Goal: Task Accomplishment & Management: Manage account settings

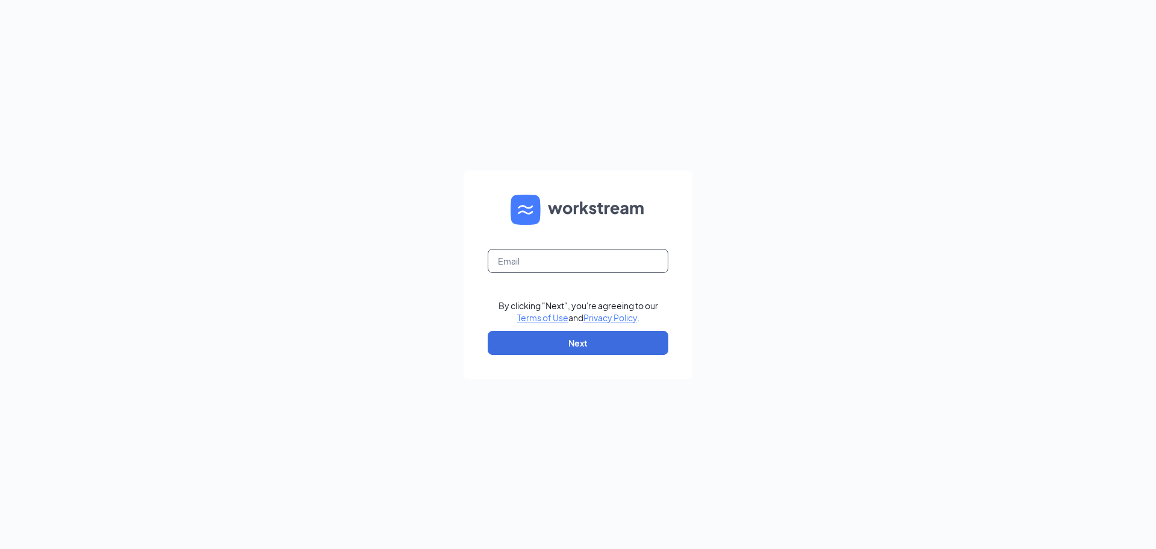
click at [572, 264] on input "text" at bounding box center [578, 261] width 181 height 24
type input "[EMAIL_ADDRESS][DOMAIN_NAME]"
click at [499, 346] on button "Next" at bounding box center [578, 343] width 181 height 24
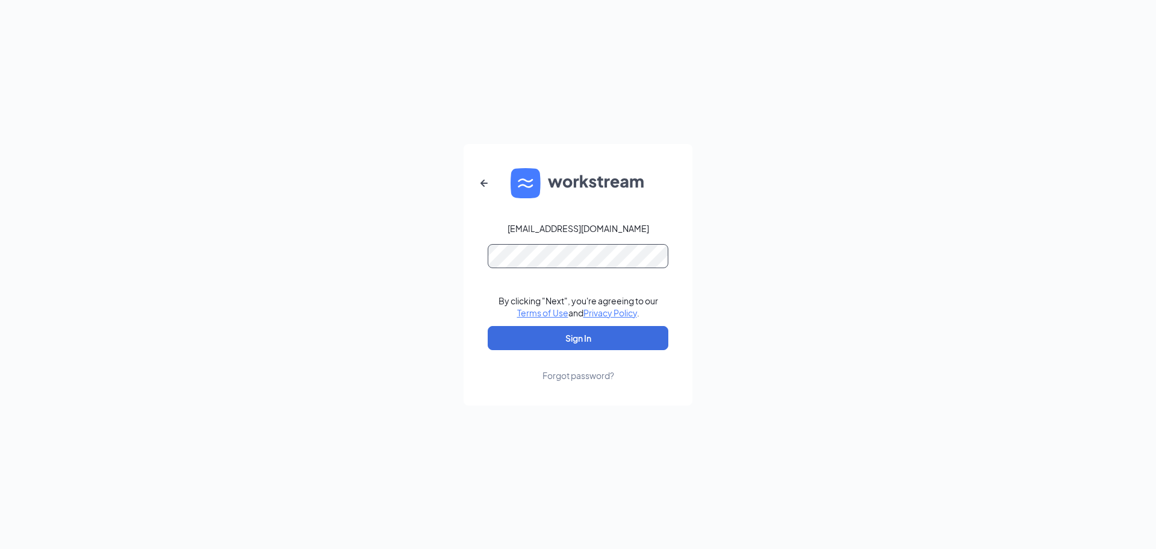
click at [488, 326] on button "Sign In" at bounding box center [578, 338] width 181 height 24
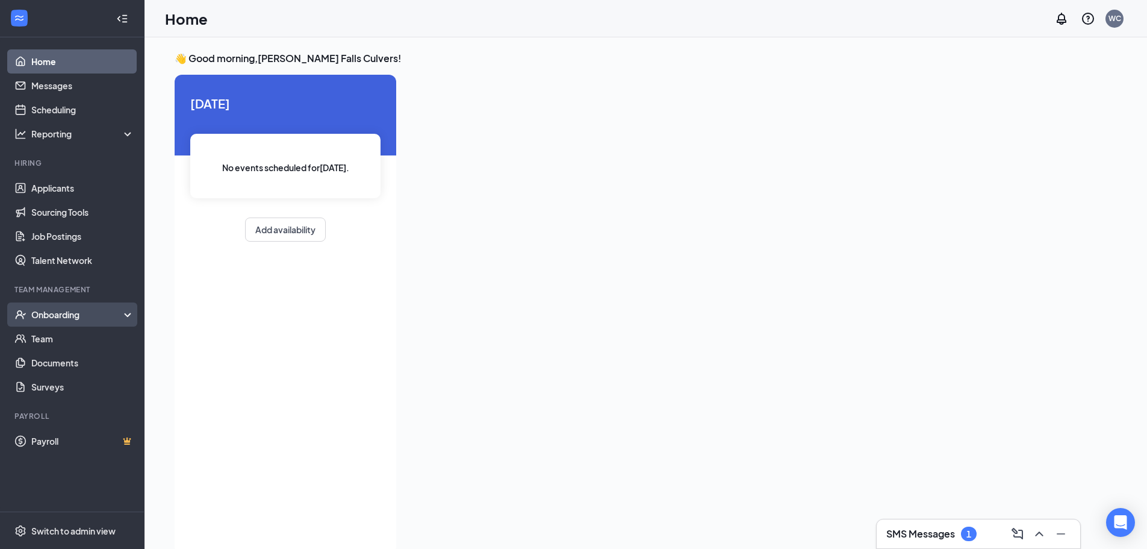
click at [46, 310] on div "Onboarding" at bounding box center [77, 314] width 93 height 12
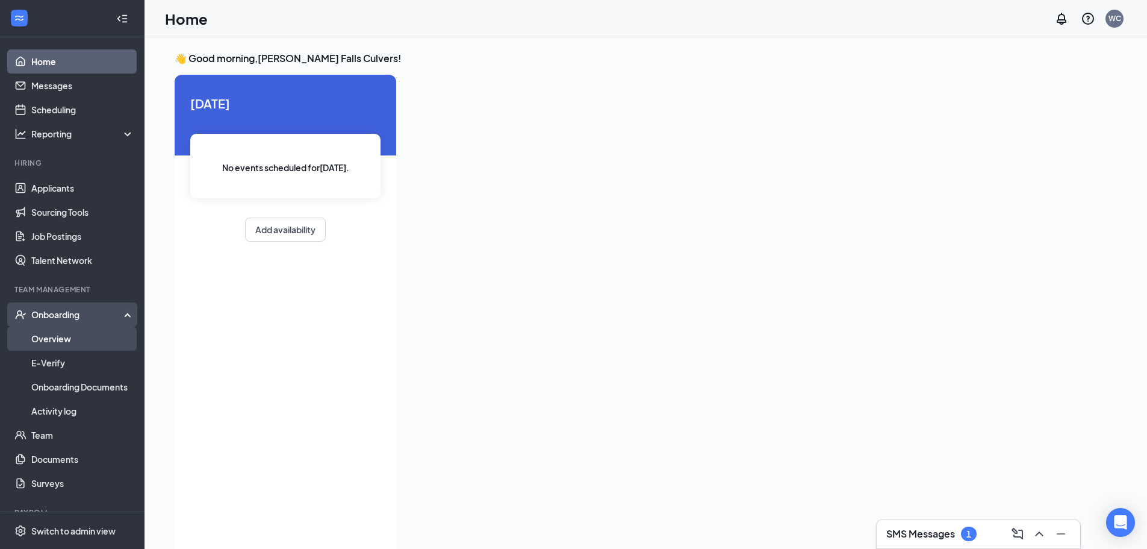
click at [92, 335] on link "Overview" at bounding box center [82, 338] width 103 height 24
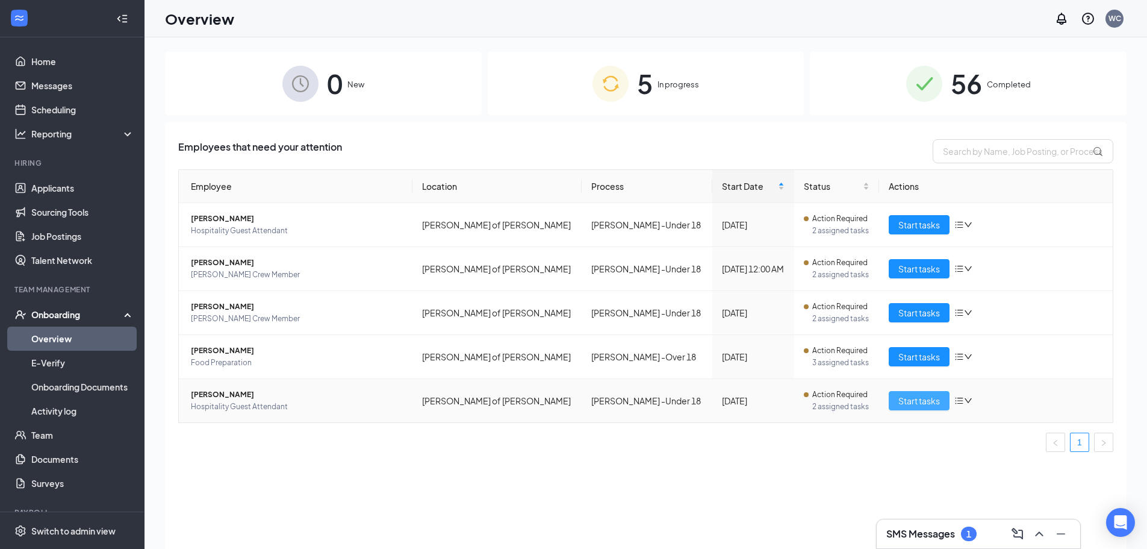
click at [899, 403] on span "Start tasks" at bounding box center [919, 400] width 42 height 13
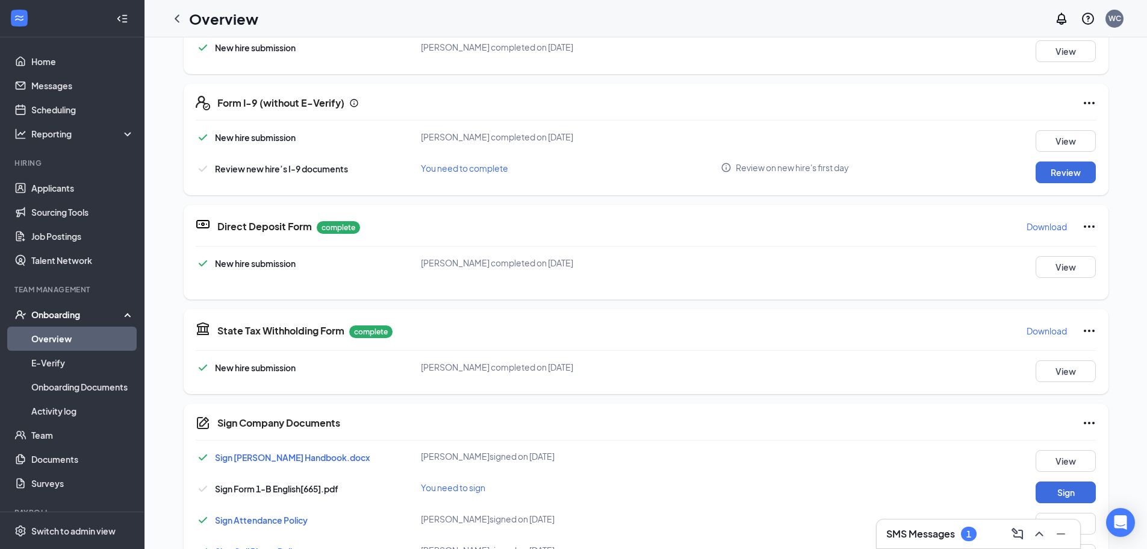
scroll to position [338, 0]
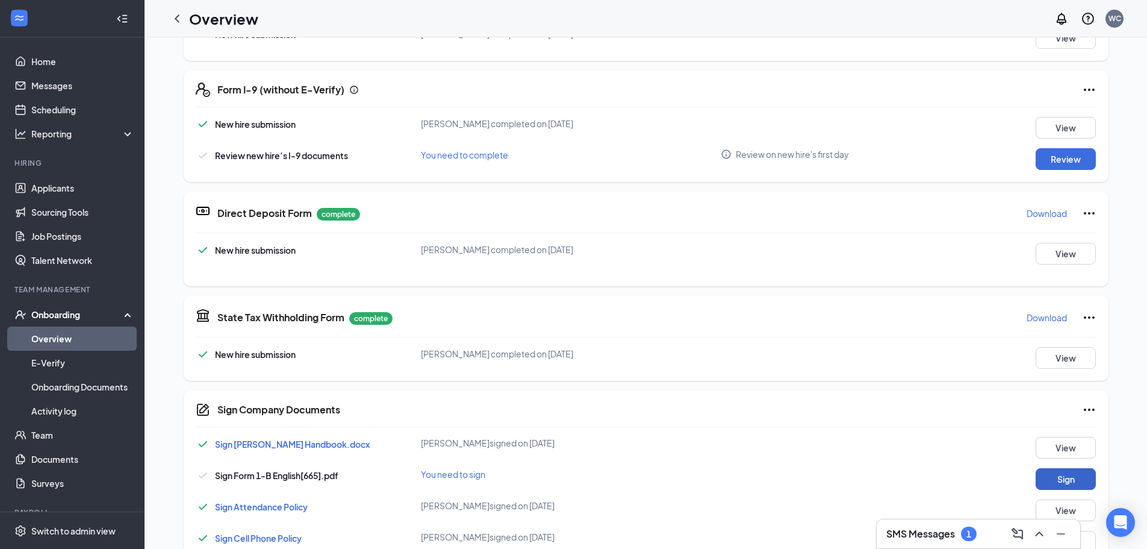
click at [1043, 473] on button "Sign" at bounding box center [1066, 479] width 60 height 22
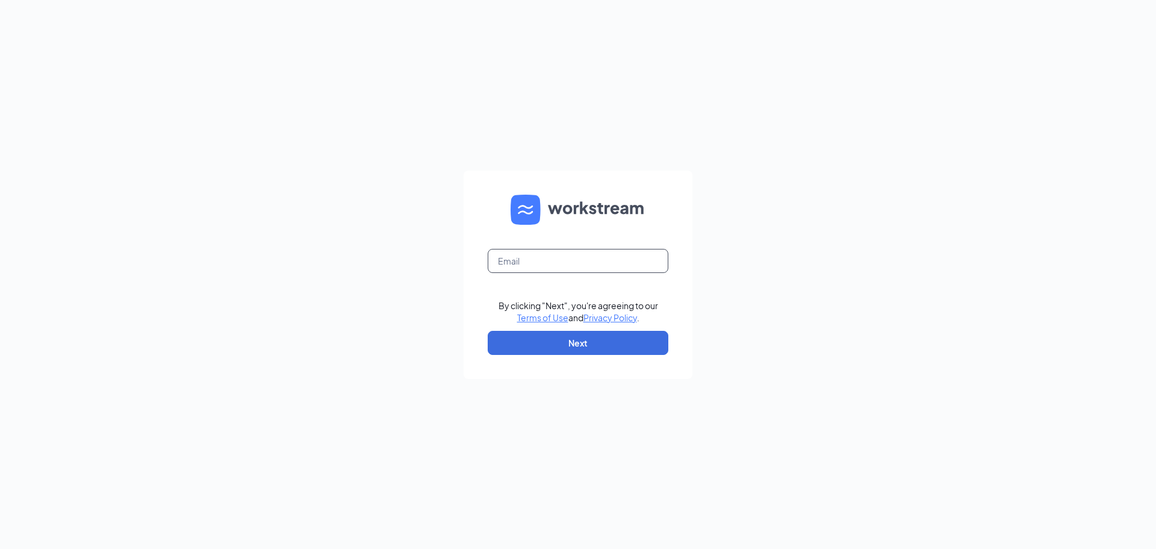
click at [524, 263] on input "text" at bounding box center [578, 261] width 181 height 24
type input "wendellculvers@outlook.com"
click at [624, 345] on button "Next" at bounding box center [578, 343] width 181 height 24
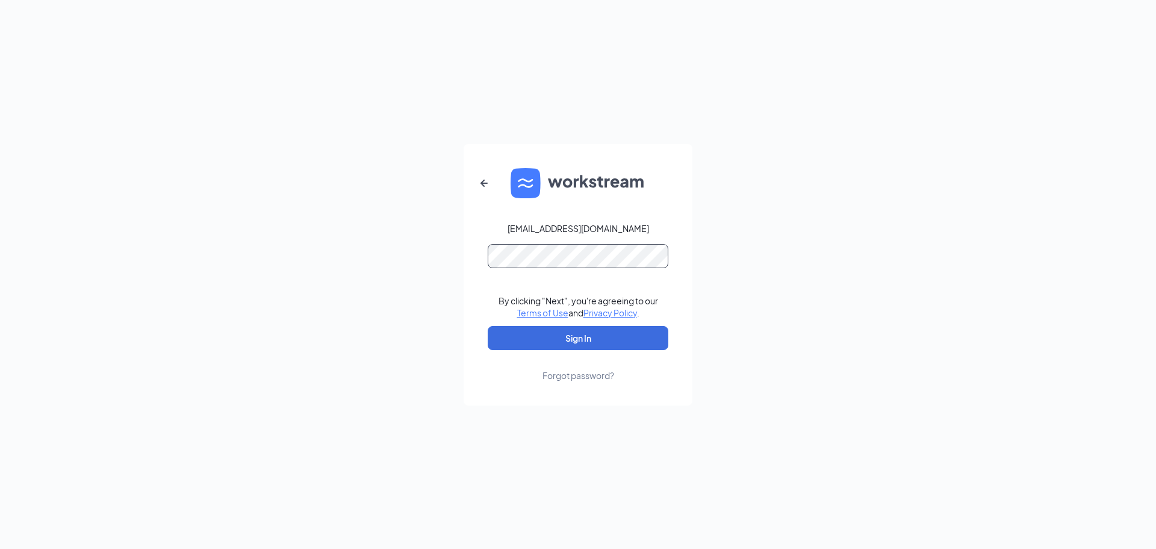
click at [488, 326] on button "Sign In" at bounding box center [578, 338] width 181 height 24
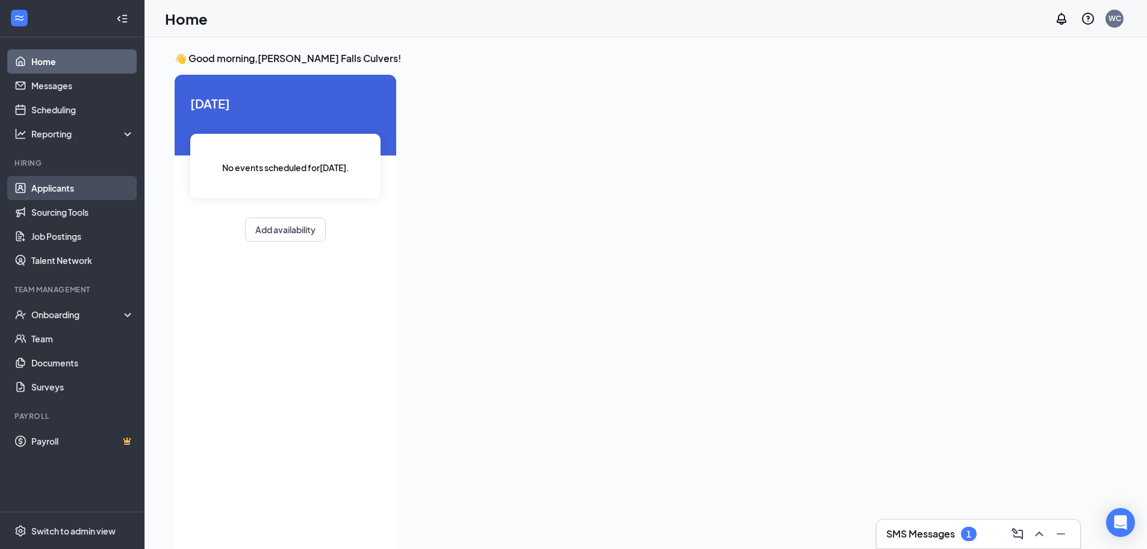
click at [69, 193] on link "Applicants" at bounding box center [82, 188] width 103 height 24
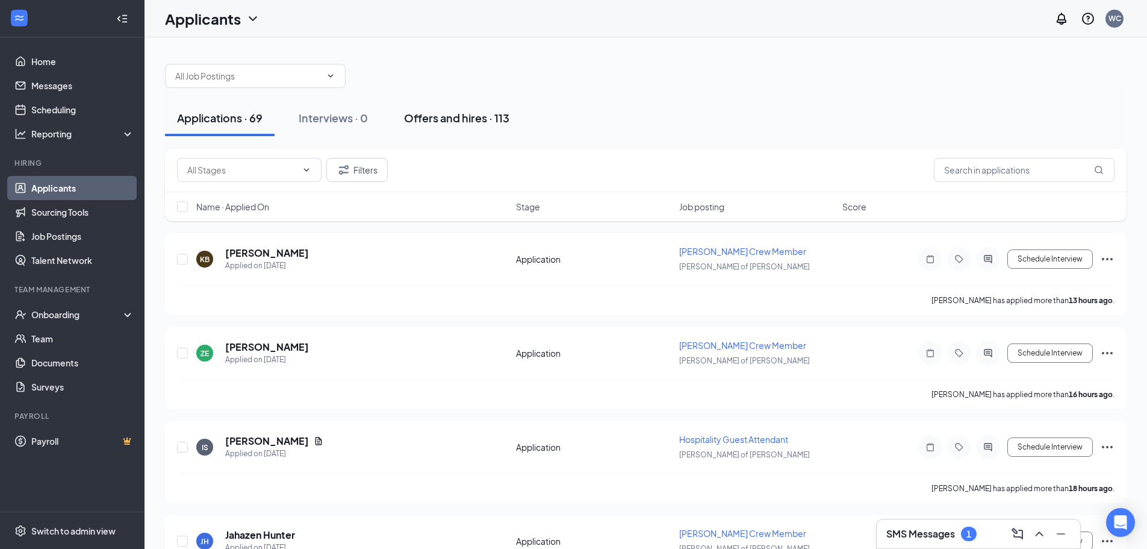
click at [450, 123] on div "Offers and hires · 113" at bounding box center [456, 117] width 105 height 15
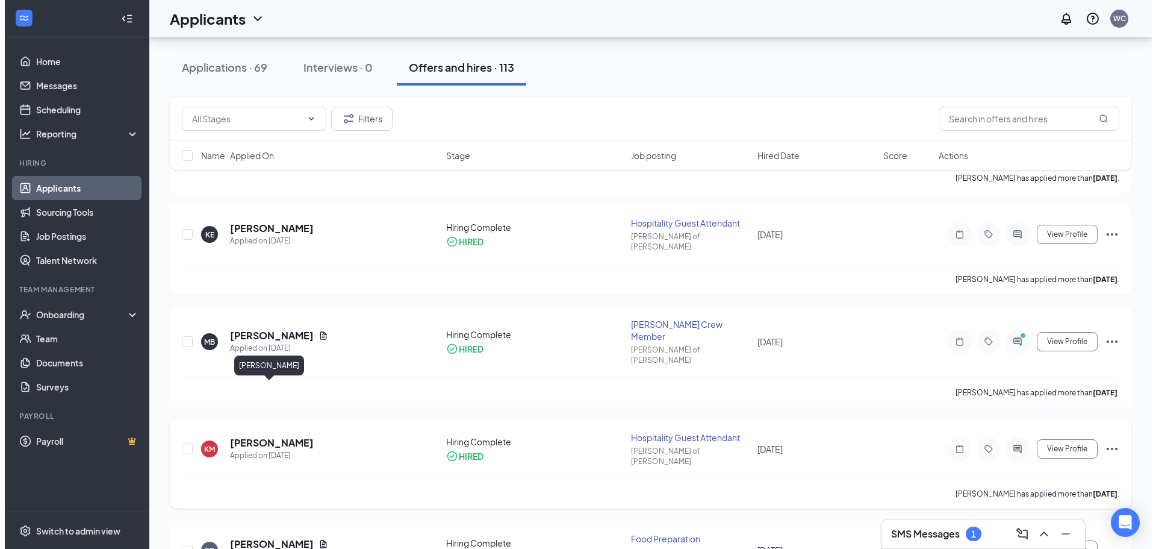
scroll to position [120, 0]
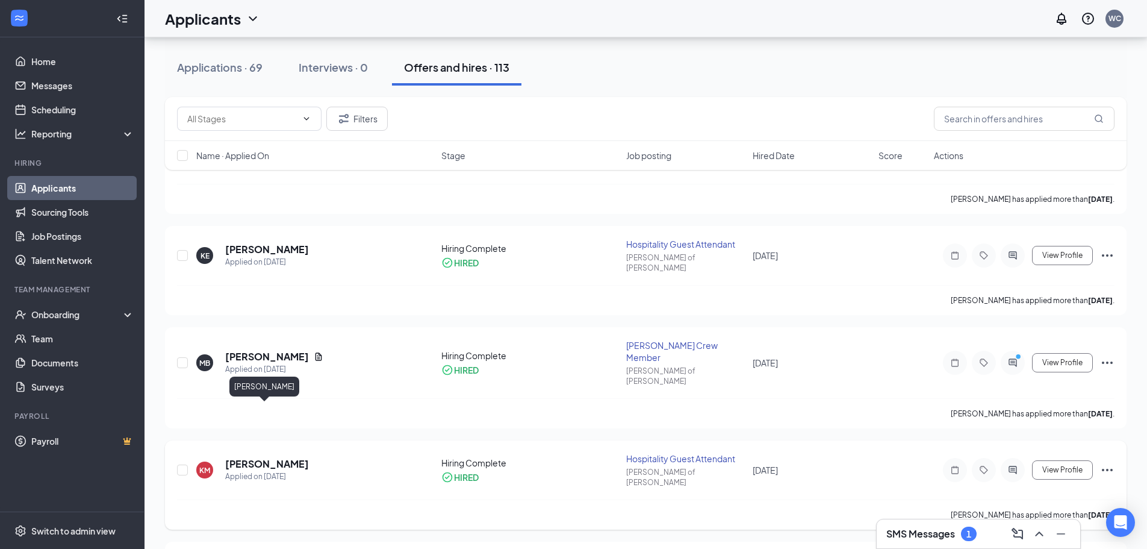
click at [257, 457] on h5 "Kamauri Mills" at bounding box center [267, 463] width 84 height 13
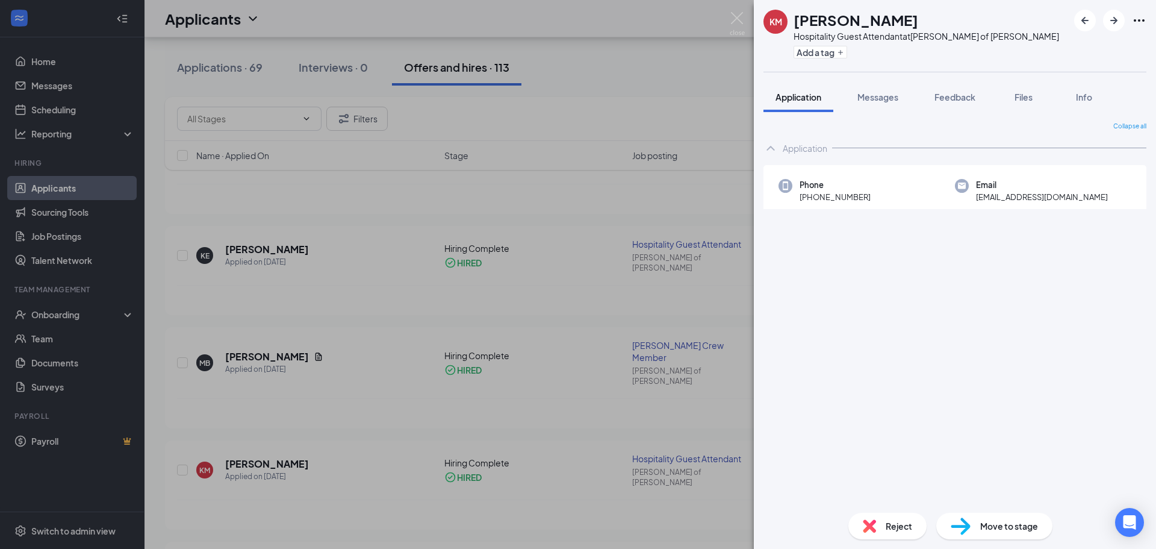
click at [290, 238] on div "KM Kamauri Mills Hospitality Guest Attendant at Culver’s of Wendell Add a tag A…" at bounding box center [578, 274] width 1156 height 549
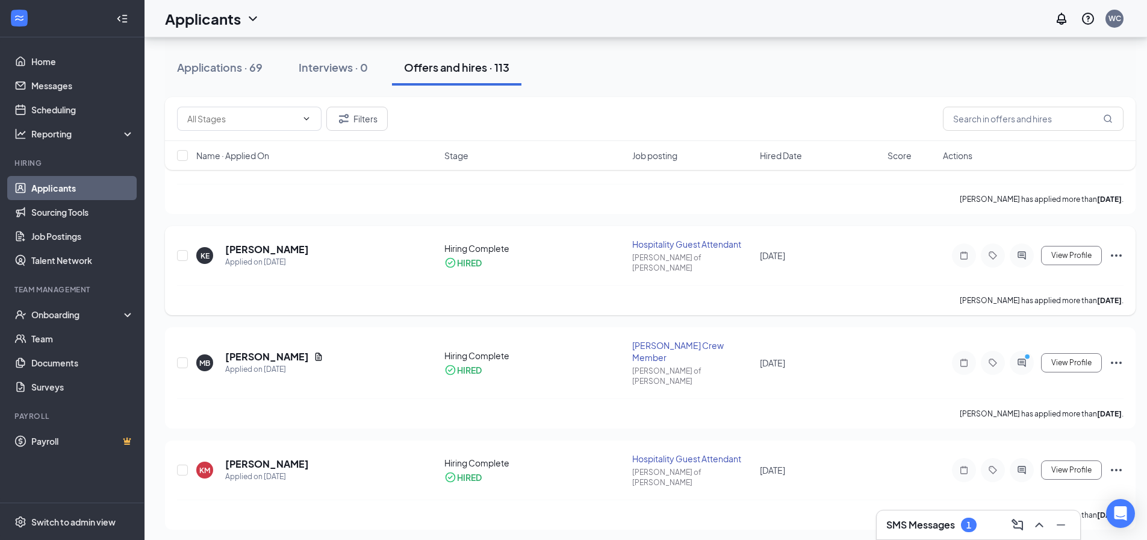
click at [244, 226] on div "KE Kamarie Ernul Applied on Sep 13 Hiring Complete HIRED Hospitality Guest Atte…" at bounding box center [650, 270] width 971 height 89
click at [254, 243] on h5 "[PERSON_NAME]" at bounding box center [267, 249] width 84 height 13
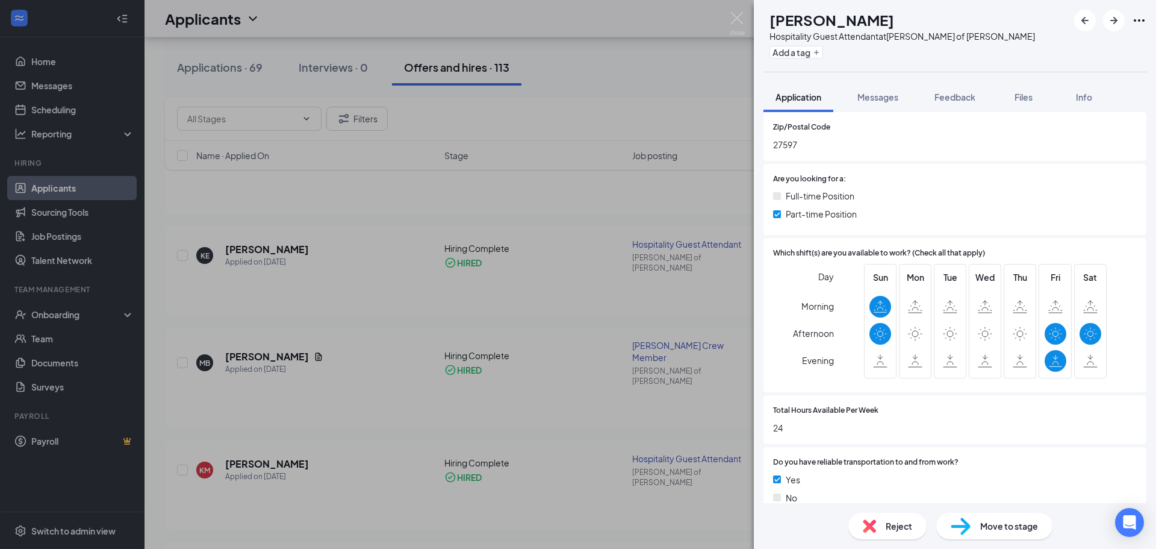
scroll to position [361, 0]
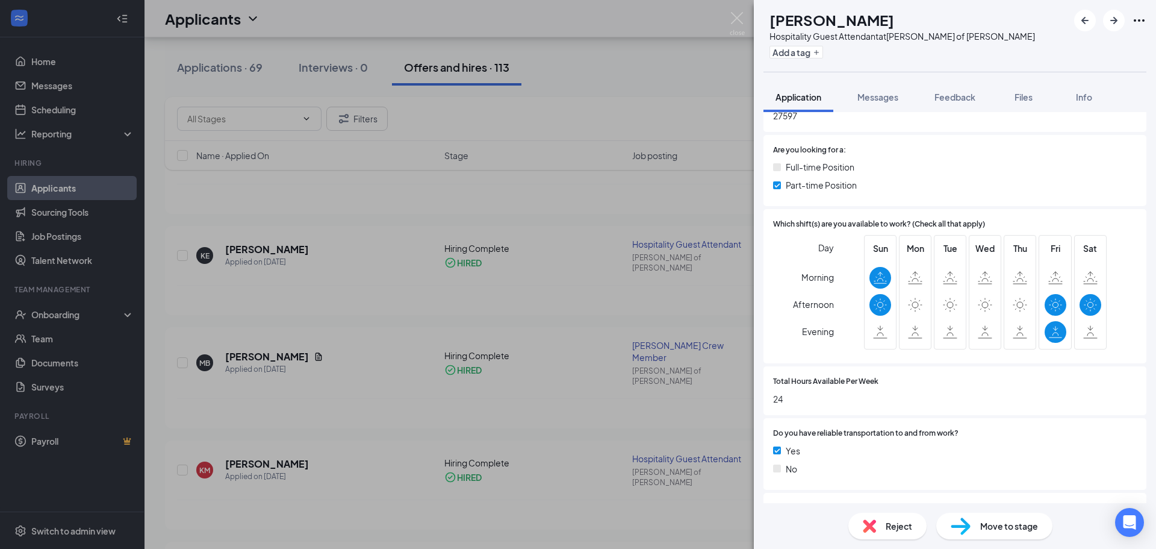
click at [299, 313] on div "KE Kamarie Ernul Hospitality Guest Attendant at Culver’s of Wendell Add a tag A…" at bounding box center [578, 274] width 1156 height 549
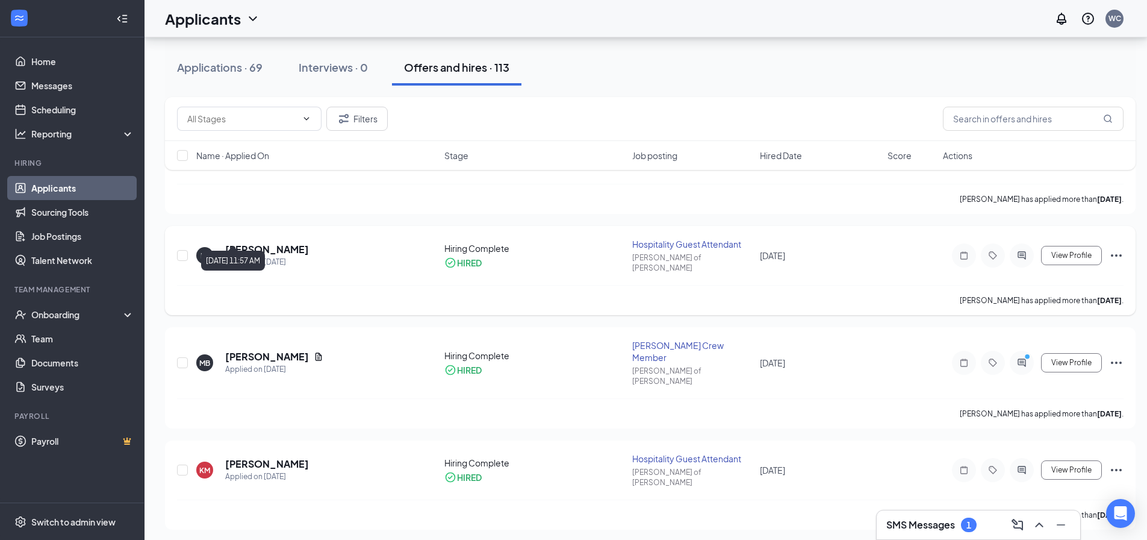
click at [261, 243] on h5 "[PERSON_NAME]" at bounding box center [267, 249] width 84 height 13
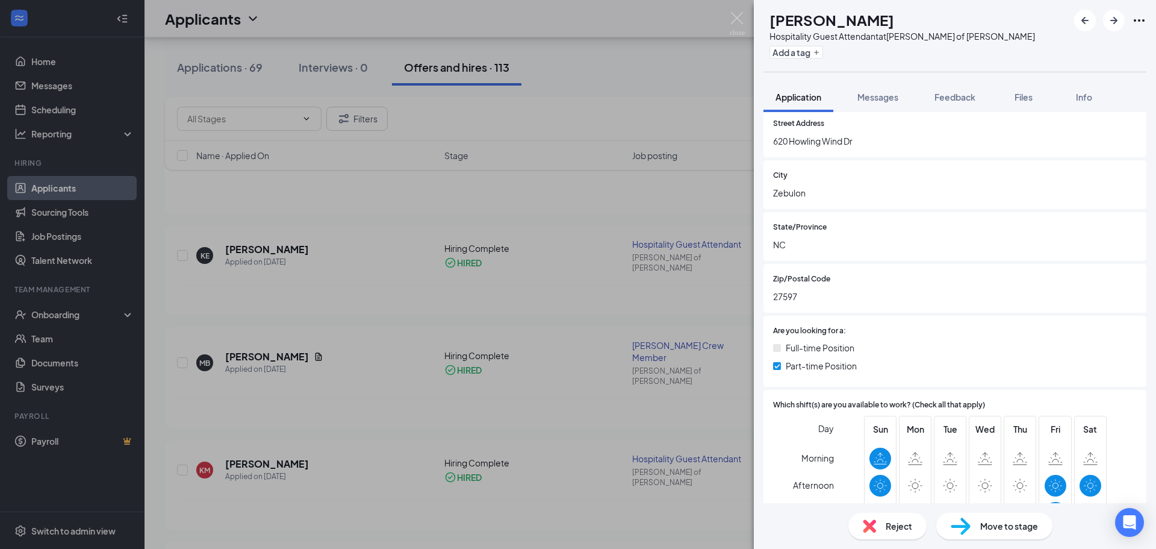
scroll to position [361, 0]
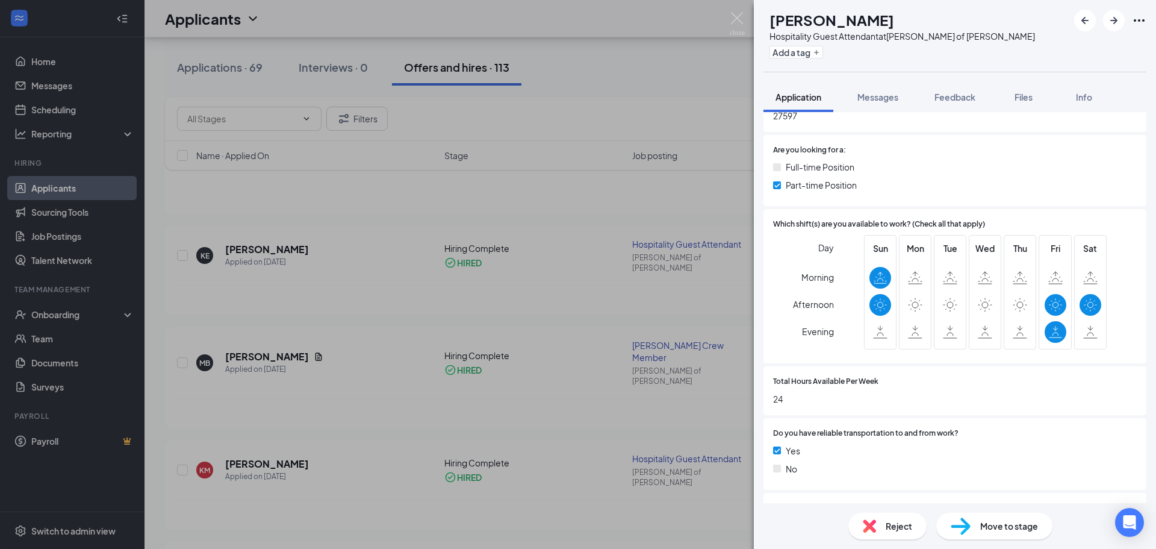
click at [418, 264] on div "KE Kamarie Ernul Hospitality Guest Attendant at Culver’s of Wendell Add a tag A…" at bounding box center [578, 274] width 1156 height 549
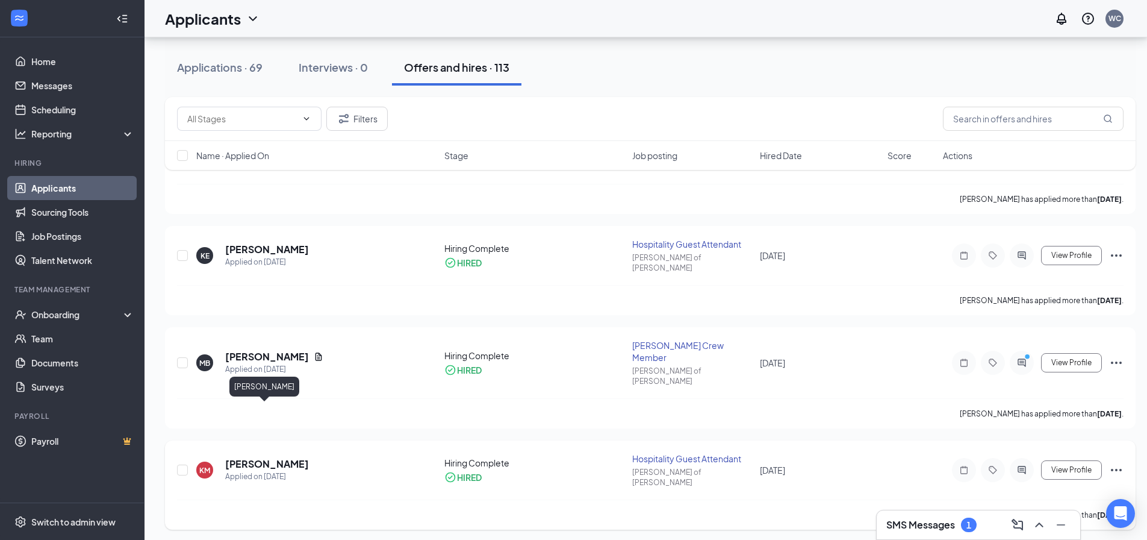
click at [280, 457] on h5 "Kamauri Mills" at bounding box center [267, 463] width 84 height 13
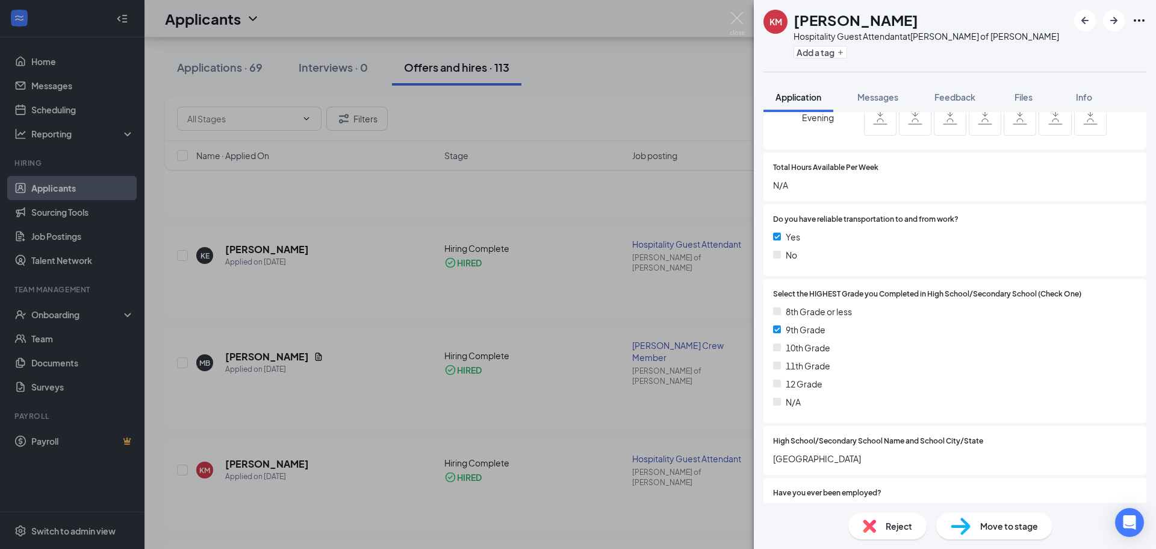
scroll to position [602, 0]
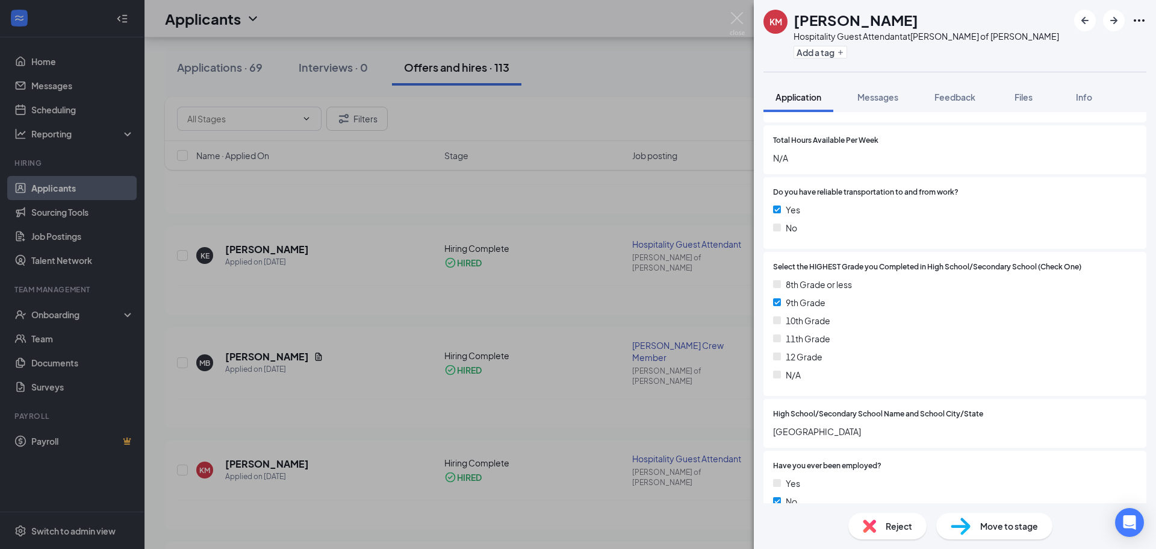
click at [352, 317] on div "KM Kamauri Mills Hospitality Guest Attendant at Culver’s of Wendell Add a tag A…" at bounding box center [578, 274] width 1156 height 549
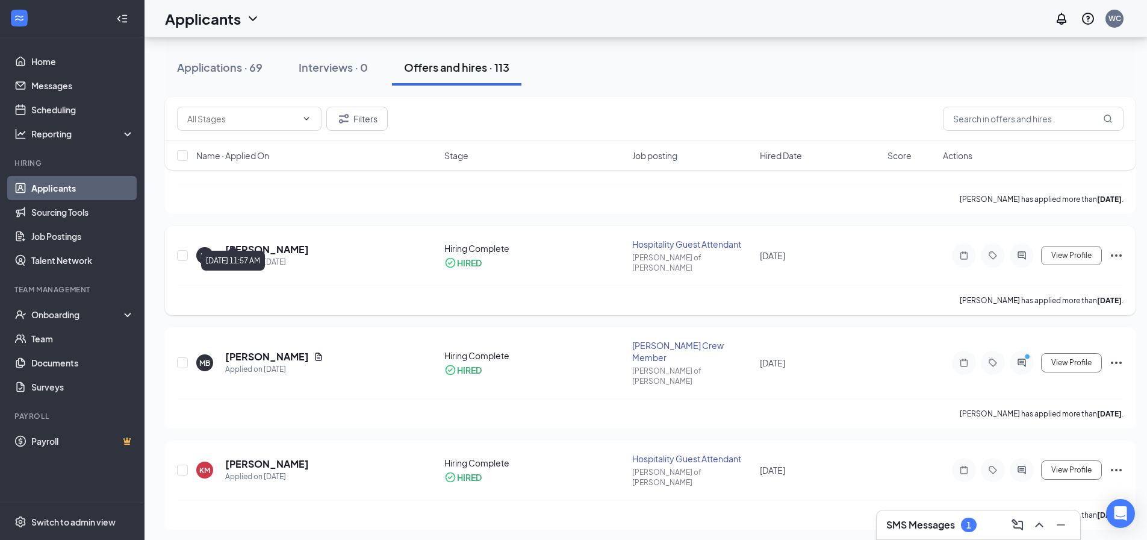
click at [287, 256] on div "Applied on Sep 13" at bounding box center [267, 262] width 84 height 12
click at [265, 243] on h5 "[PERSON_NAME]" at bounding box center [267, 249] width 84 height 13
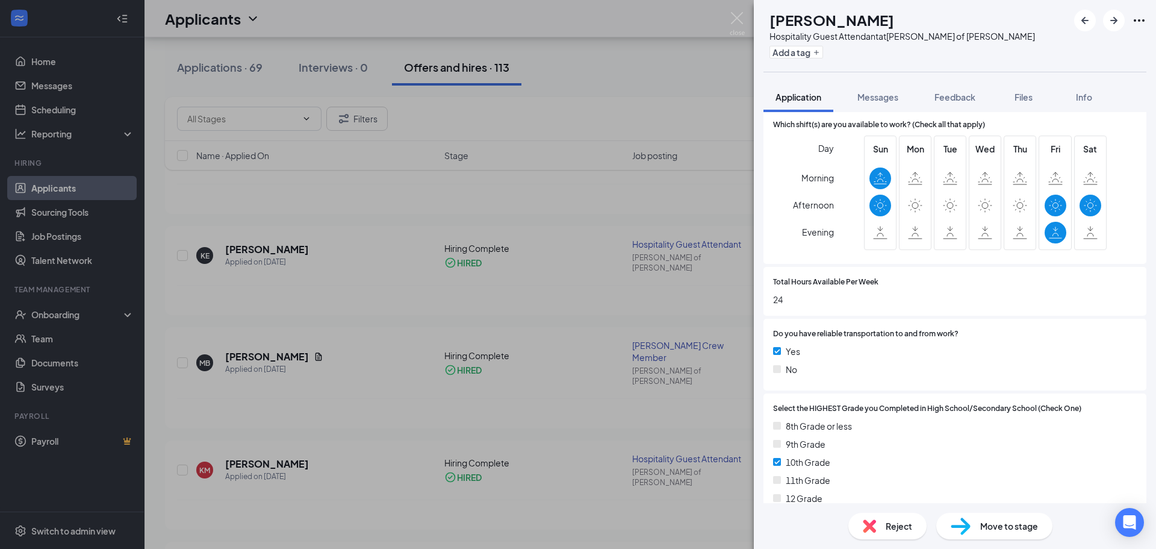
scroll to position [482, 0]
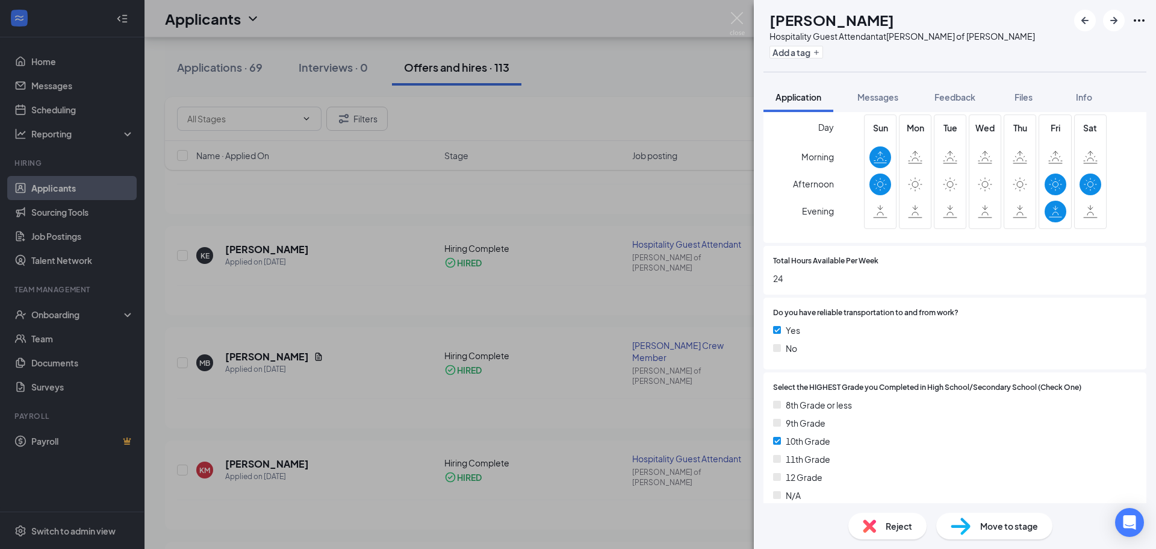
click at [595, 372] on div "KE Kamarie Ernul Hospitality Guest Attendant at Culver’s of Wendell Add a tag A…" at bounding box center [578, 274] width 1156 height 549
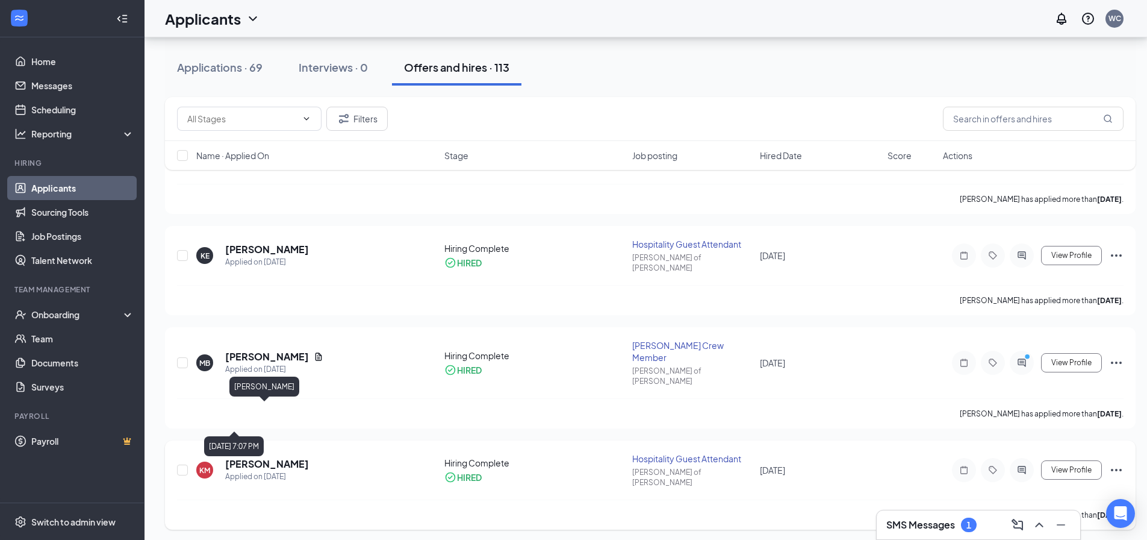
click at [266, 470] on div "Applied on Sep 5" at bounding box center [267, 476] width 84 height 12
click at [271, 457] on h5 "Kamauri Mills" at bounding box center [267, 463] width 84 height 13
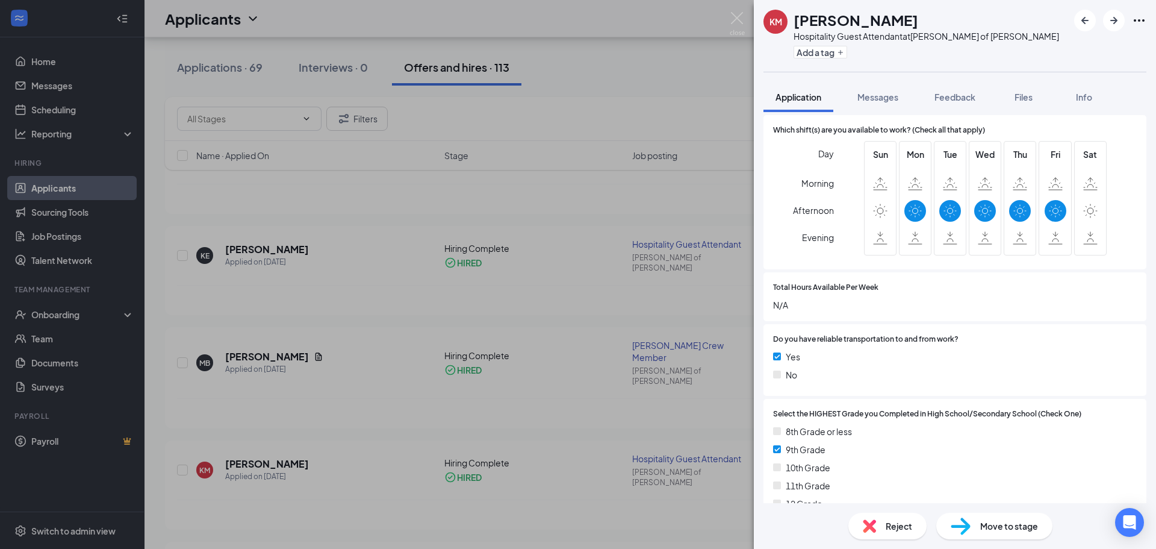
scroll to position [482, 0]
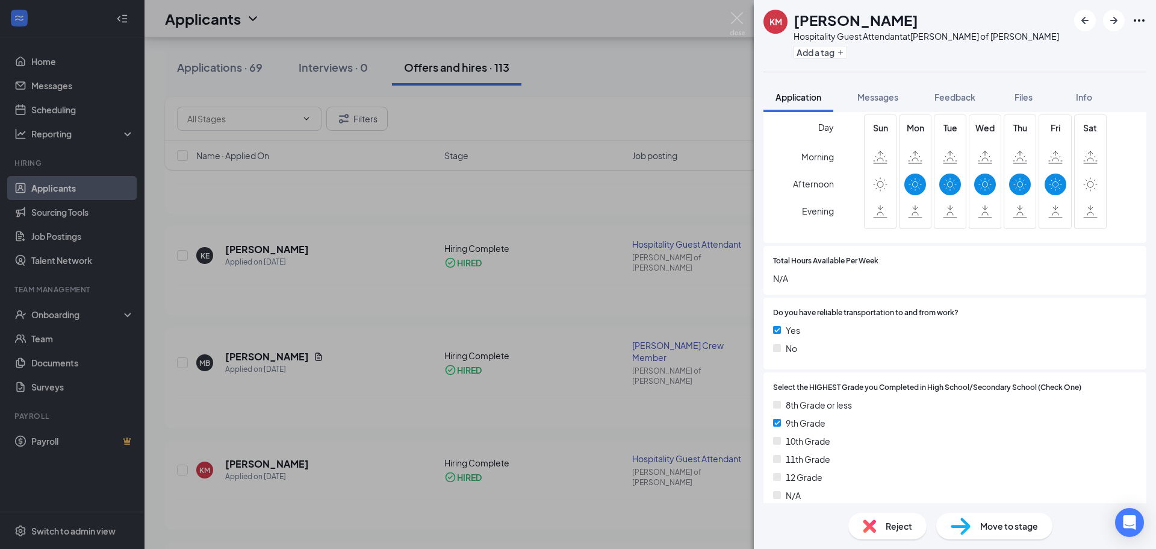
click at [408, 390] on div "KM Kamauri Mills Hospitality Guest Attendant at Culver’s of Wendell Add a tag A…" at bounding box center [578, 274] width 1156 height 549
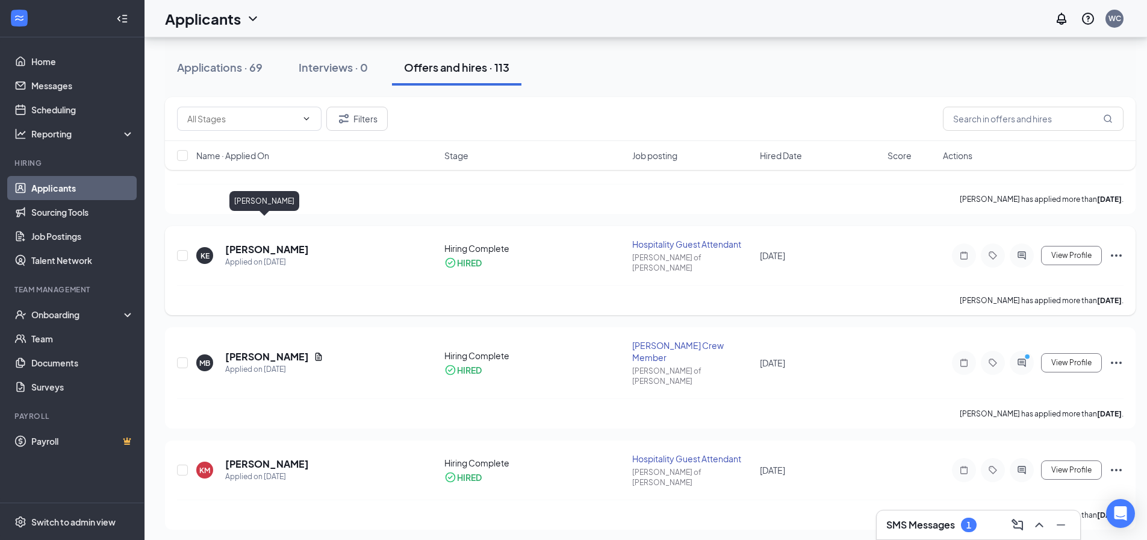
click at [253, 243] on h5 "[PERSON_NAME]" at bounding box center [267, 249] width 84 height 13
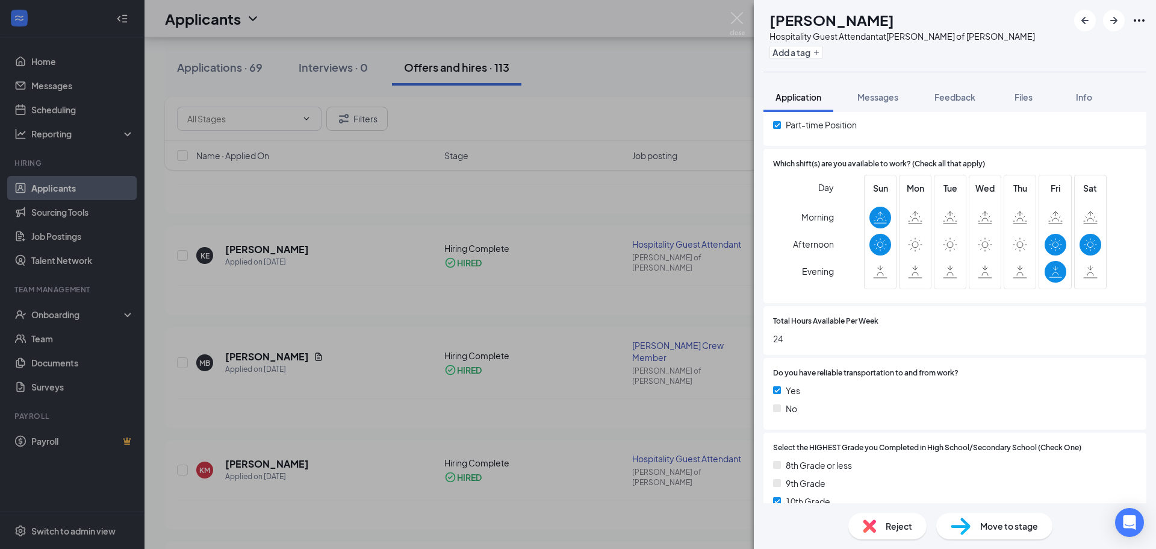
scroll to position [602, 0]
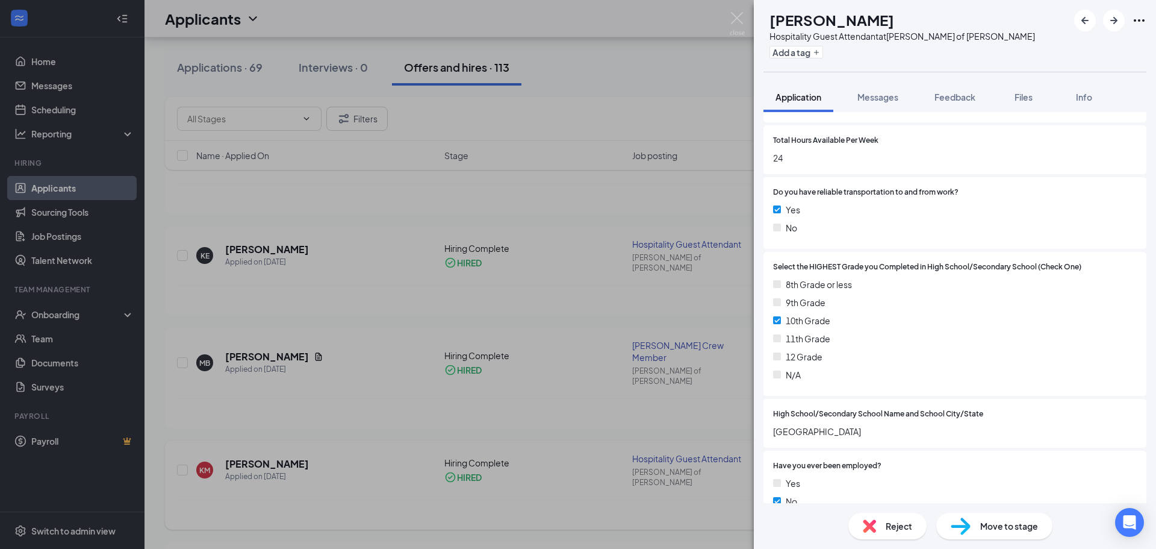
drag, startPoint x: 311, startPoint y: 373, endPoint x: 205, endPoint y: 432, distance: 121.0
click at [313, 359] on div "KE Kamarie Ernul Hospitality Guest Attendant at Culver’s of Wendell Add a tag A…" at bounding box center [578, 274] width 1156 height 549
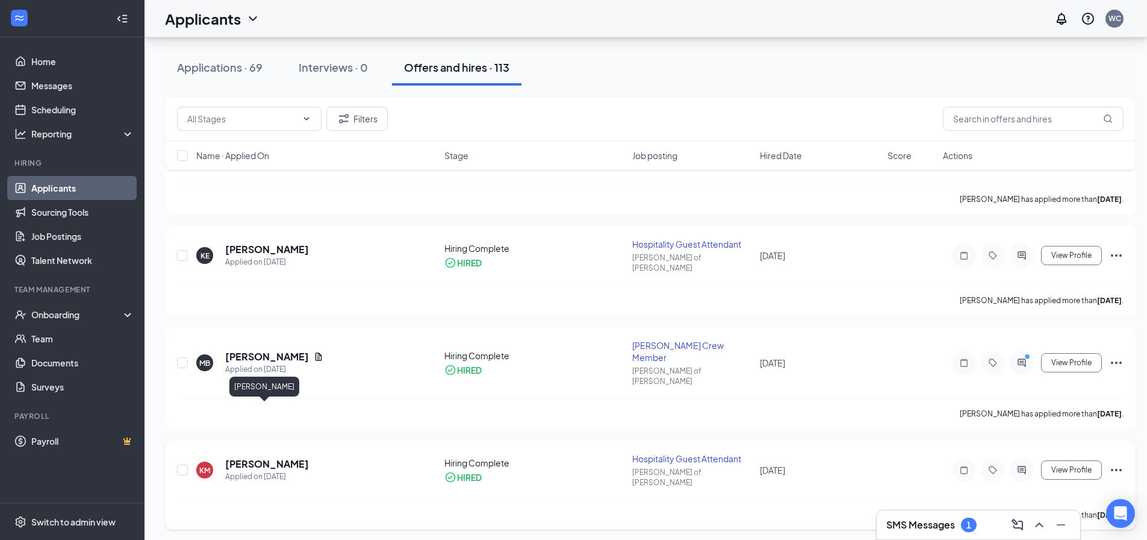
click at [261, 457] on h5 "Kamauri Mills" at bounding box center [267, 463] width 84 height 13
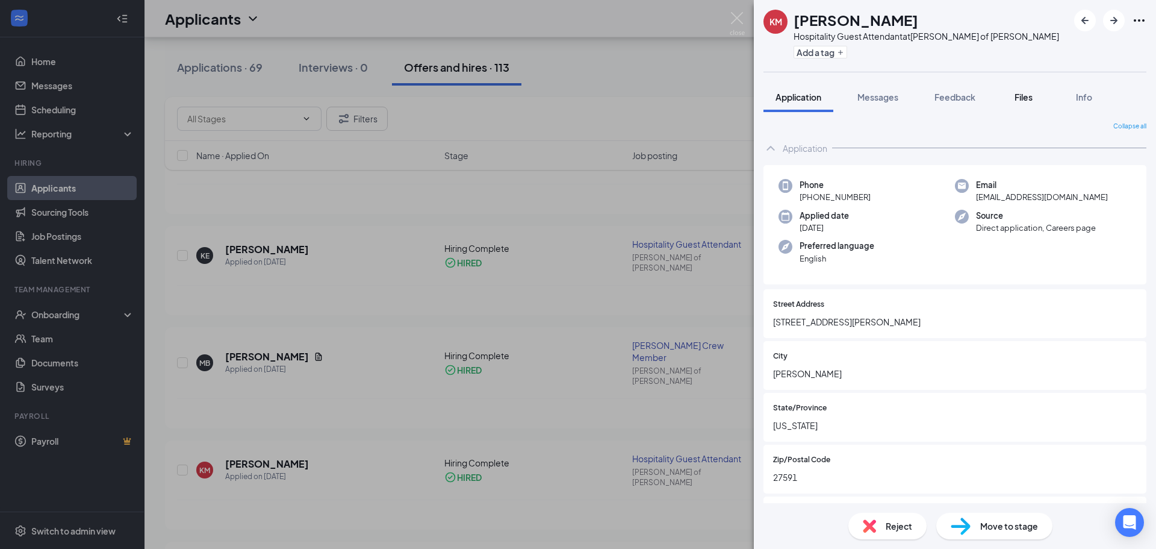
click at [1016, 100] on span "Files" at bounding box center [1024, 97] width 18 height 11
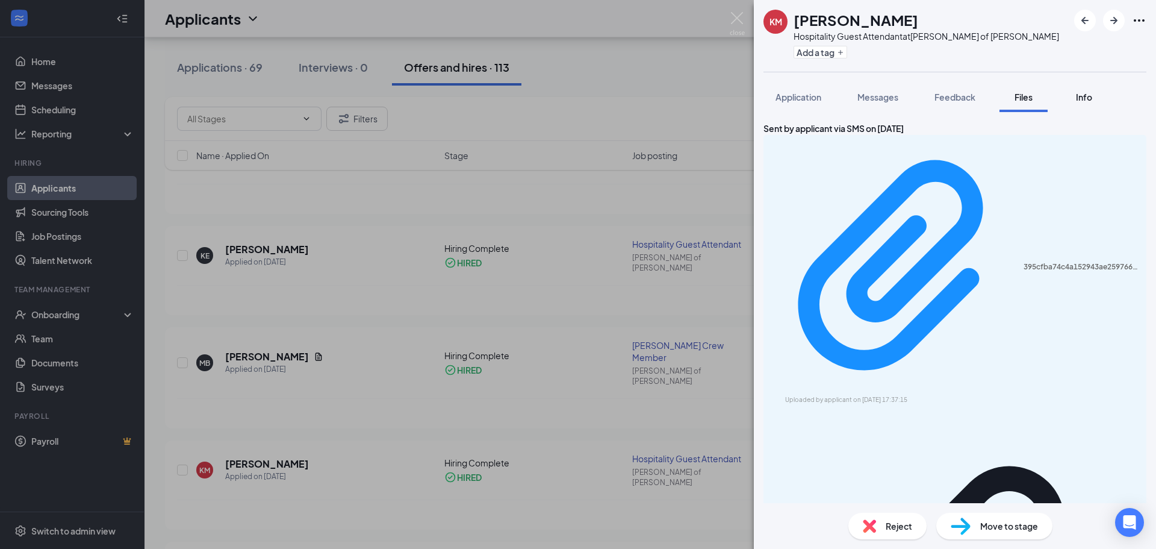
click at [1083, 96] on span "Info" at bounding box center [1084, 97] width 16 height 11
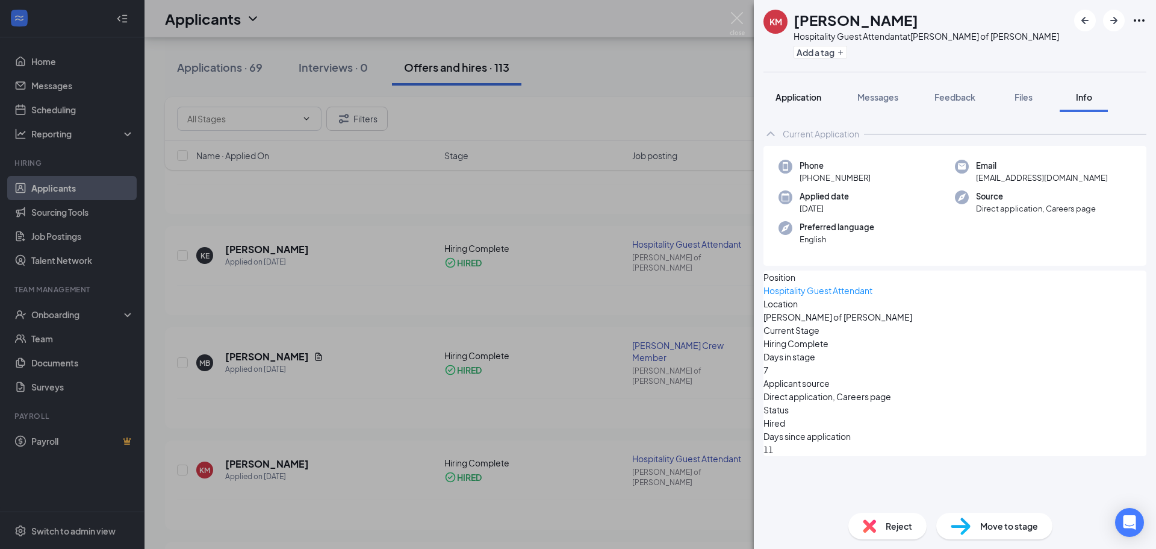
click at [788, 103] on button "Application" at bounding box center [799, 97] width 70 height 30
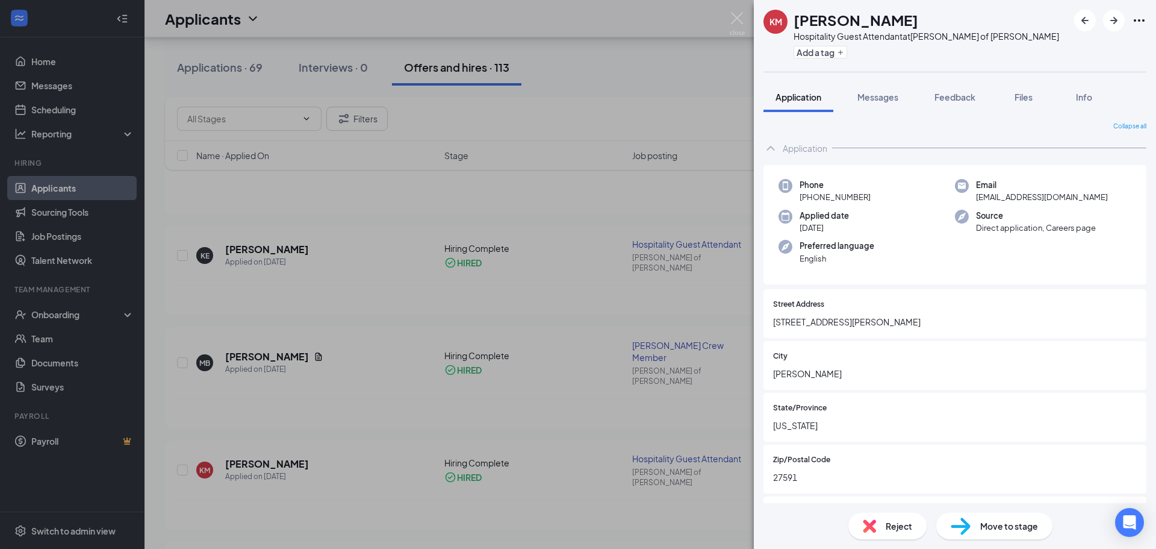
click at [316, 221] on div "KM Kamauri Mills Hospitality Guest Attendant at Culver’s of Wendell Add a tag A…" at bounding box center [578, 274] width 1156 height 549
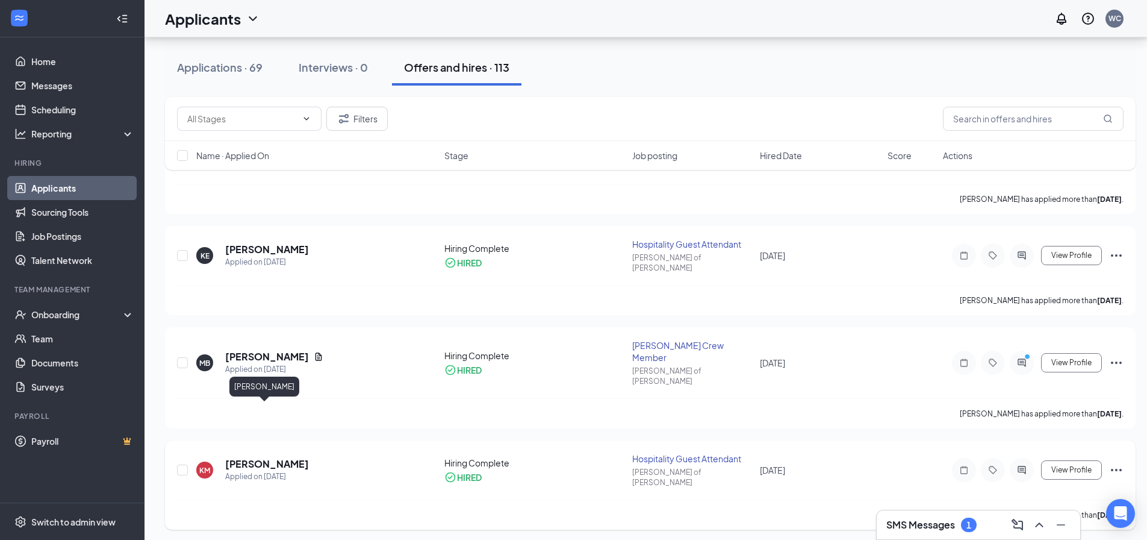
click at [255, 457] on h5 "Kamauri Mills" at bounding box center [267, 463] width 84 height 13
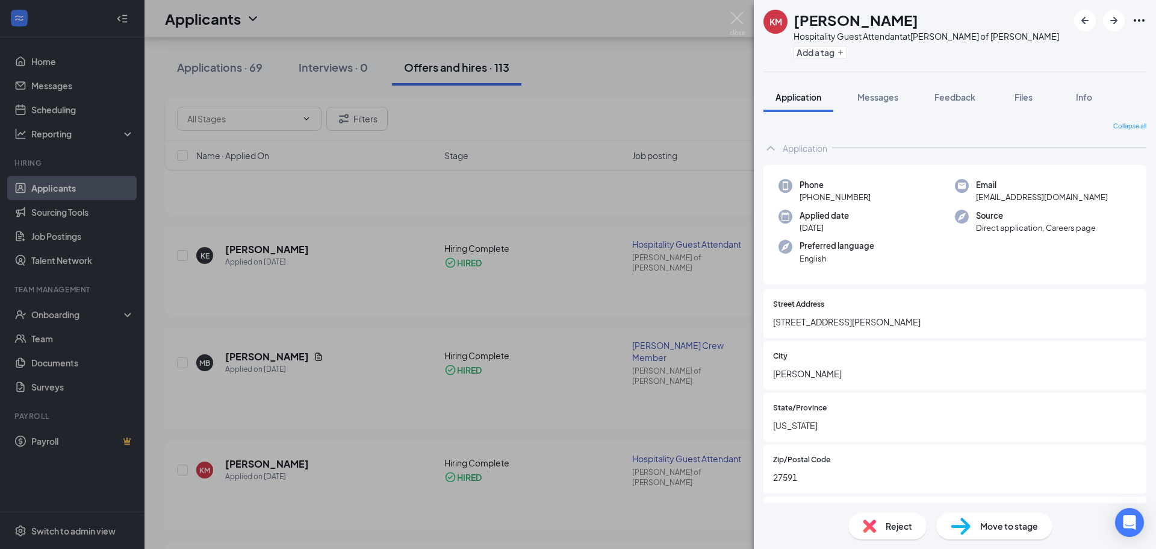
drag, startPoint x: 465, startPoint y: 138, endPoint x: 461, endPoint y: 131, distance: 8.9
click at [464, 136] on div "KM Kamauri Mills Hospitality Guest Attendant at Culver’s of Wendell Add a tag A…" at bounding box center [578, 274] width 1156 height 549
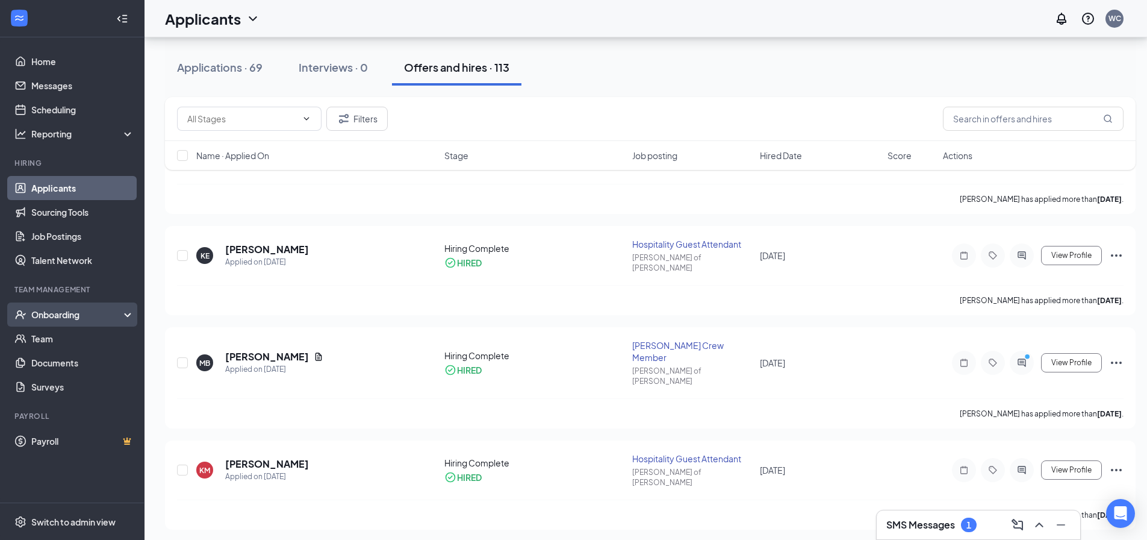
click at [55, 311] on div "Onboarding" at bounding box center [77, 314] width 93 height 12
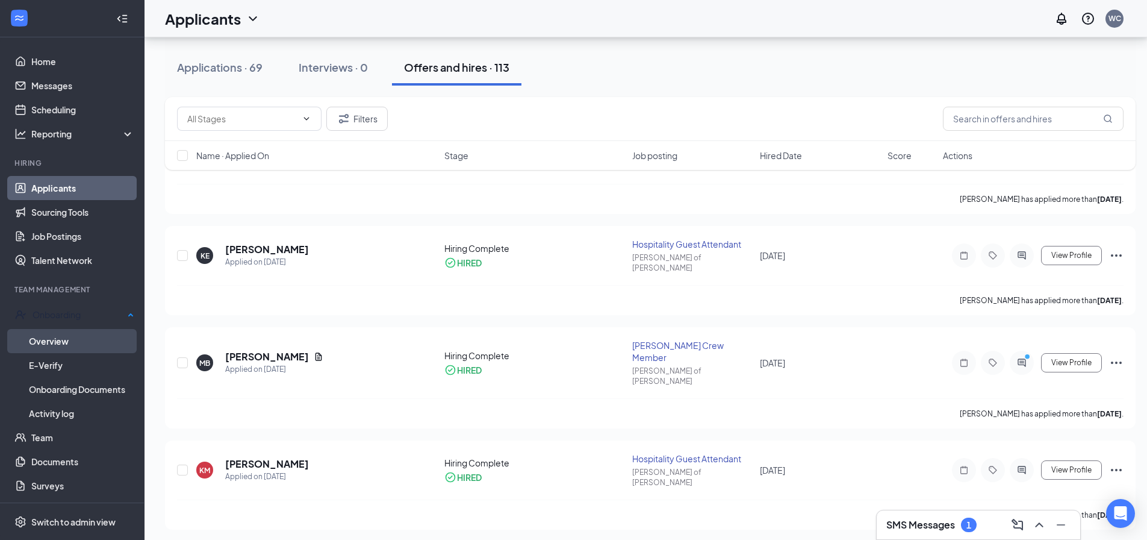
click at [57, 338] on link "Overview" at bounding box center [81, 341] width 105 height 24
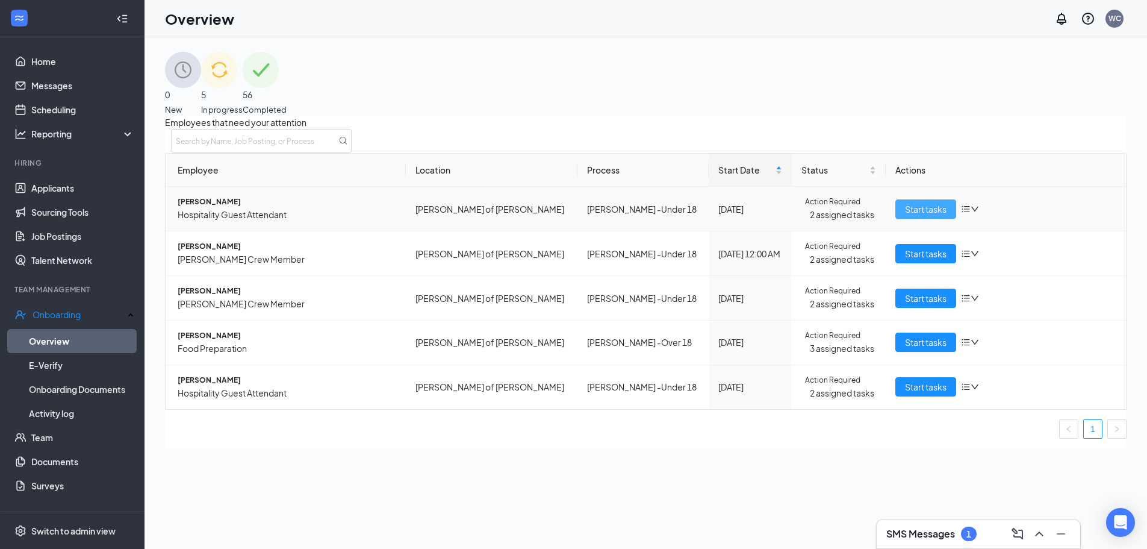
click at [937, 216] on span "Start tasks" at bounding box center [926, 208] width 42 height 13
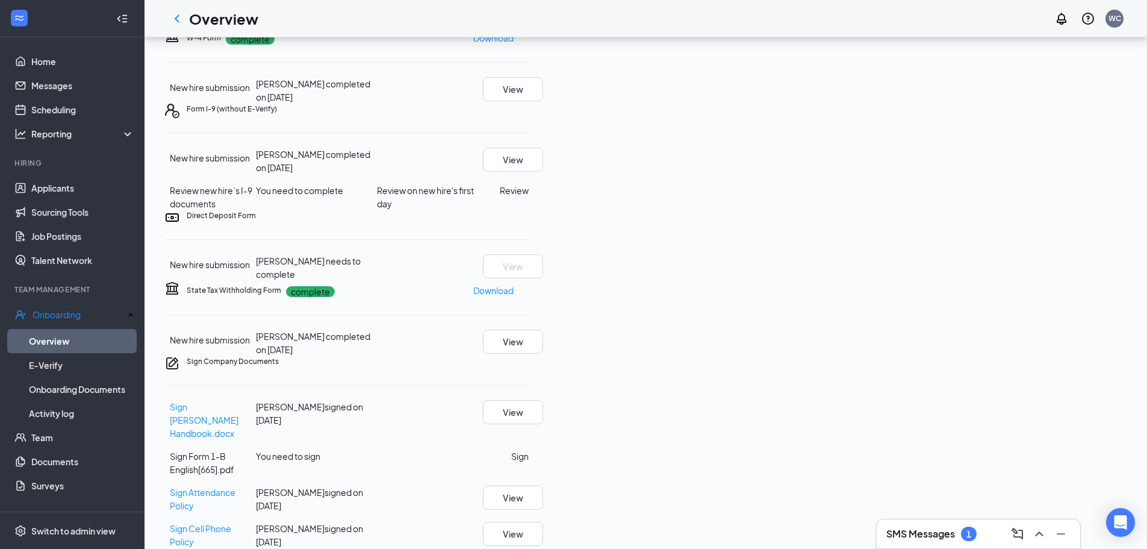
scroll to position [181, 0]
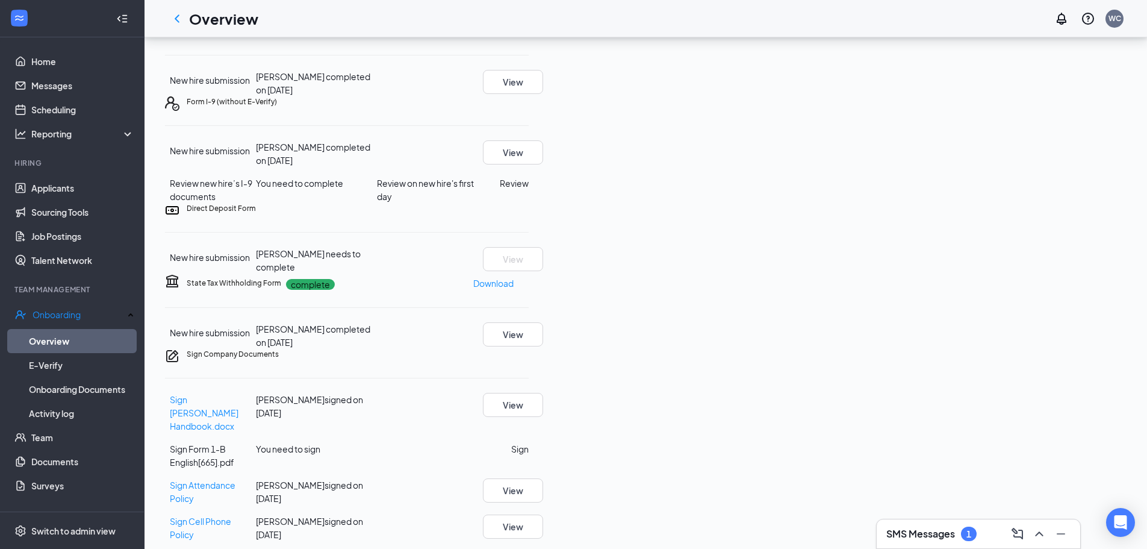
click at [529, 190] on button "Review" at bounding box center [514, 182] width 29 height 13
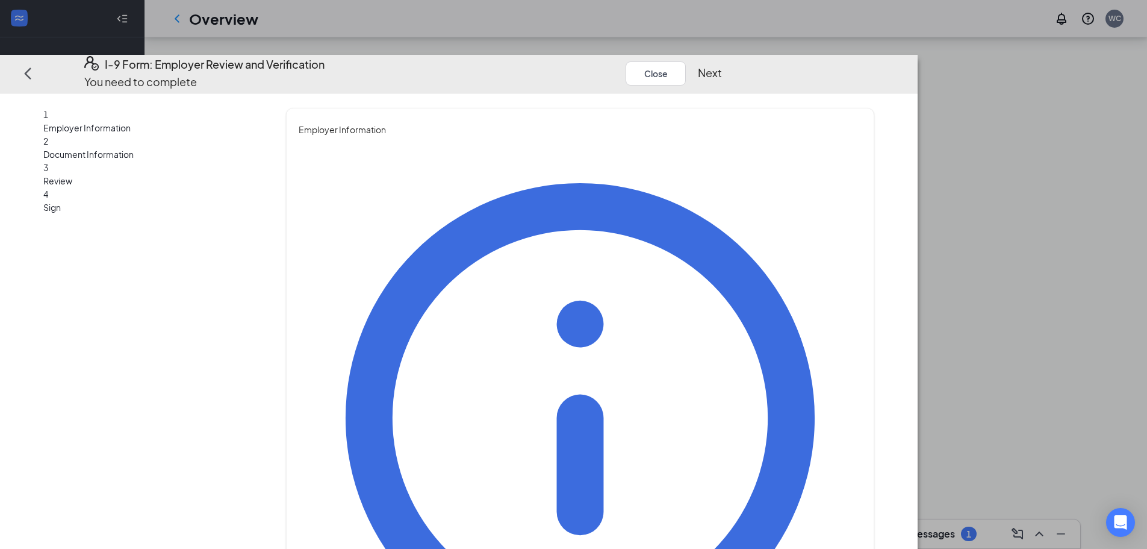
type input "H"
type input "shelby"
type input "thurman"
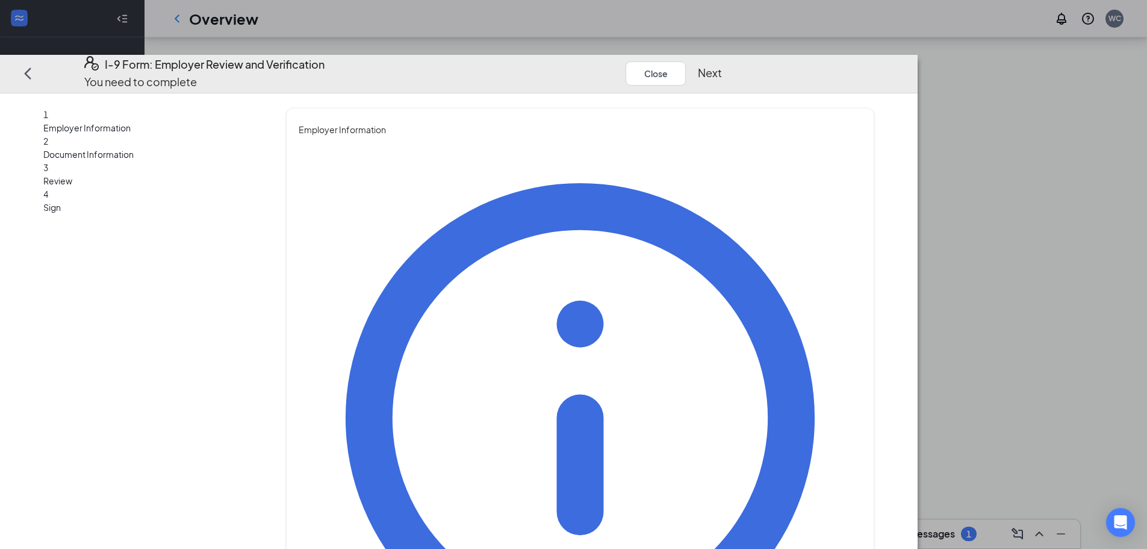
drag, startPoint x: 494, startPoint y: 308, endPoint x: 369, endPoint y: 297, distance: 125.1
click at [369, 297] on div "1 Employer Information 2 Document Information 3 Review 4 Sign Employer Informat…" at bounding box center [458, 542] width 831 height 868
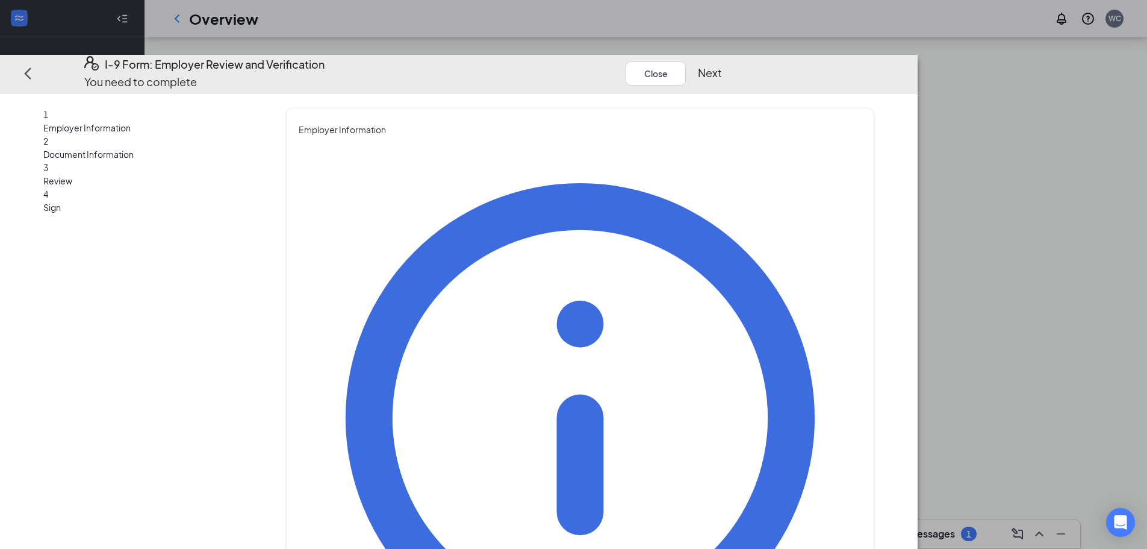
type input "Manager"
click at [722, 64] on button "Next" at bounding box center [710, 72] width 24 height 17
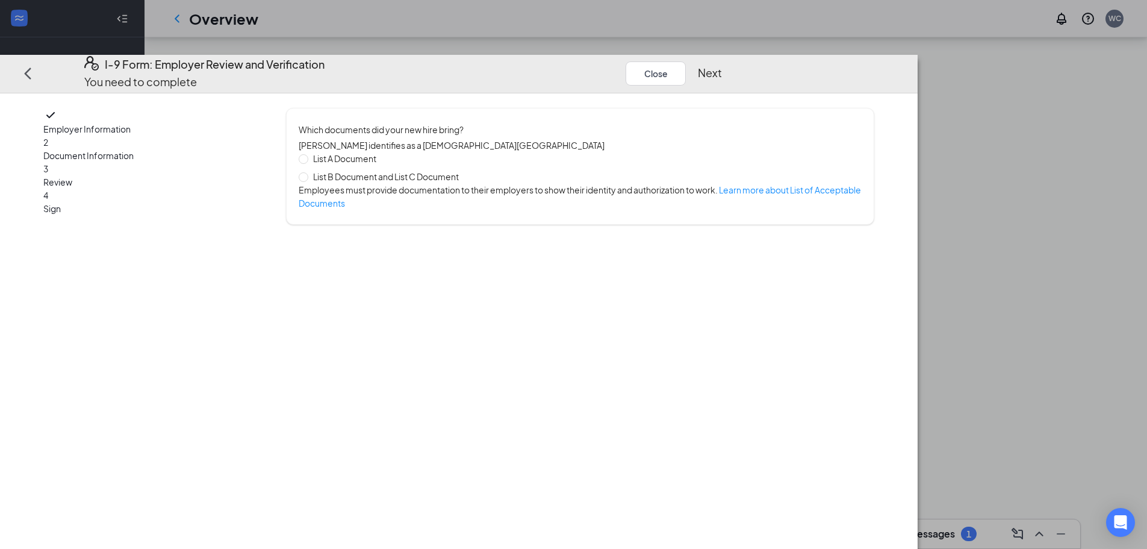
click at [230, 122] on span "Employer Information" at bounding box center [147, 128] width 208 height 13
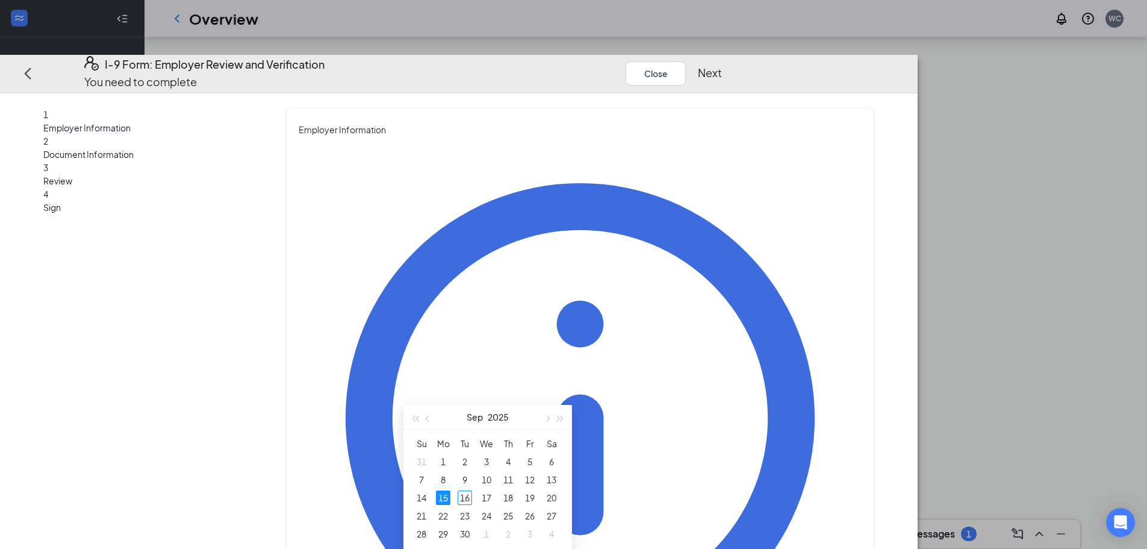
type input "09/16/2025"
click at [465, 499] on div "16" at bounding box center [465, 497] width 14 height 14
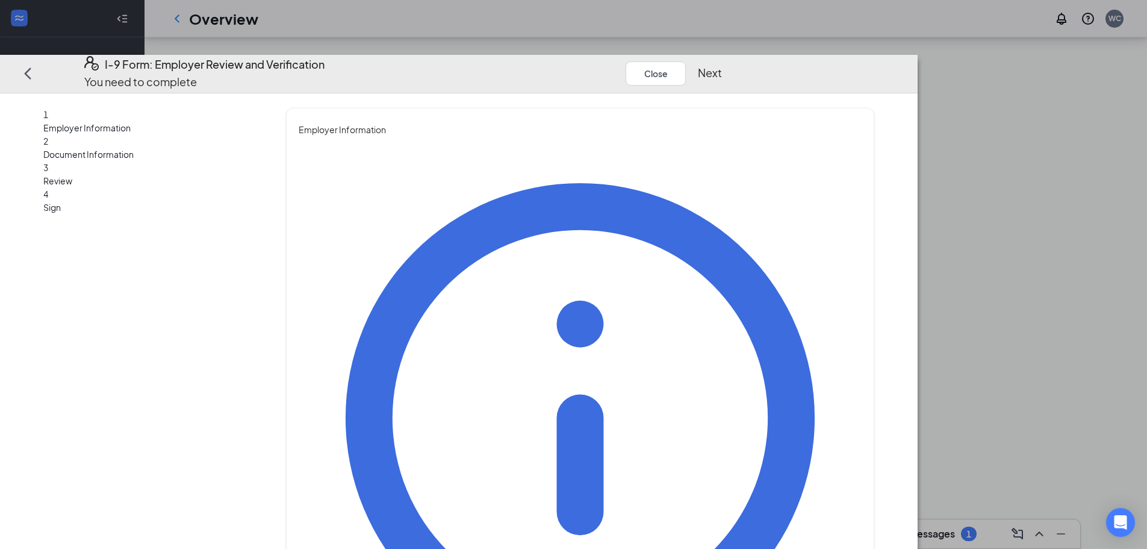
click at [722, 64] on button "Next" at bounding box center [710, 72] width 24 height 17
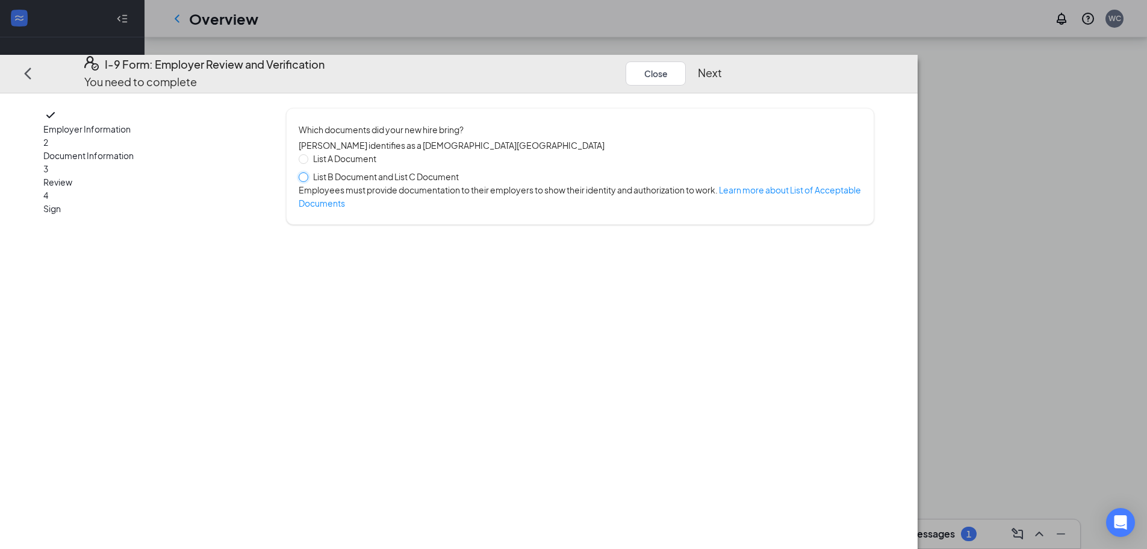
click at [307, 172] on input "List B Document and List C Document" at bounding box center [303, 176] width 8 height 8
radio input "true"
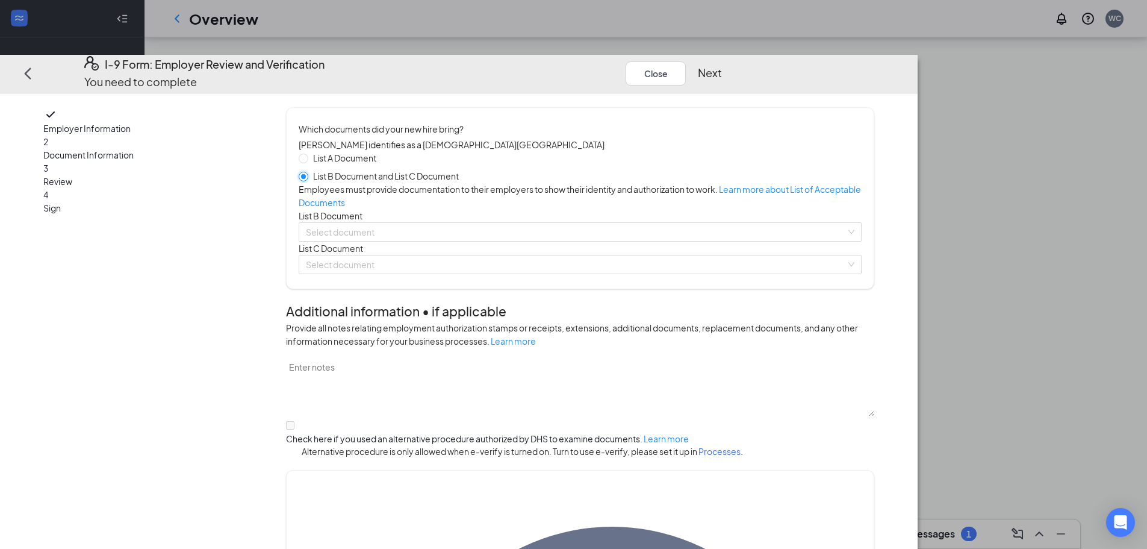
scroll to position [0, 0]
click at [444, 241] on input "search" at bounding box center [576, 232] width 540 height 18
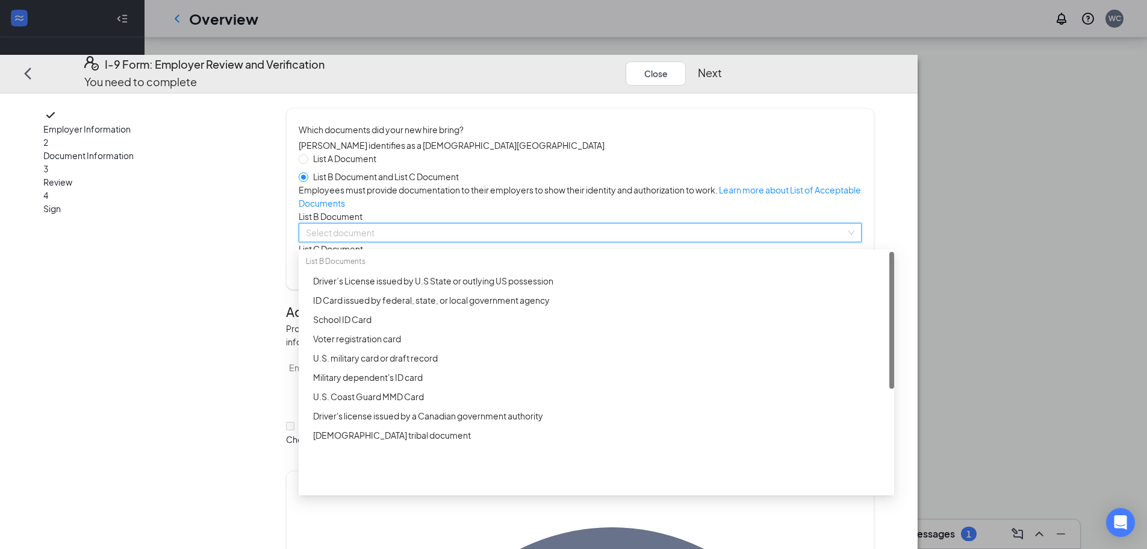
click at [444, 241] on input "search" at bounding box center [576, 232] width 540 height 18
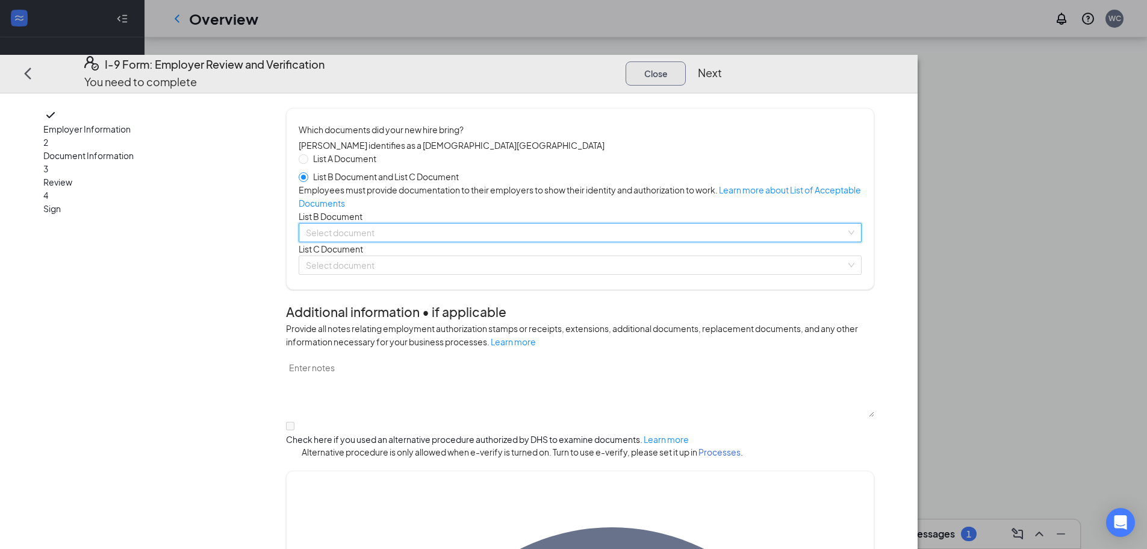
click at [686, 61] on button "Close" at bounding box center [656, 73] width 60 height 24
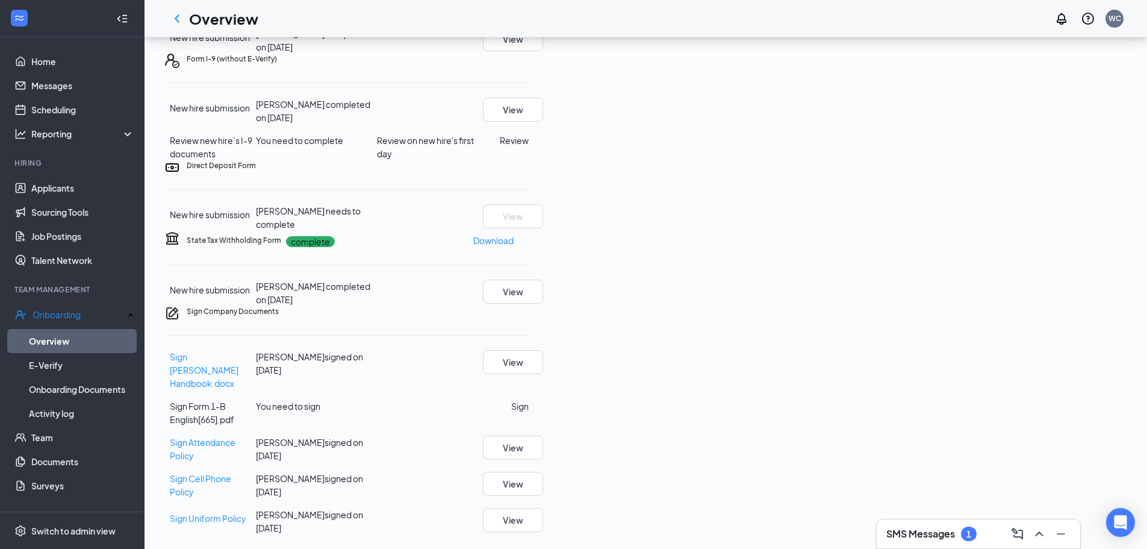
scroll to position [385, 0]
click at [529, 412] on button "Sign" at bounding box center [519, 405] width 17 height 13
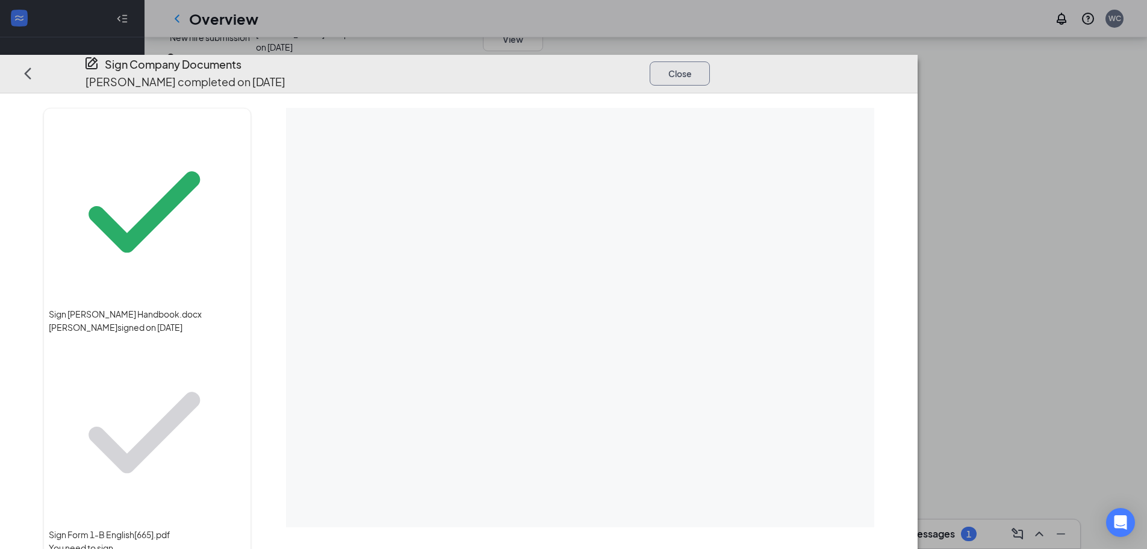
click at [710, 61] on button "Close" at bounding box center [680, 73] width 60 height 24
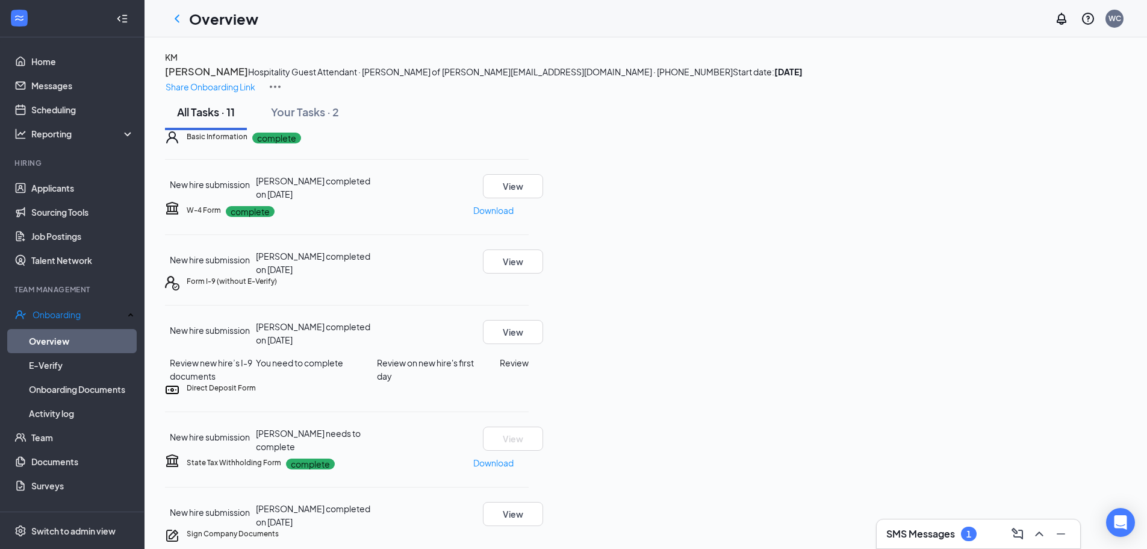
scroll to position [0, 0]
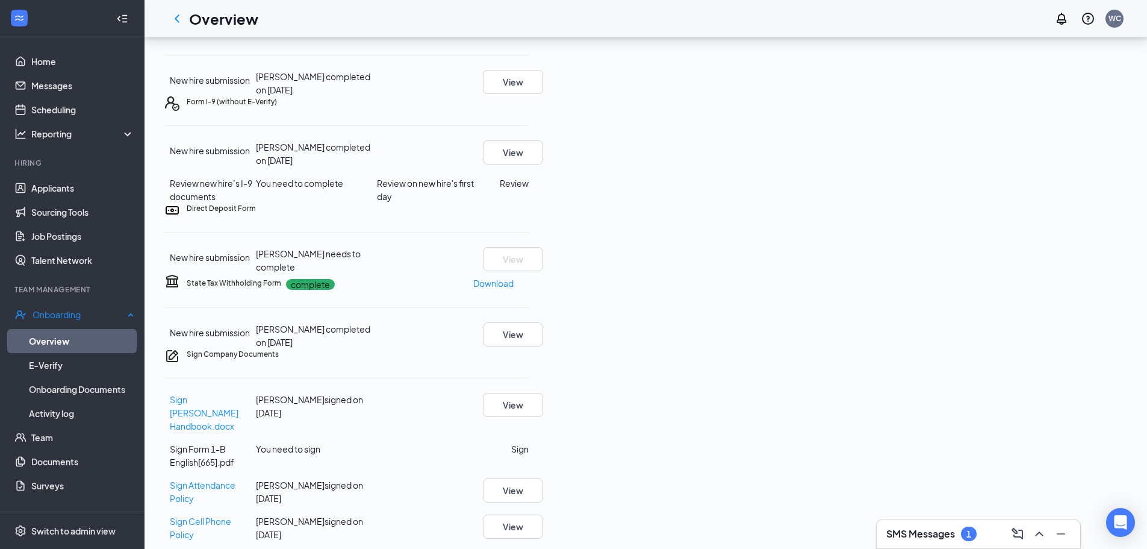
click at [63, 336] on link "Overview" at bounding box center [81, 341] width 105 height 24
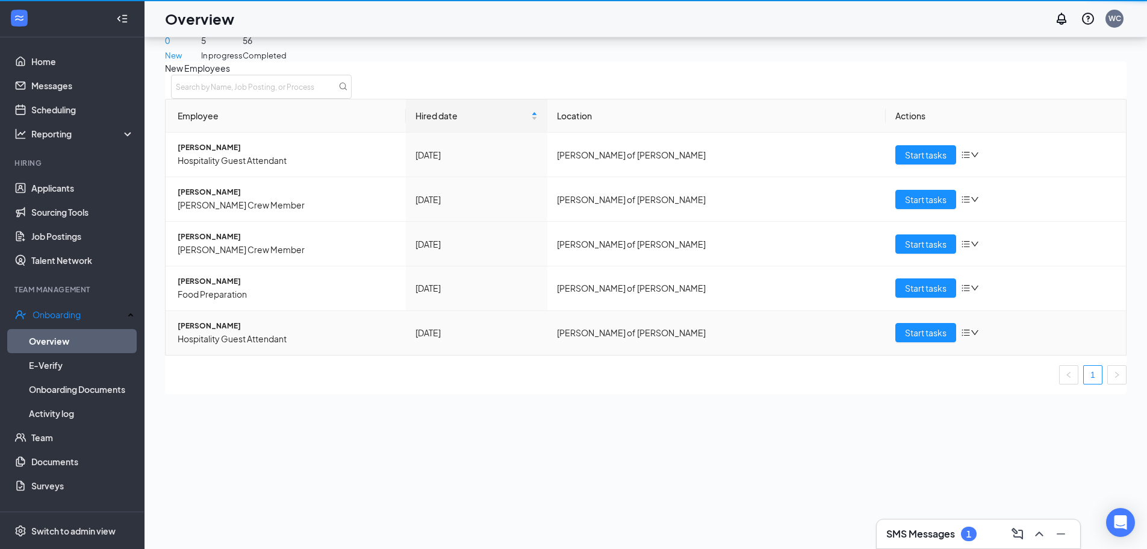
scroll to position [54, 0]
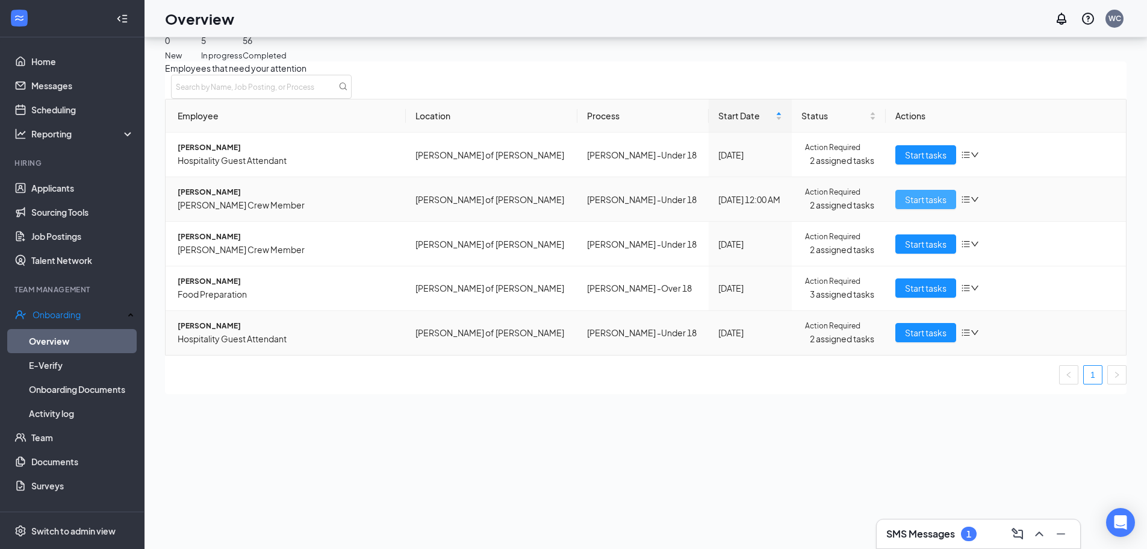
click at [921, 206] on span "Start tasks" at bounding box center [926, 199] width 42 height 13
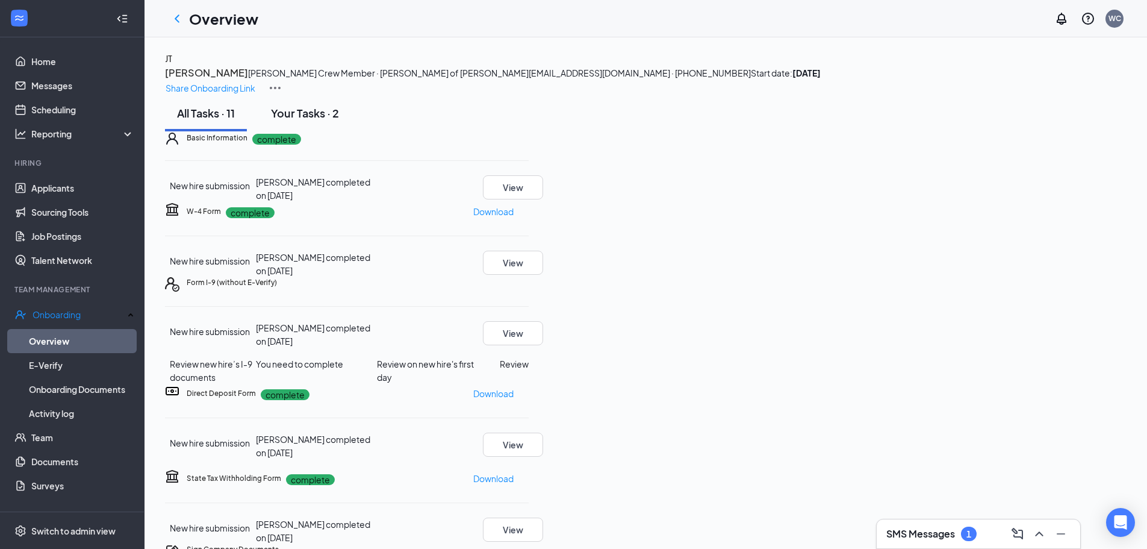
click at [309, 120] on div "Your Tasks · 2" at bounding box center [305, 112] width 68 height 15
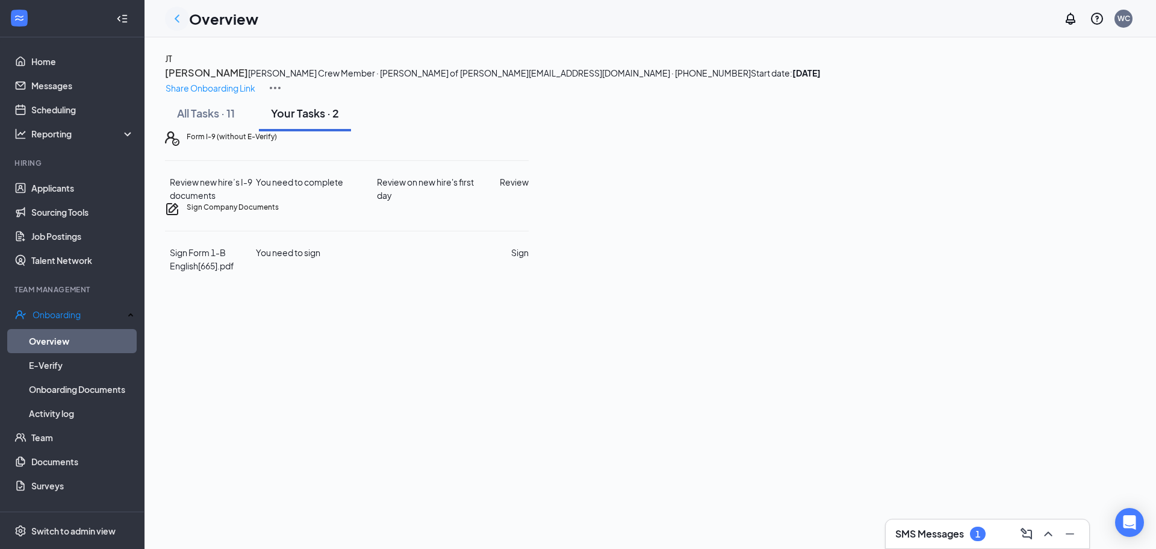
click at [182, 19] on icon "ChevronLeft" at bounding box center [177, 18] width 14 height 14
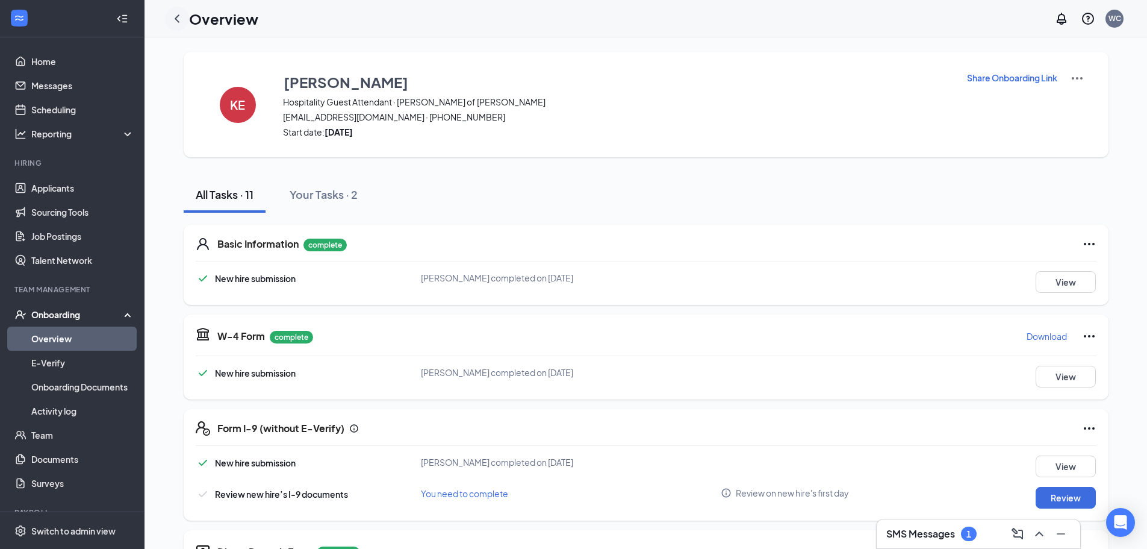
click at [173, 17] on icon "ChevronLeft" at bounding box center [177, 18] width 14 height 14
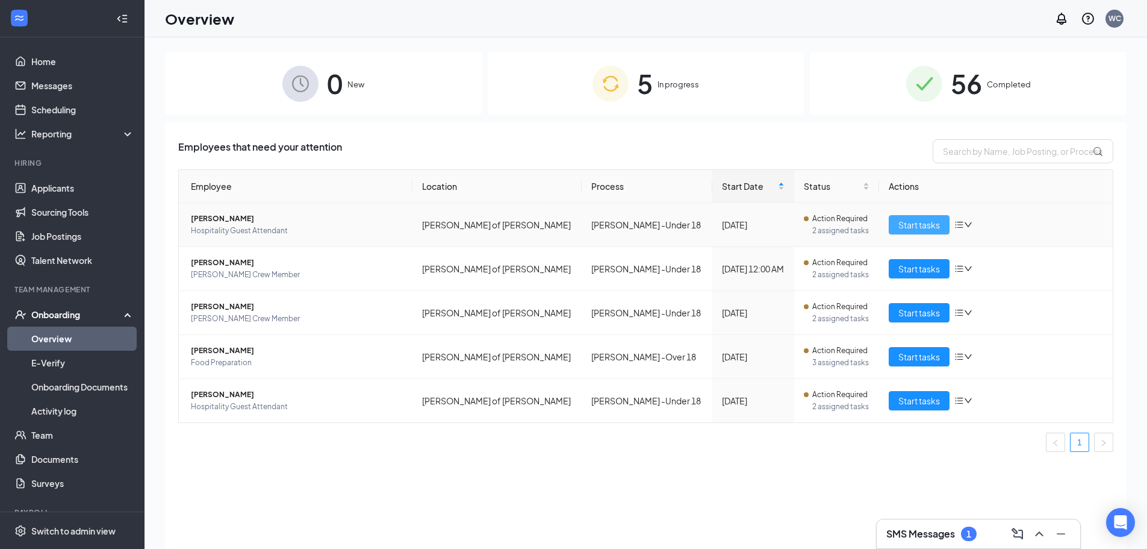
click at [910, 223] on span "Start tasks" at bounding box center [919, 224] width 42 height 13
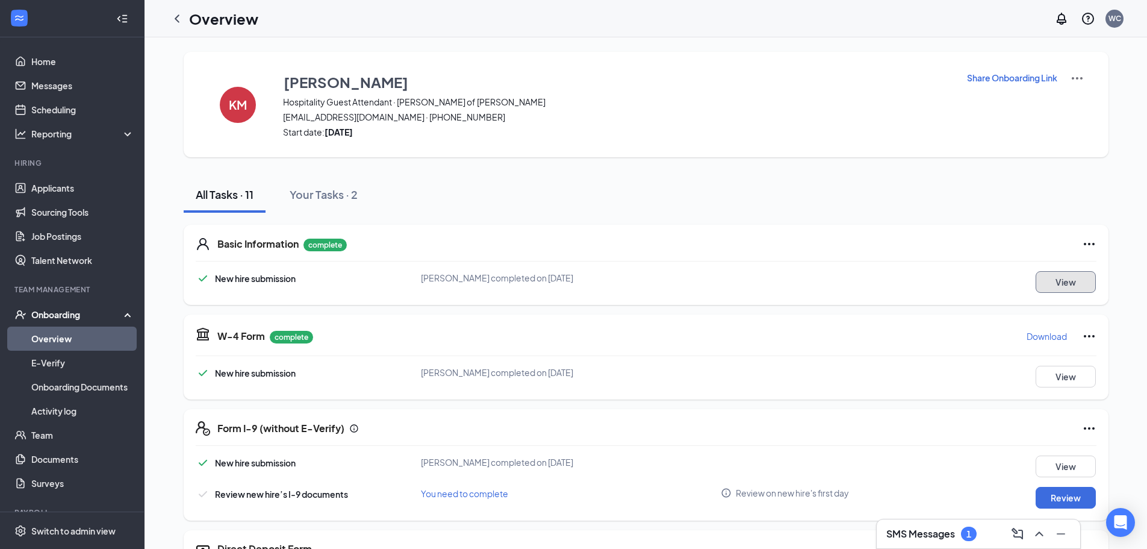
click at [1077, 292] on button "View" at bounding box center [1066, 282] width 60 height 22
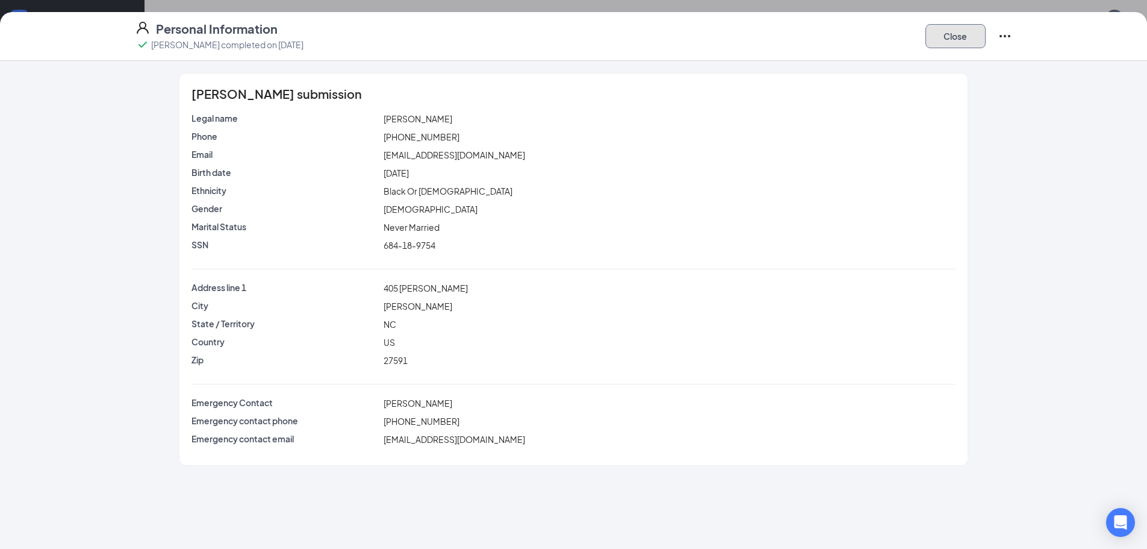
click at [969, 36] on button "Close" at bounding box center [955, 36] width 60 height 24
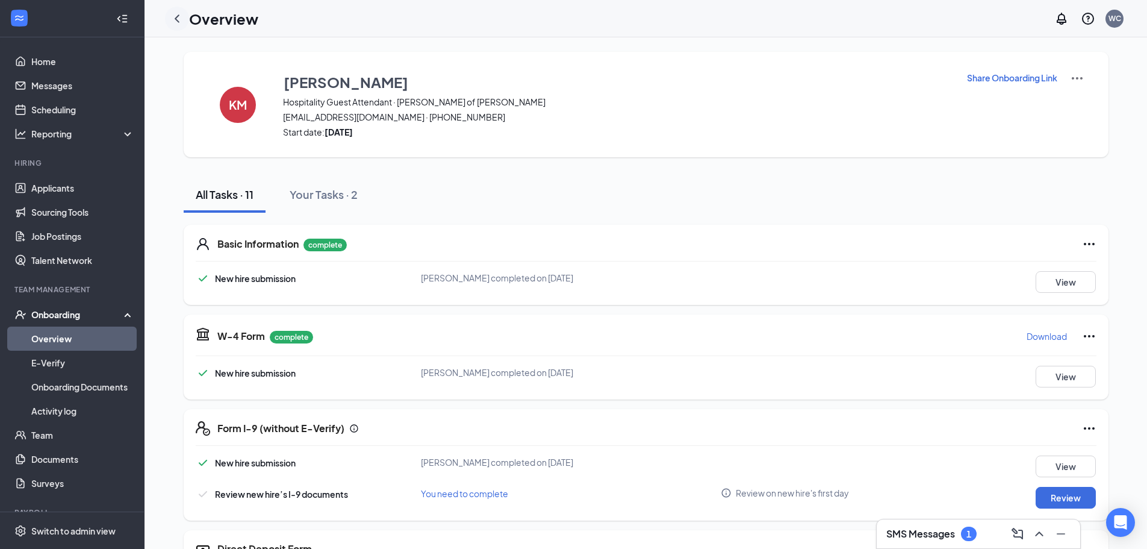
click at [174, 25] on icon "ChevronLeft" at bounding box center [177, 18] width 14 height 14
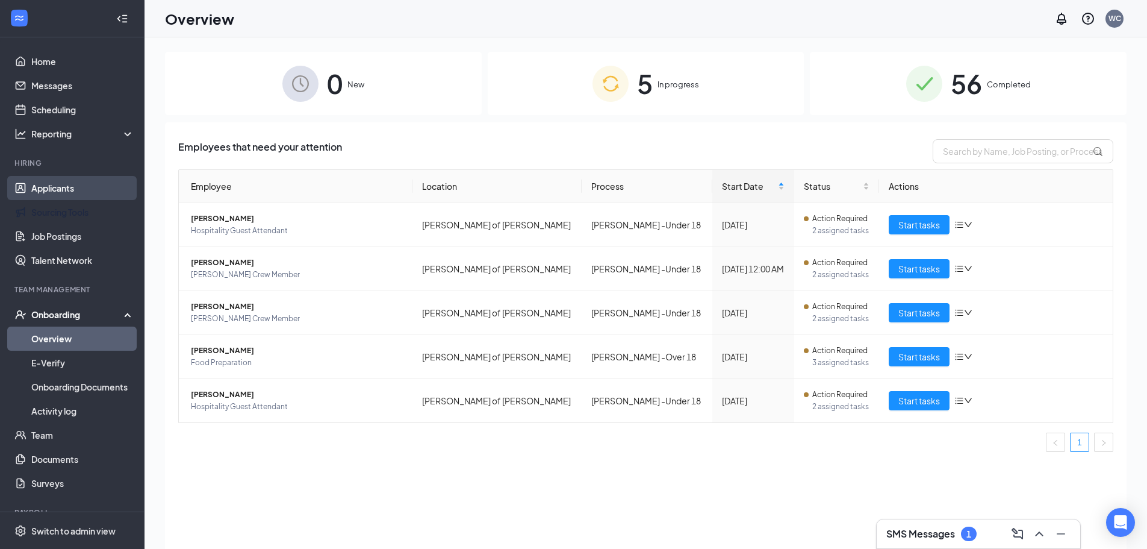
click at [108, 201] on link "Sourcing Tools" at bounding box center [82, 212] width 103 height 24
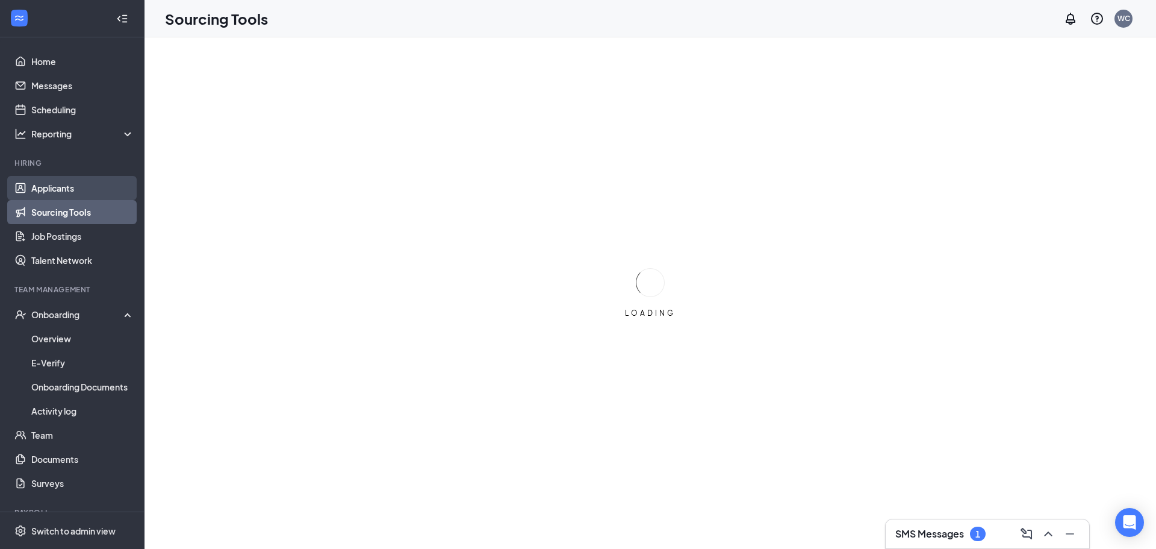
click at [114, 191] on link "Applicants" at bounding box center [82, 188] width 103 height 24
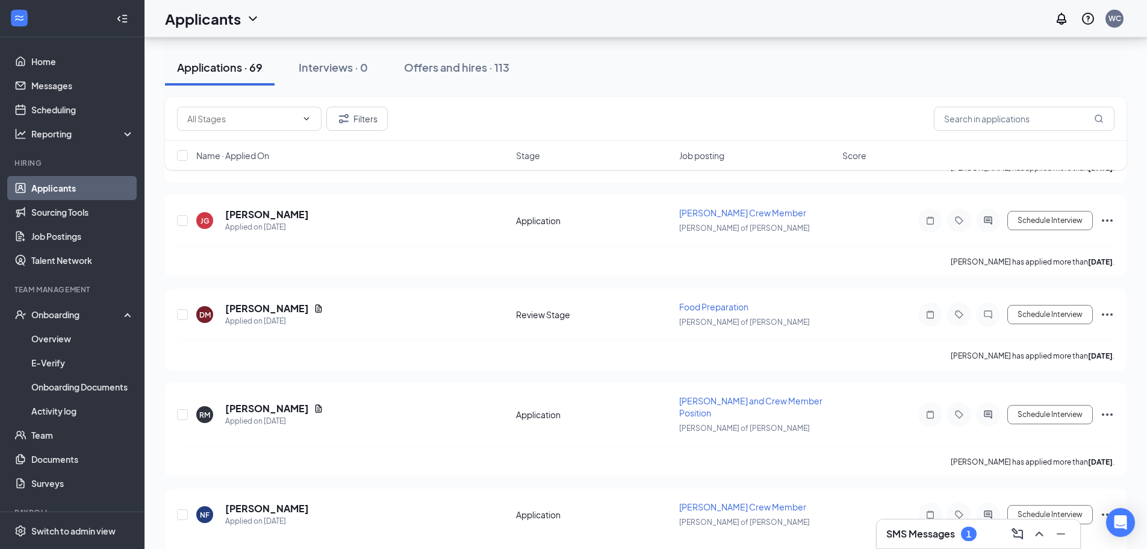
scroll to position [2589, 0]
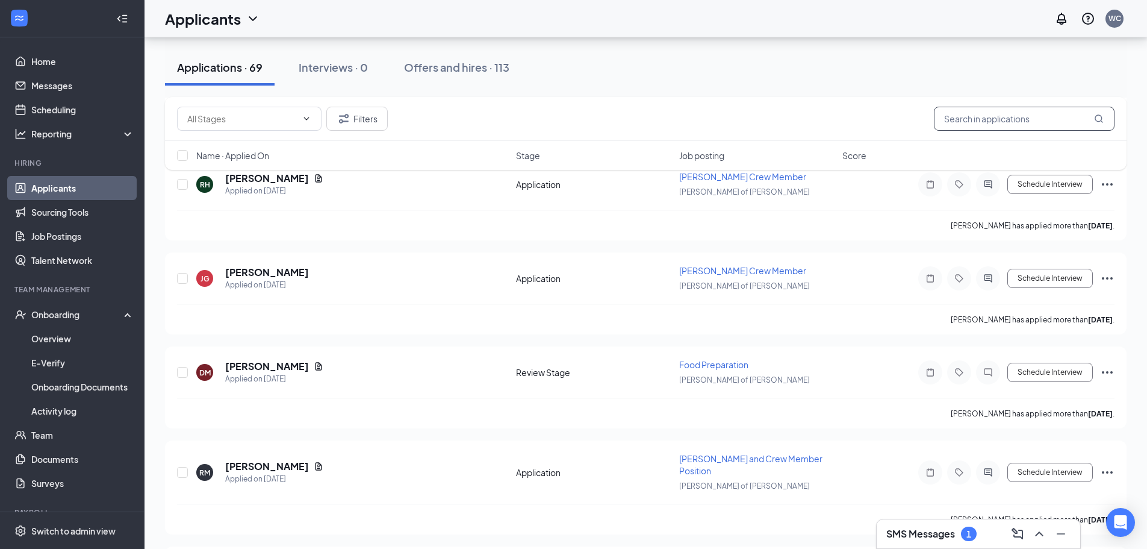
click at [1042, 108] on input "text" at bounding box center [1024, 119] width 181 height 24
type input "farris"
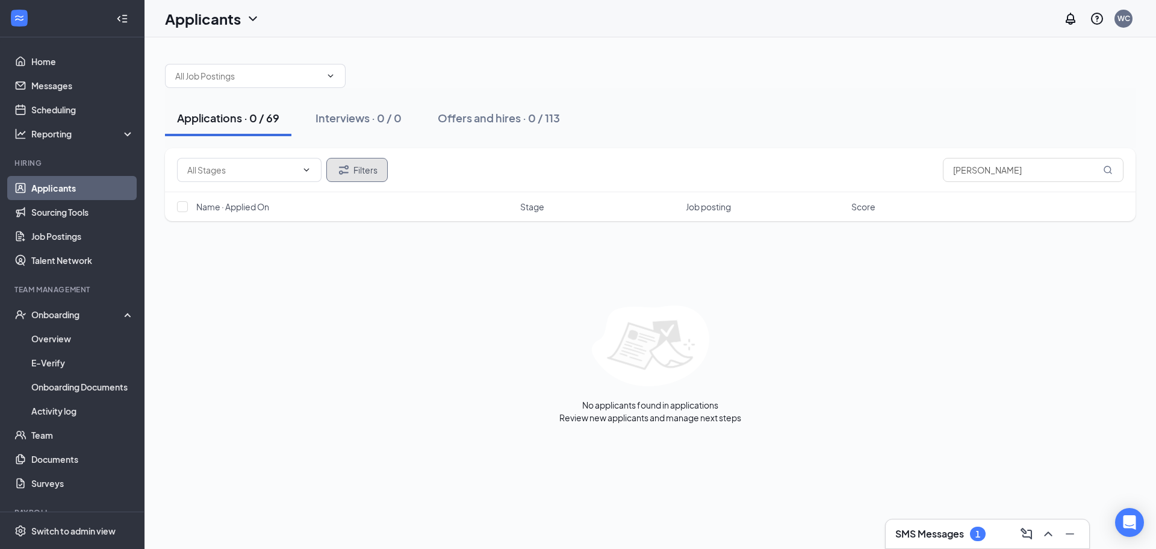
click at [376, 168] on button "Filters" at bounding box center [356, 170] width 61 height 24
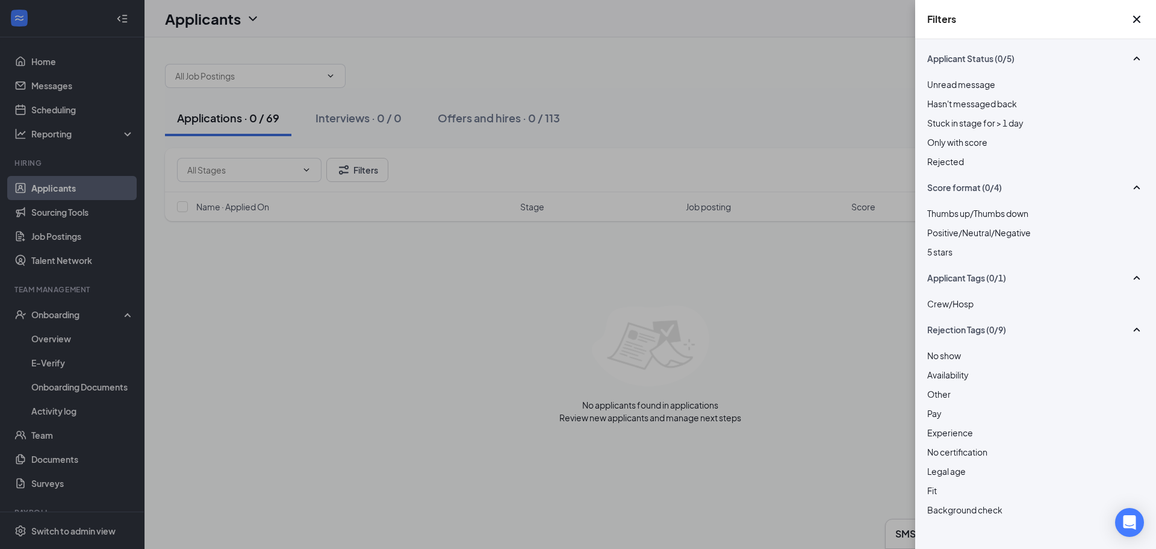
click at [964, 167] on span "Rejected" at bounding box center [945, 161] width 37 height 11
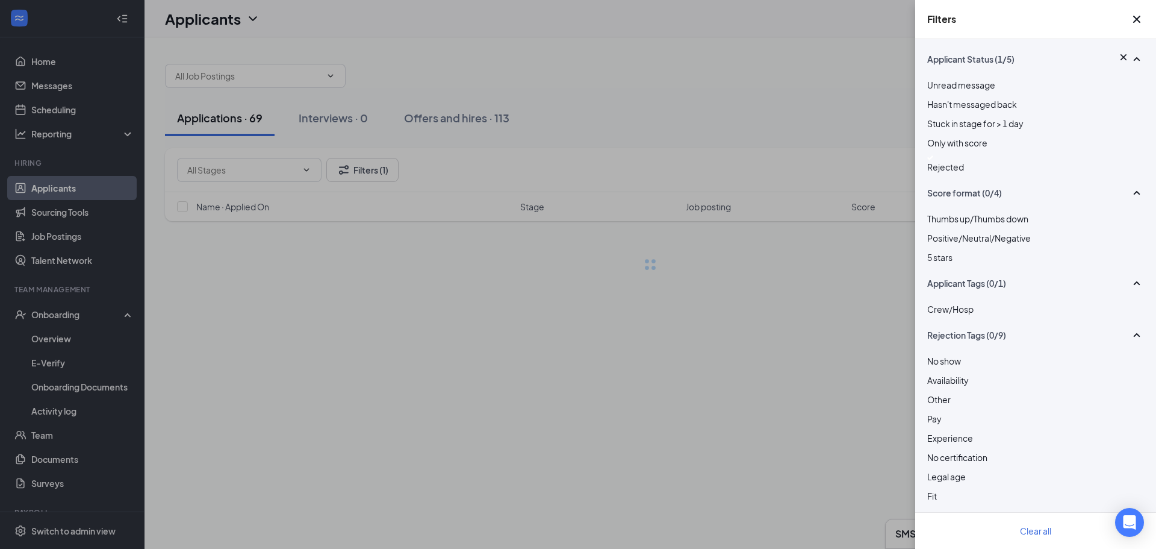
click at [885, 277] on div "Filters Applicant Status (1/5) Unread message Hasn't messaged back Stuck in sta…" at bounding box center [578, 274] width 1156 height 549
click at [1134, 26] on icon "Cross" at bounding box center [1137, 19] width 14 height 14
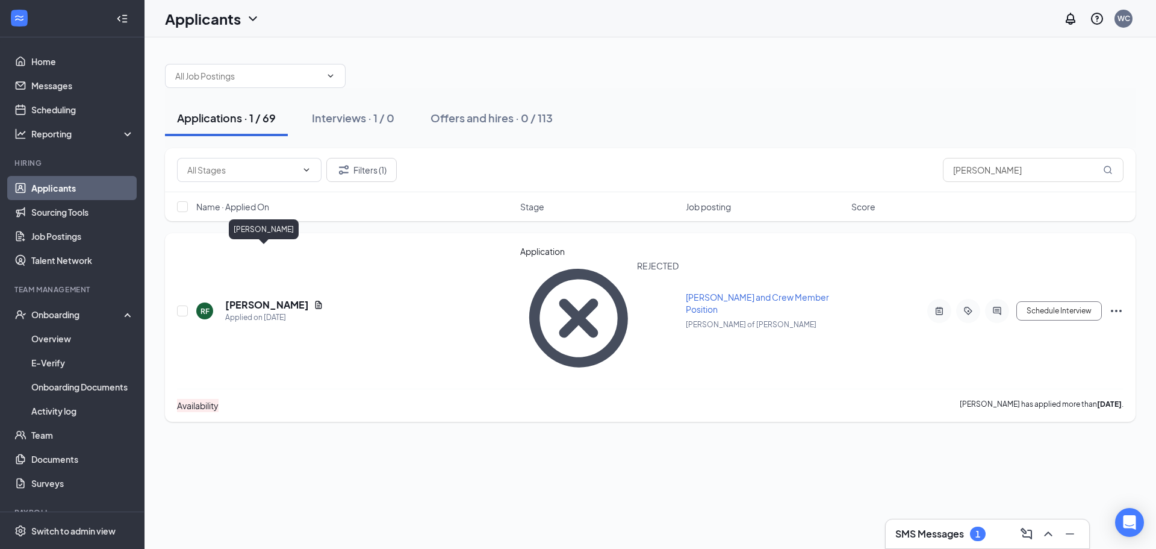
click at [260, 298] on h5 "Robert Farris" at bounding box center [267, 304] width 84 height 13
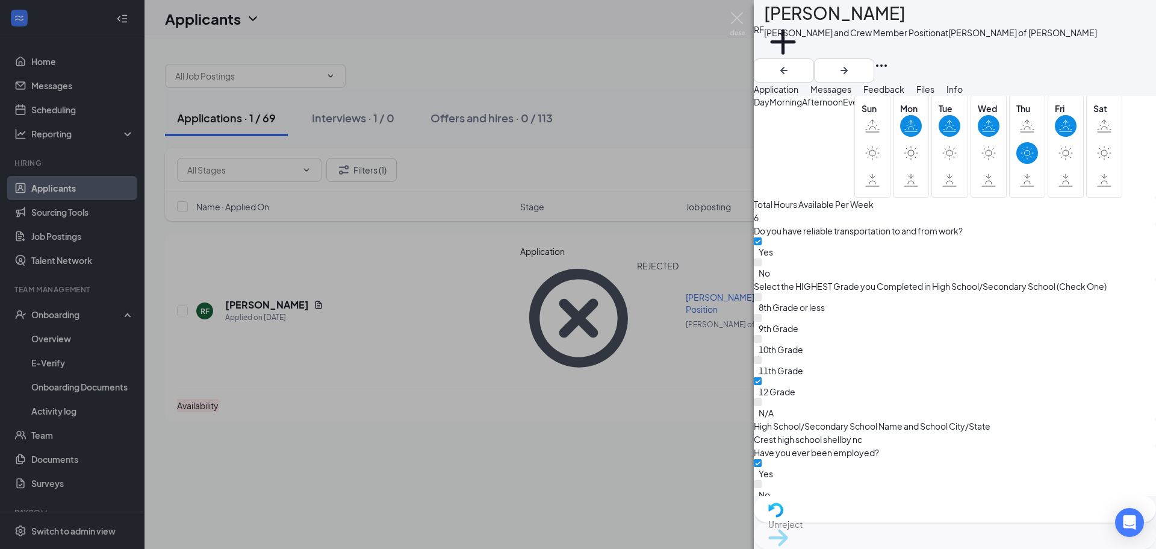
scroll to position [1244, 0]
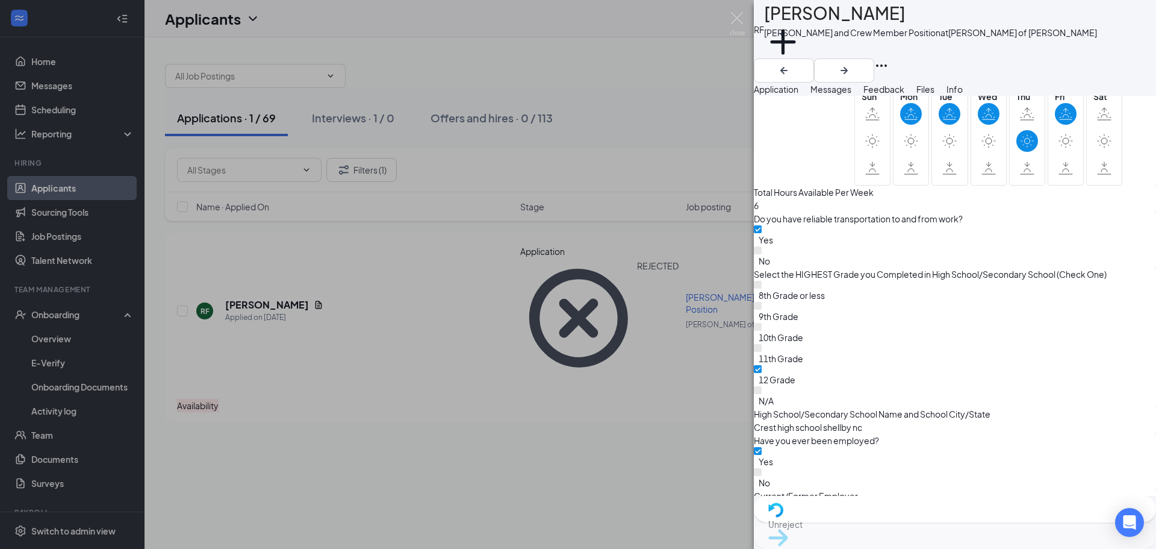
click at [635, 279] on div "RF Robert Farris Porter and Crew Member Position at Culver’s of Wendell Add a t…" at bounding box center [578, 274] width 1156 height 549
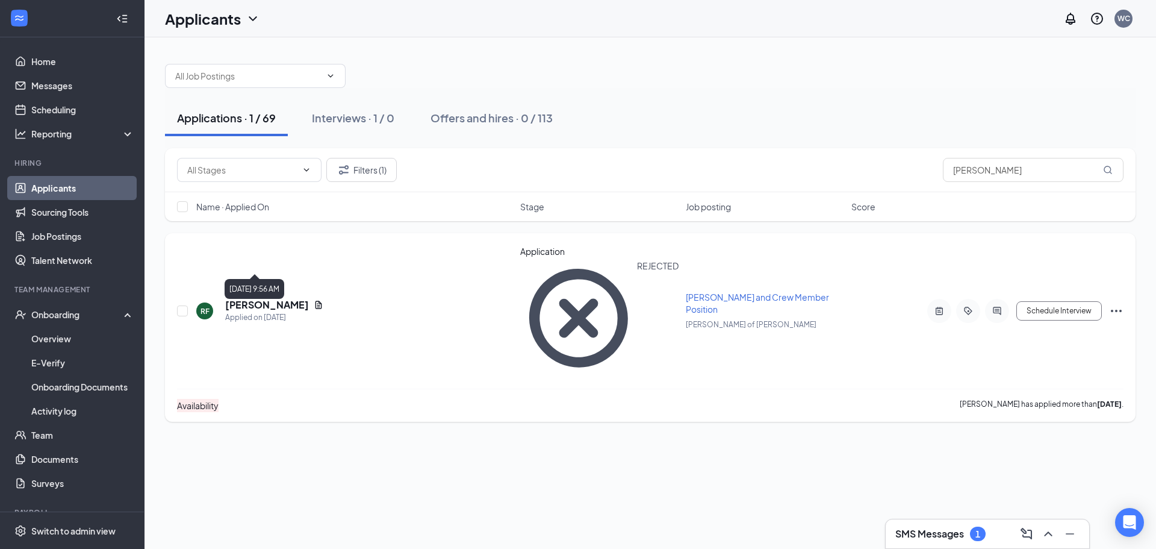
click at [247, 298] on h5 "Robert Farris" at bounding box center [267, 304] width 84 height 13
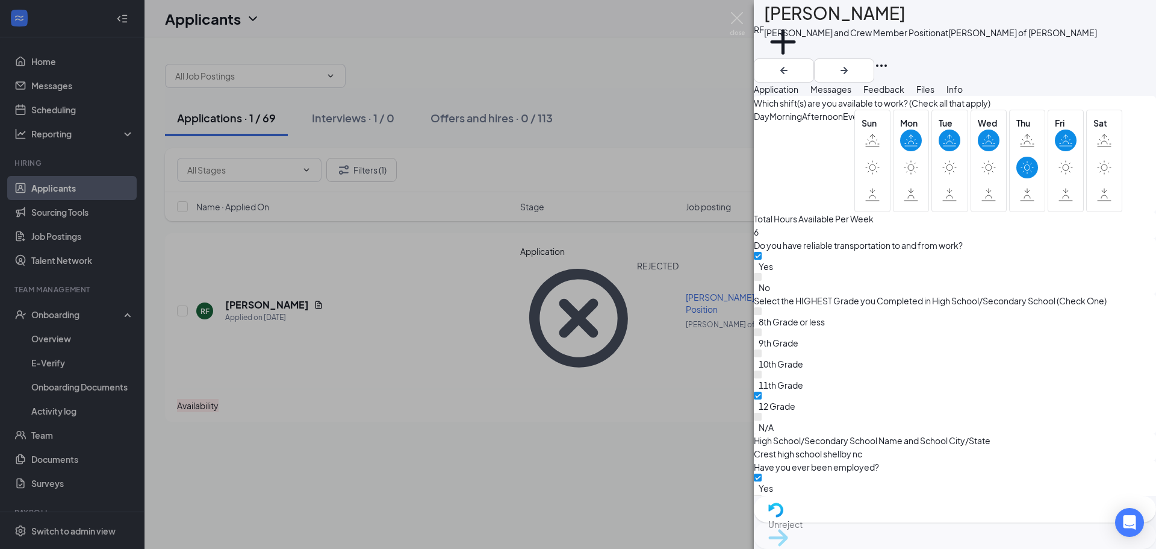
scroll to position [1244, 0]
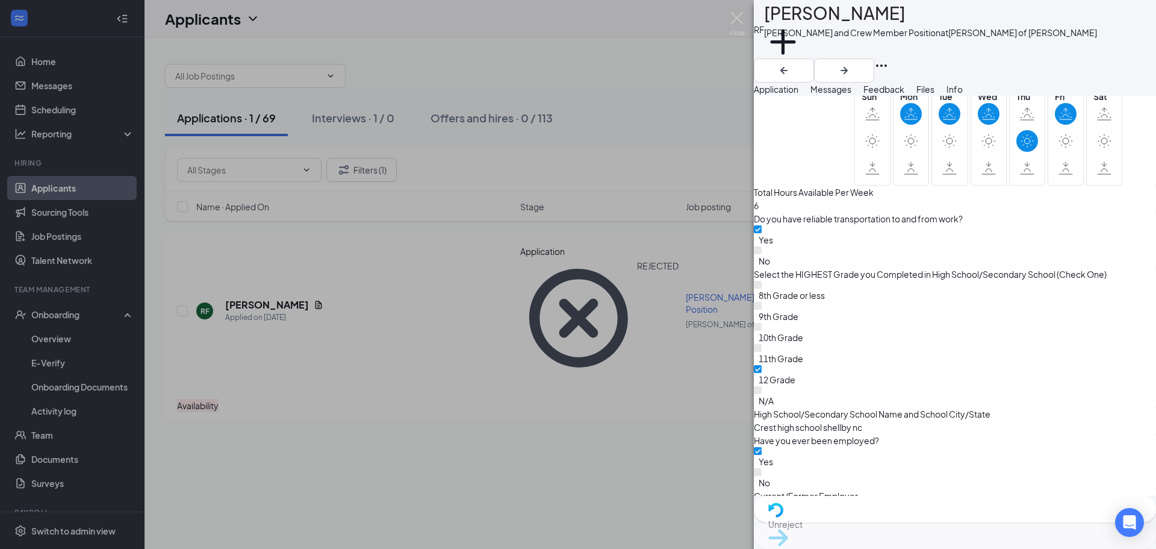
drag, startPoint x: 847, startPoint y: 319, endPoint x: 852, endPoint y: 316, distance: 6.2
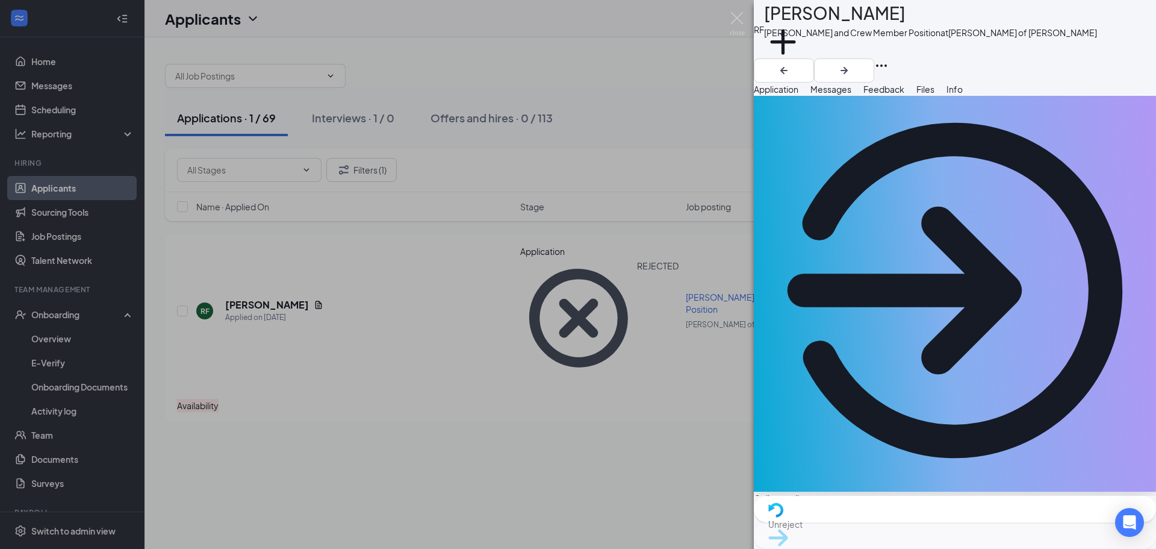
scroll to position [0, 0]
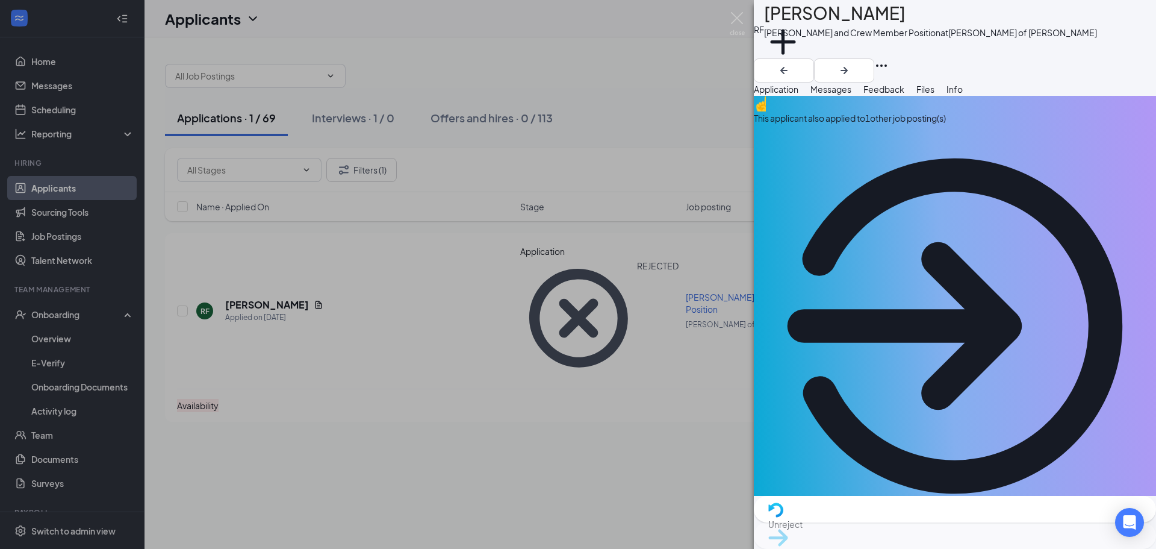
click at [902, 530] on span "Unreject" at bounding box center [954, 523] width 373 height 13
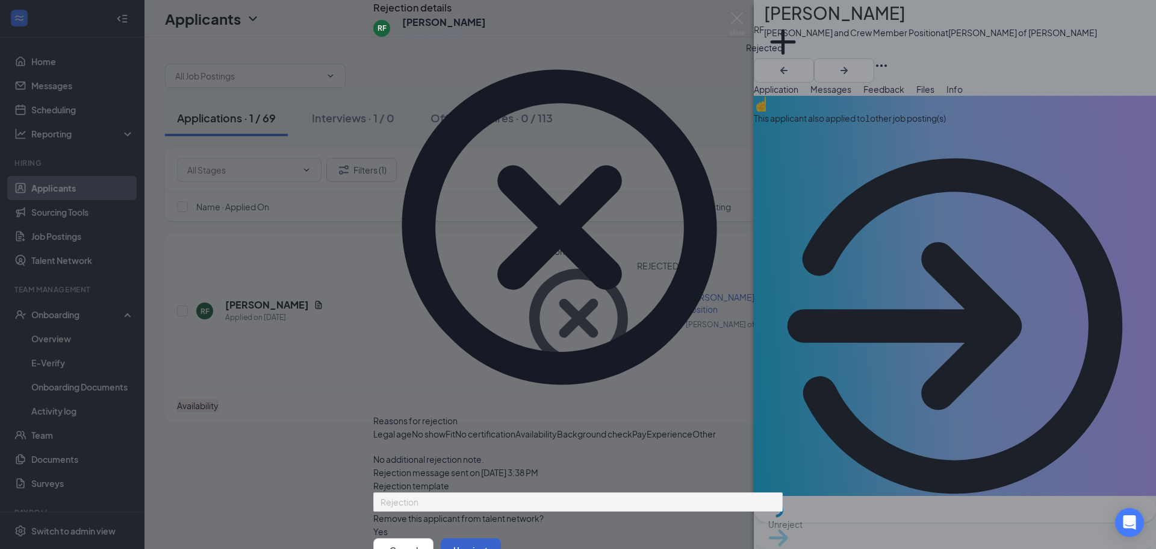
click at [501, 538] on button "Unreject" at bounding box center [471, 550] width 60 height 24
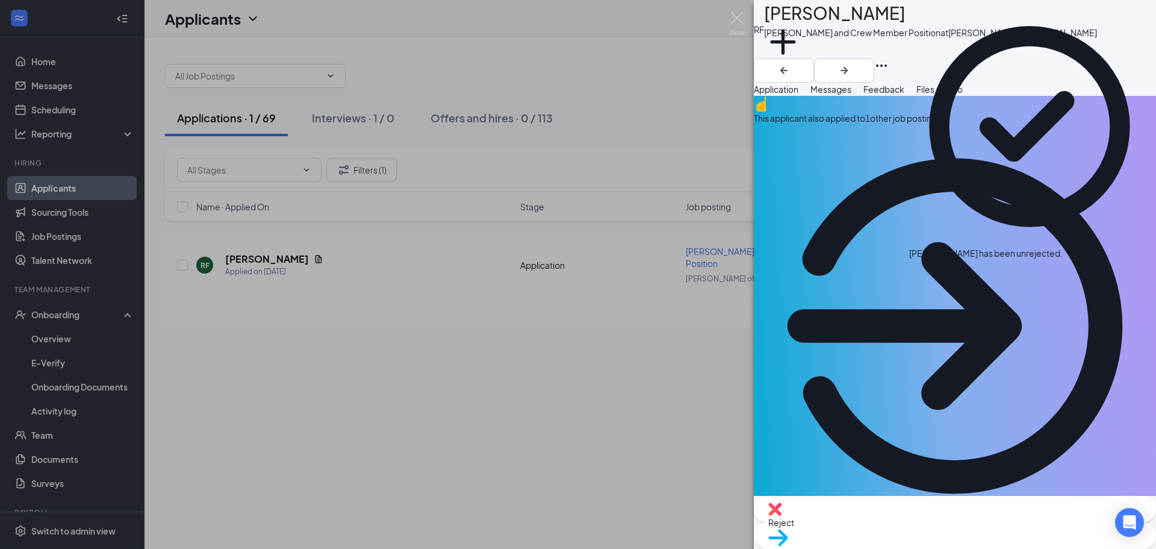
scroll to position [60, 0]
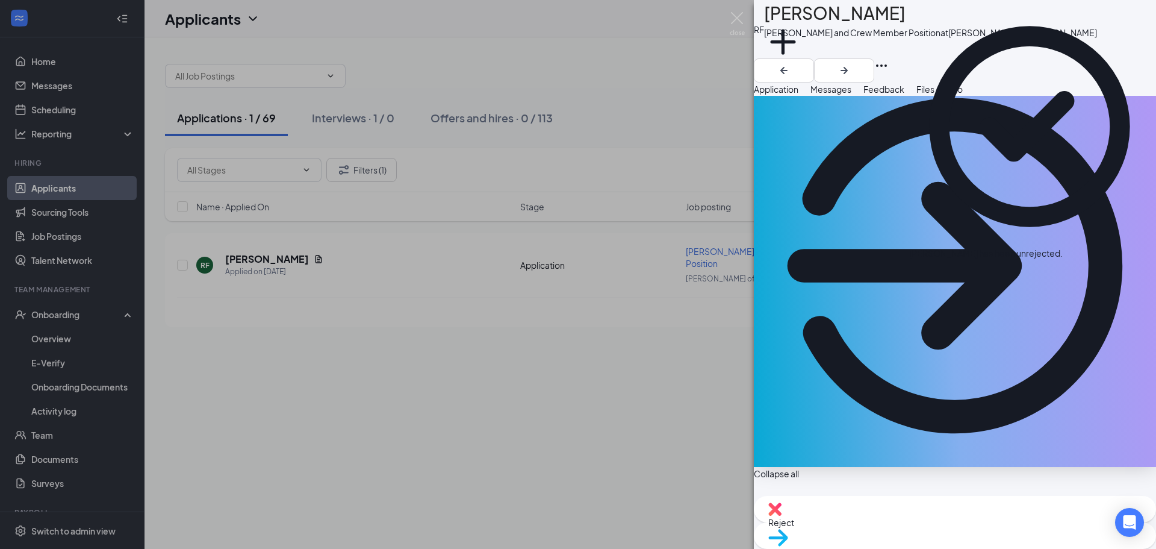
click at [606, 397] on div "RF Robert Farris Porter and Crew Member Position at Culver’s of Wendell Add a t…" at bounding box center [578, 274] width 1156 height 549
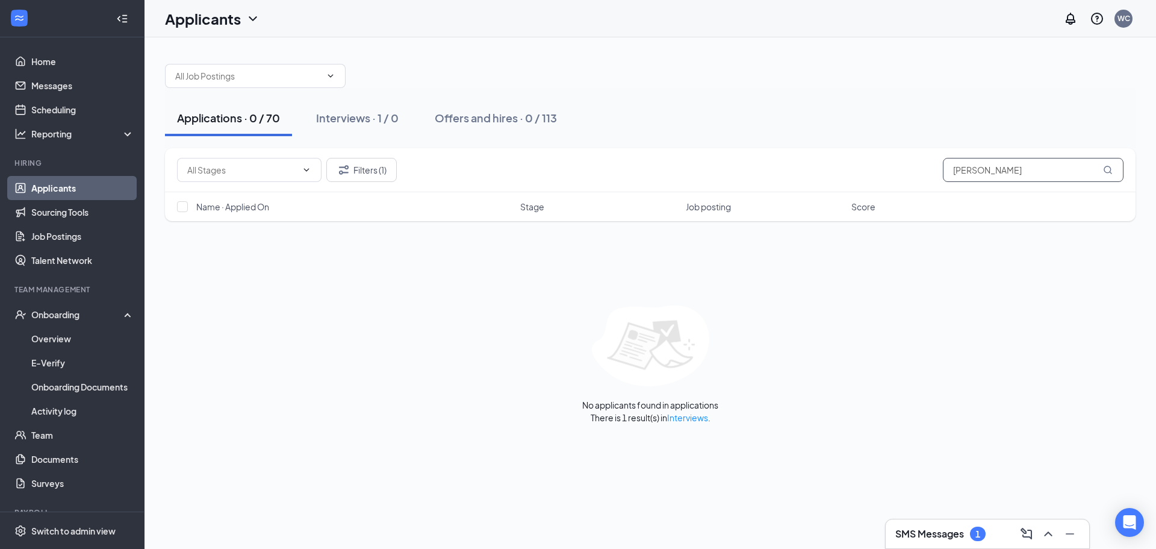
click at [1027, 170] on input "farris" at bounding box center [1033, 170] width 181 height 24
click at [356, 164] on button "Filters (1)" at bounding box center [361, 170] width 70 height 24
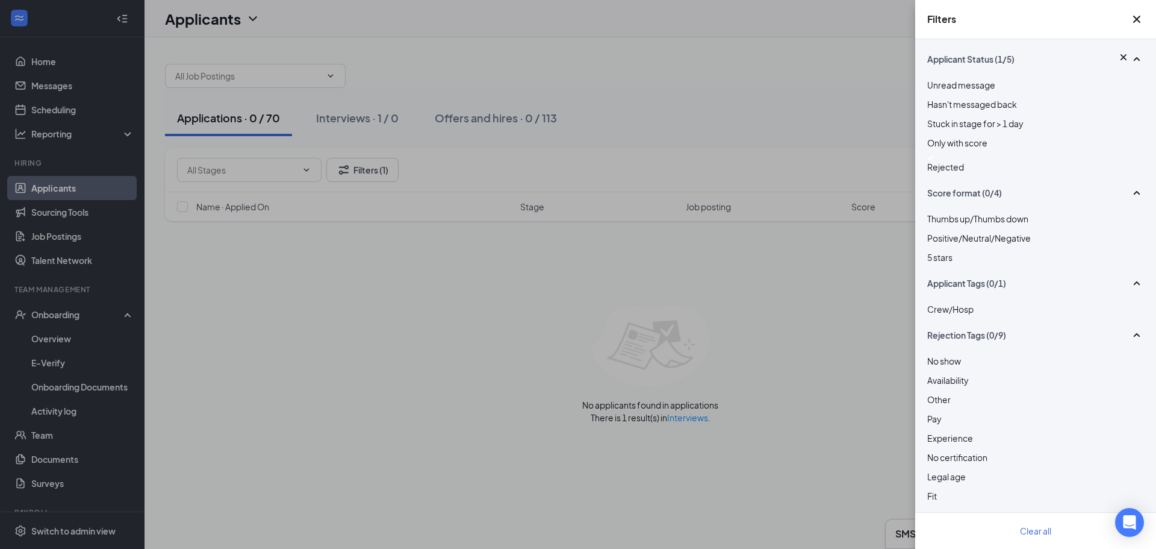
click at [954, 172] on span "Rejected" at bounding box center [945, 166] width 37 height 11
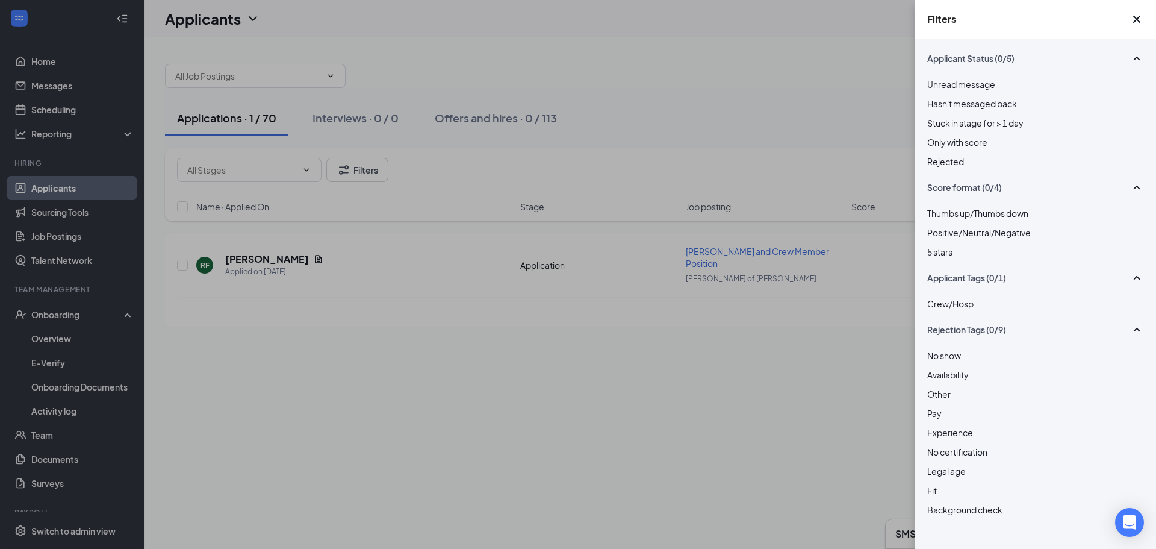
click at [624, 421] on div "Filters Applicant Status (0/5) Unread message Hasn't messaged back Stuck in sta…" at bounding box center [578, 274] width 1156 height 549
click at [210, 234] on div "Filters Applicant Status (0/5) Unread message Hasn't messaged back Stuck in sta…" at bounding box center [578, 274] width 1156 height 549
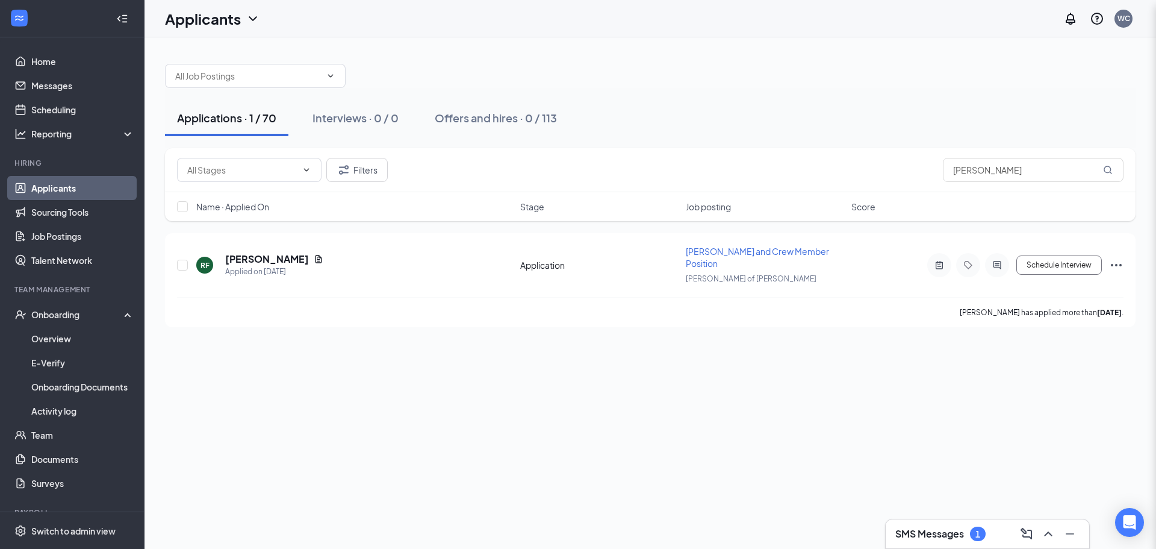
click at [262, 257] on div "Filters Applicant Status (0/5) Unread message Hasn't messaged back Stuck in sta…" at bounding box center [578, 274] width 1156 height 549
click at [1051, 275] on div "RF Robert Farris Applied on Jul 1 Application Porter and Crew Member Position C…" at bounding box center [650, 271] width 947 height 52
click at [1054, 265] on button "Schedule Interview" at bounding box center [1059, 264] width 86 height 19
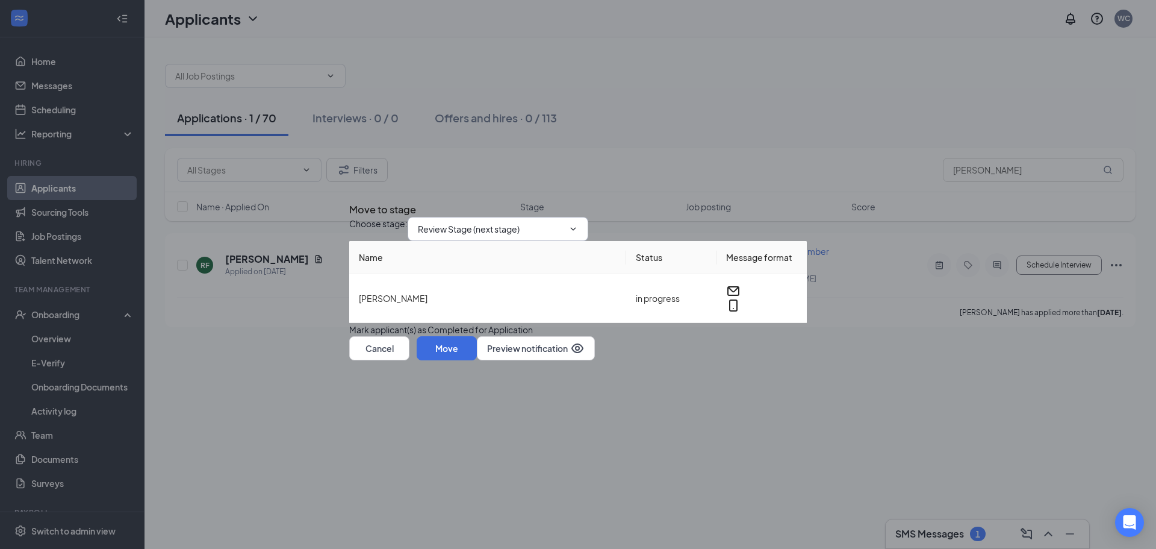
click at [507, 222] on input "Review Stage (next stage)" at bounding box center [491, 228] width 146 height 13
click at [532, 349] on div "Onsite Interview" at bounding box center [501, 355] width 146 height 13
type input "Onsite Interview"
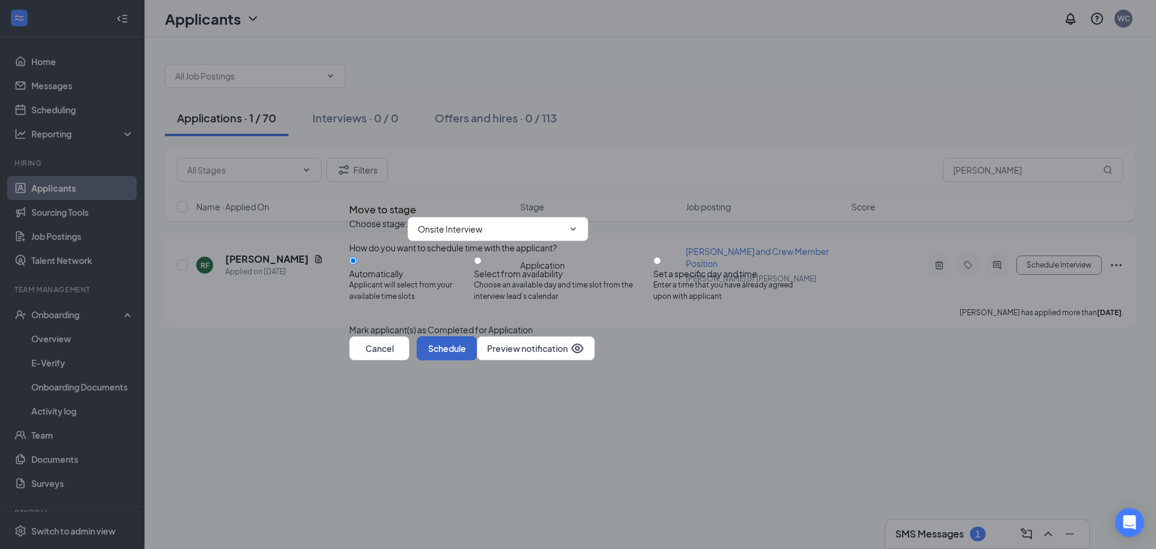
click at [477, 360] on button "Schedule" at bounding box center [447, 348] width 60 height 24
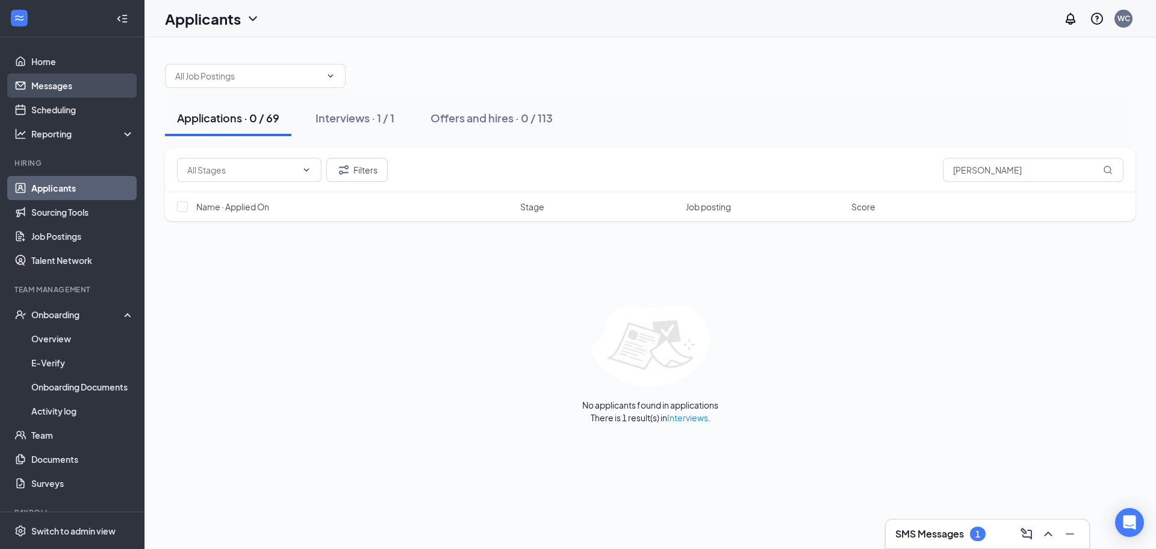
click at [60, 92] on link "Messages" at bounding box center [82, 85] width 103 height 24
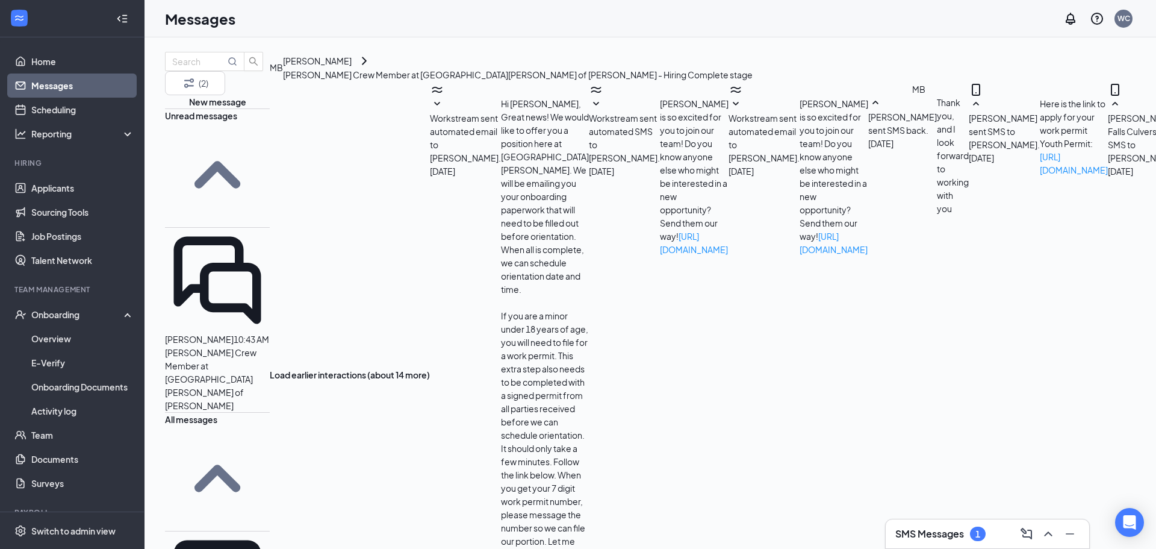
scroll to position [466, 0]
drag, startPoint x: 442, startPoint y: 379, endPoint x: 393, endPoint y: 371, distance: 49.5
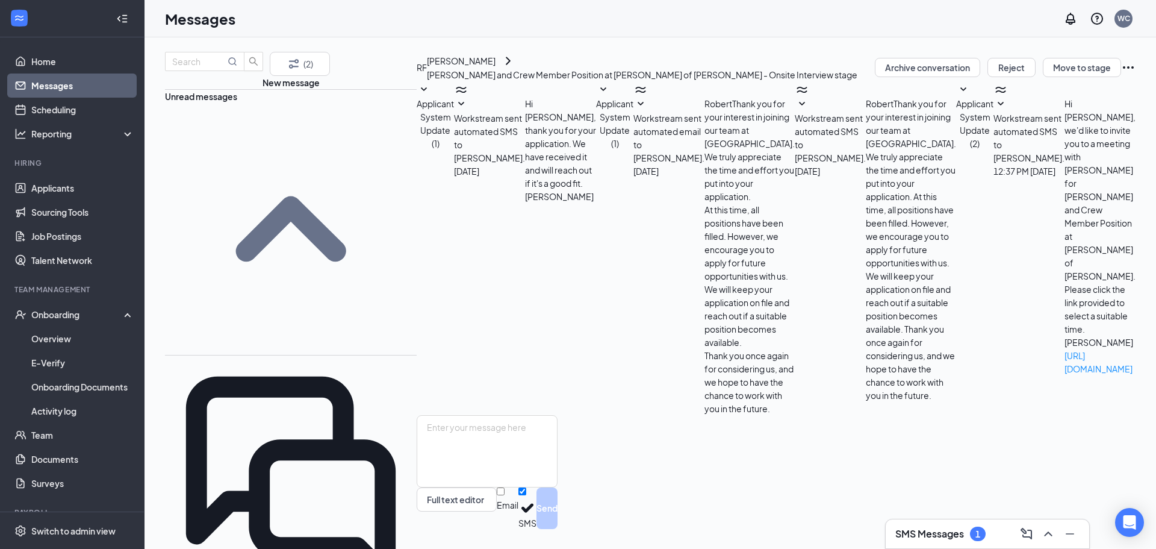
click at [994, 163] on span "Workstream sent automated SMS to Robert Farris." at bounding box center [1029, 138] width 71 height 51
click at [501, 68] on icon "ChevronRight" at bounding box center [508, 61] width 14 height 14
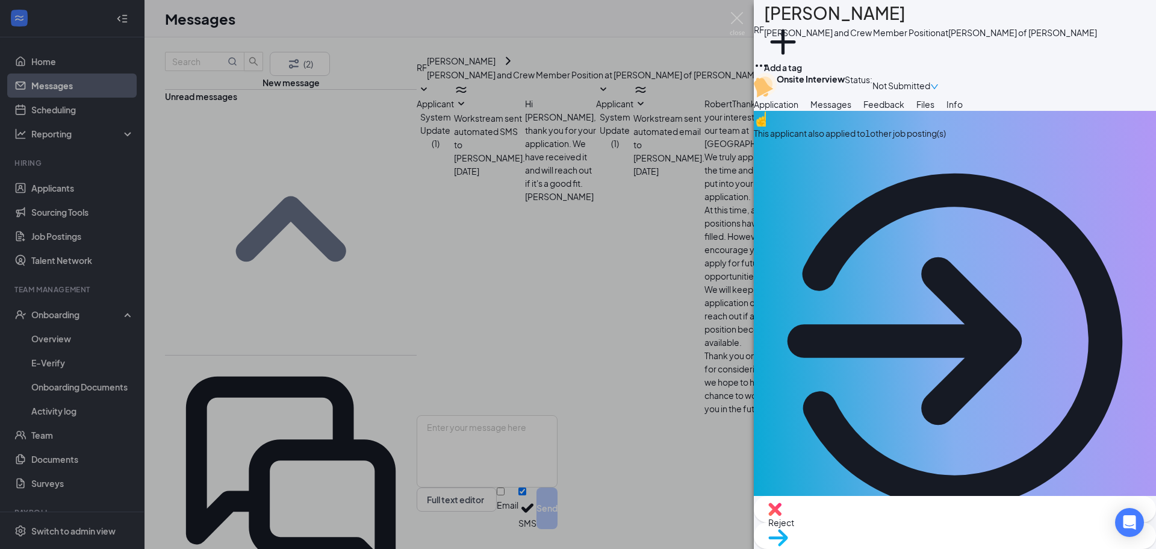
click at [464, 185] on div "RF Robert Farris Porter and Crew Member Position at Culver’s of Wendell Add a t…" at bounding box center [578, 274] width 1156 height 549
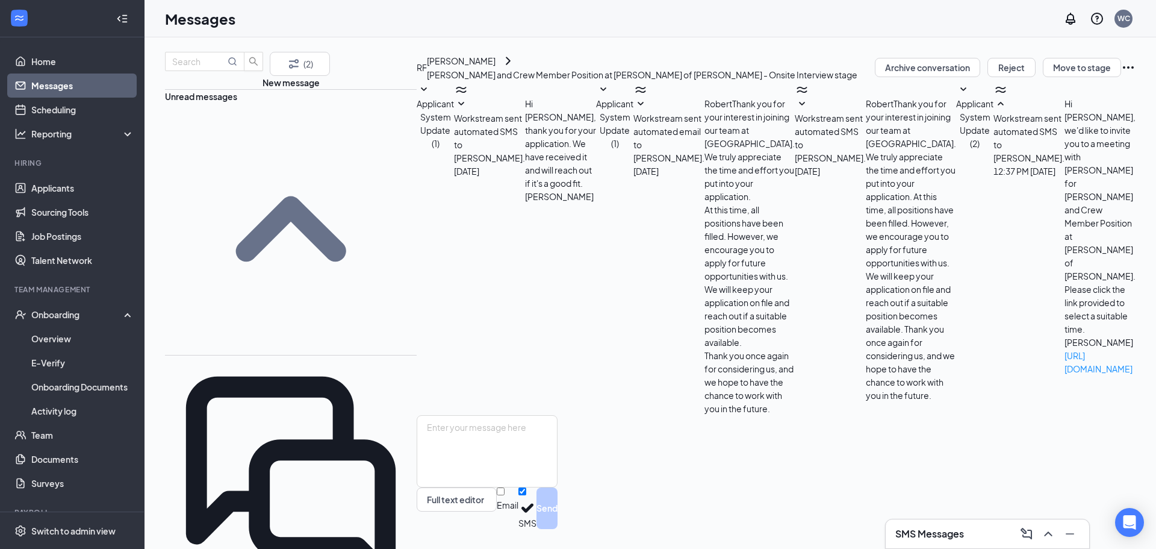
click at [1123, 69] on icon "Ellipses" at bounding box center [1128, 67] width 11 height 2
drag, startPoint x: 888, startPoint y: 158, endPoint x: 365, endPoint y: 19, distance: 540.7
click at [865, 145] on div "Applicant System Update (1) Workstream sent automated SMS to Robert Farris. Jul…" at bounding box center [776, 248] width 719 height 332
click at [501, 68] on icon "ChevronRight" at bounding box center [508, 61] width 14 height 14
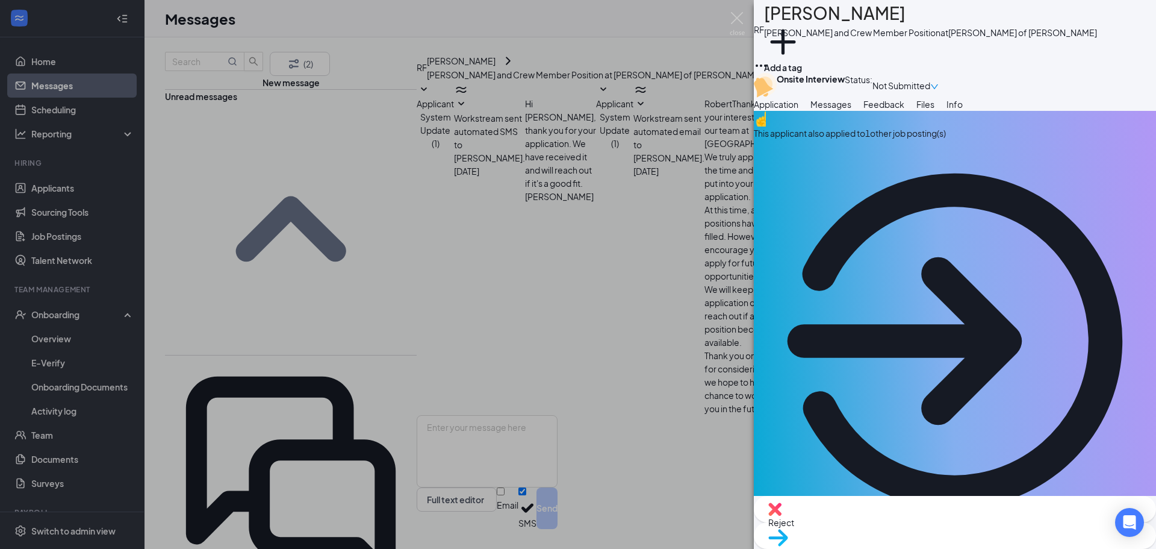
click at [559, 274] on div "RF Robert Farris Porter and Crew Member Position at Culver’s of Wendell Add a t…" at bounding box center [578, 274] width 1156 height 549
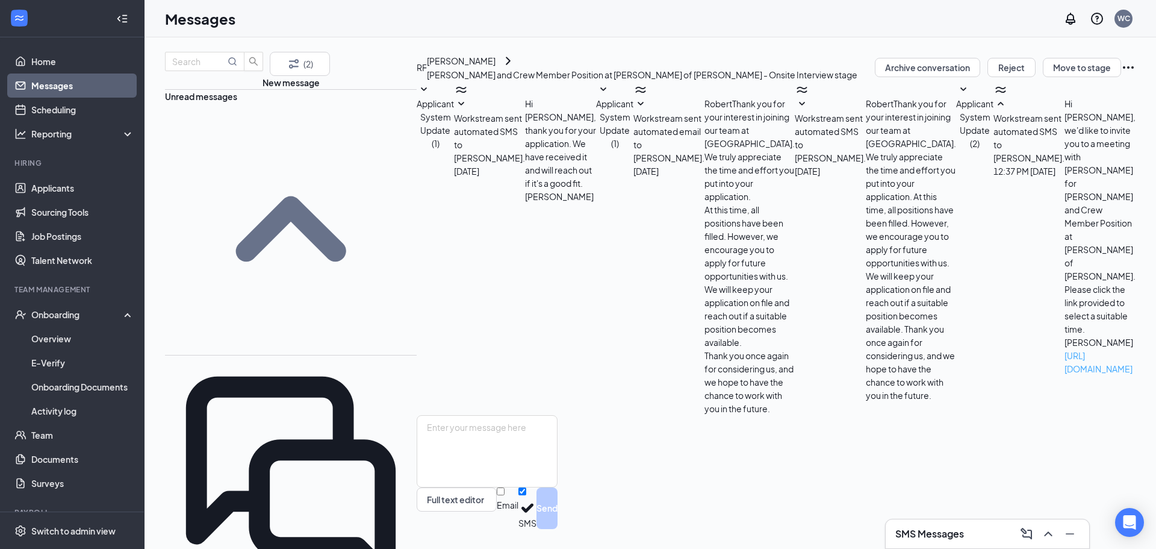
click at [1065, 374] on link "https://l.wrkstrm.us/4RIh3xLrM" at bounding box center [1099, 362] width 68 height 24
click at [1121, 75] on icon "Ellipses" at bounding box center [1128, 67] width 14 height 14
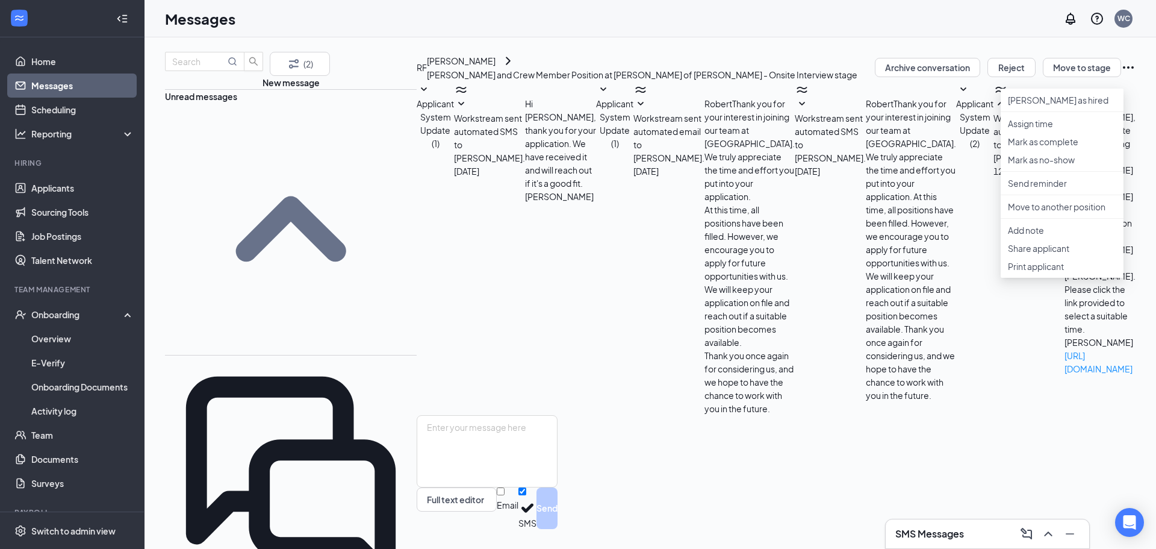
drag, startPoint x: 521, startPoint y: 250, endPoint x: 487, endPoint y: 91, distance: 162.6
click at [521, 244] on div "Applicant System Update (1) Workstream sent automated SMS to Robert Farris. Jul…" at bounding box center [776, 248] width 719 height 332
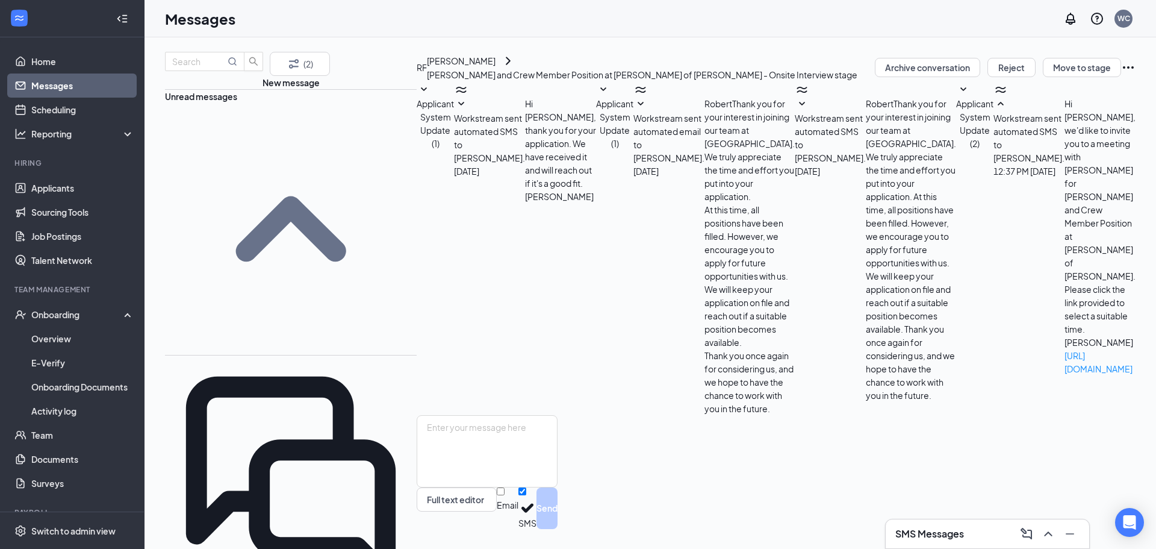
click at [437, 68] on div "Robert Farris" at bounding box center [642, 61] width 431 height 14
click at [501, 68] on icon "ChevronRight" at bounding box center [508, 61] width 14 height 14
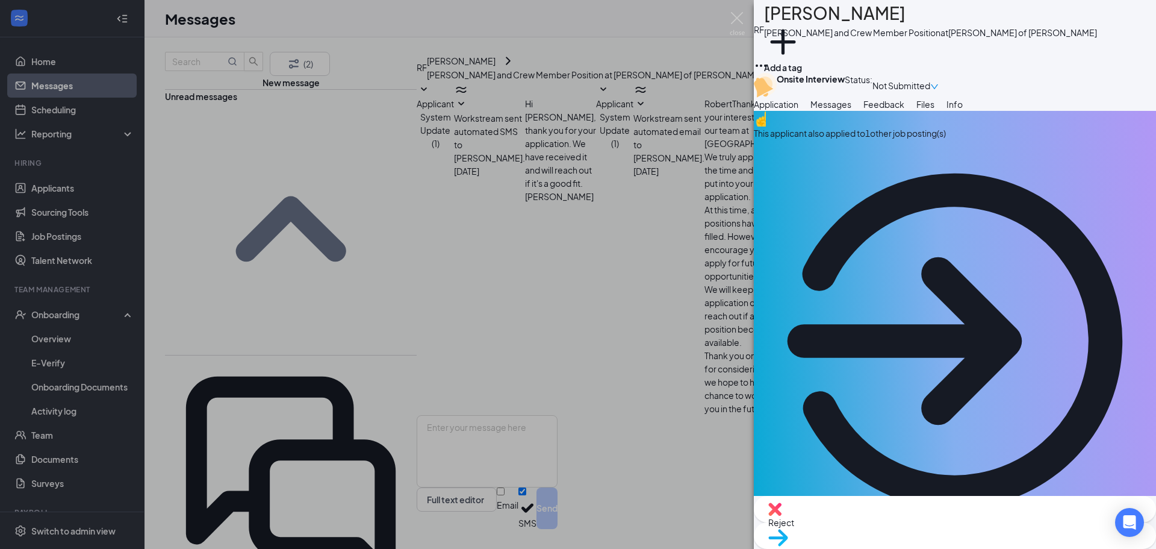
click at [496, 227] on div "RF Robert Farris Porter and Crew Member Position at Culver’s of Wendell Add a t…" at bounding box center [578, 274] width 1156 height 549
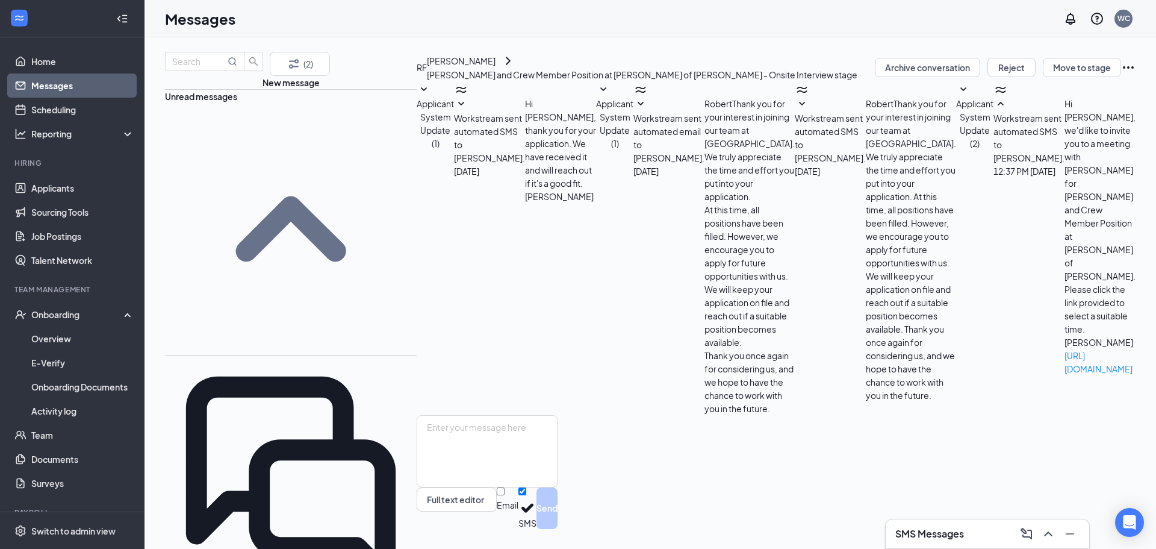
click at [956, 149] on span "Applicant System Update (2)" at bounding box center [974, 123] width 37 height 51
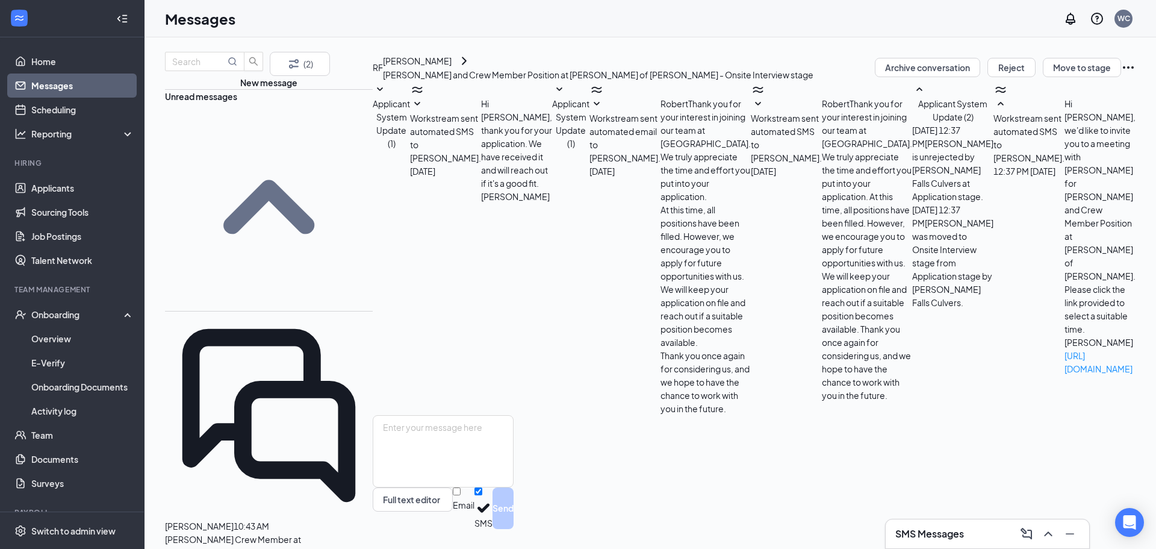
scroll to position [111, 0]
click at [1063, 77] on button "Move to stage" at bounding box center [1082, 67] width 78 height 19
type input "Hiring Complete (final stage)"
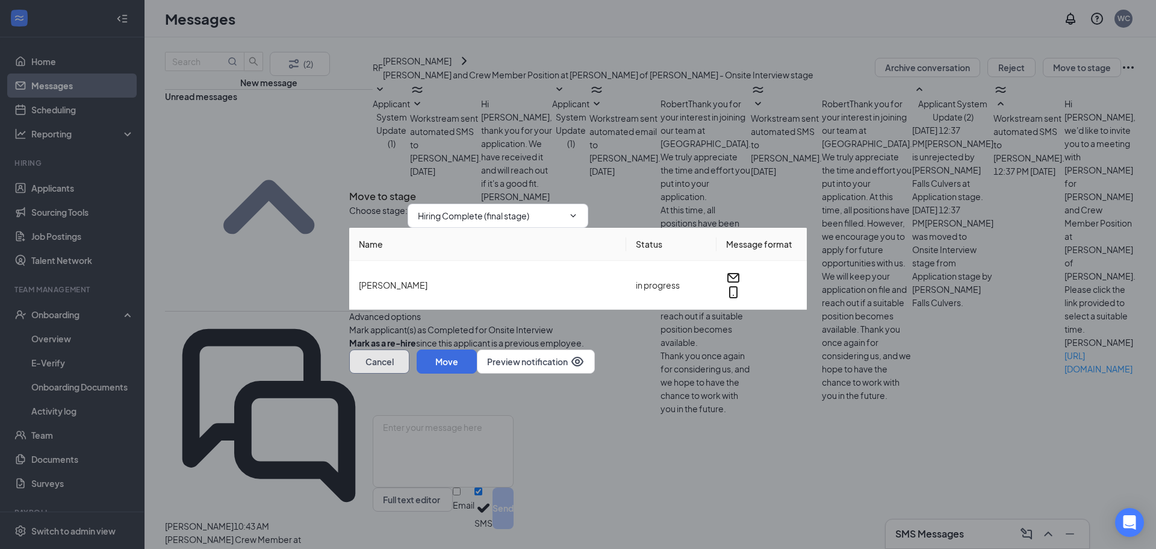
click at [409, 373] on button "Cancel" at bounding box center [379, 361] width 60 height 24
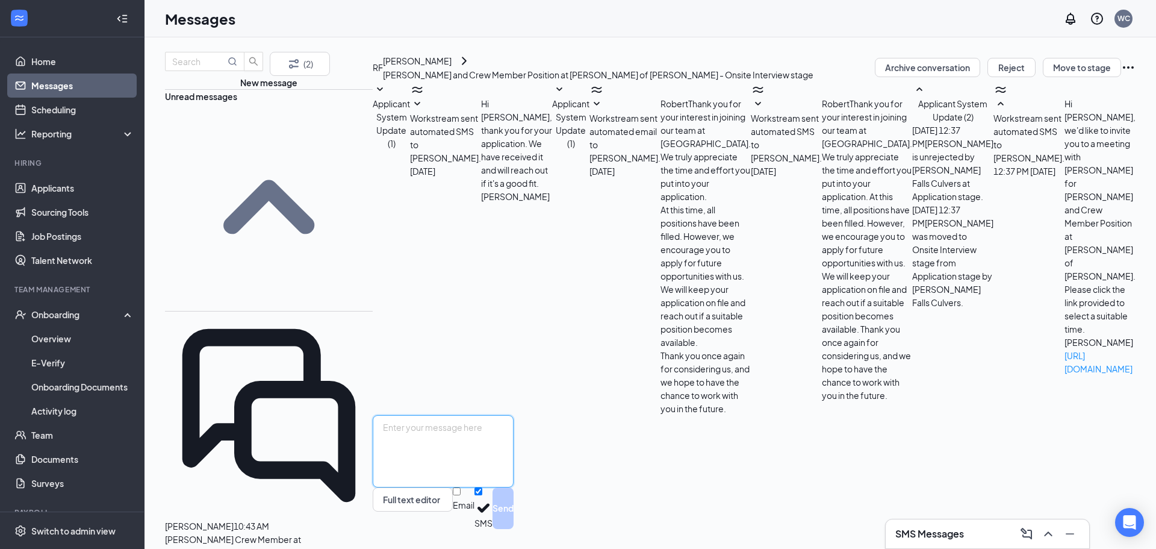
click at [490, 415] on textarea at bounding box center [443, 451] width 141 height 72
click at [470, 285] on div "Applicant System Update (1) Workstream sent automated SMS to Robert Farris. Jul…" at bounding box center [754, 248] width 763 height 332
click at [61, 99] on link "Scheduling" at bounding box center [82, 110] width 103 height 24
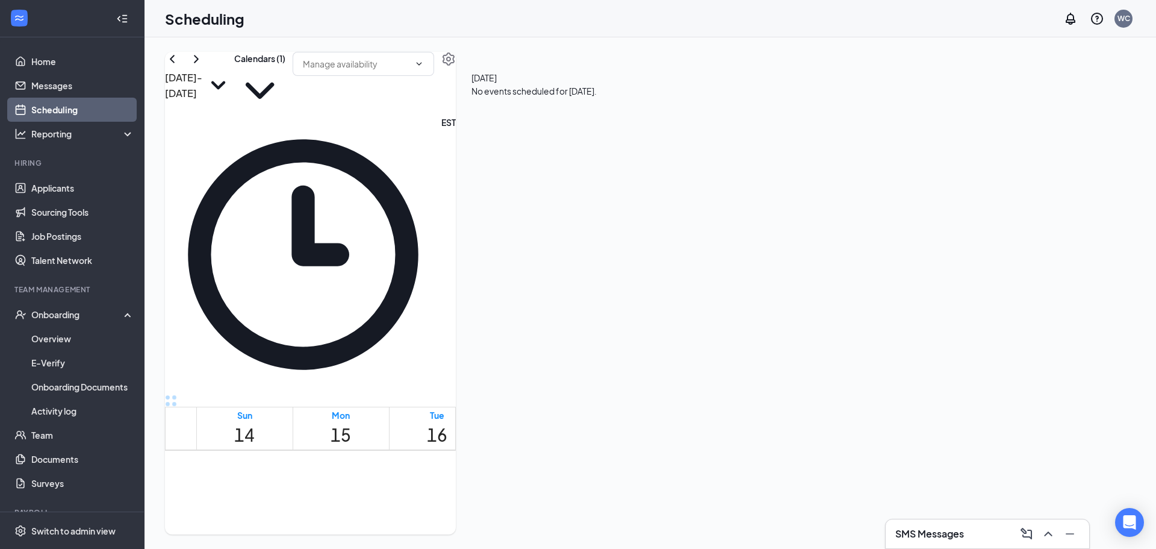
scroll to position [351, 0]
click at [31, 85] on link "Messages" at bounding box center [82, 85] width 103 height 24
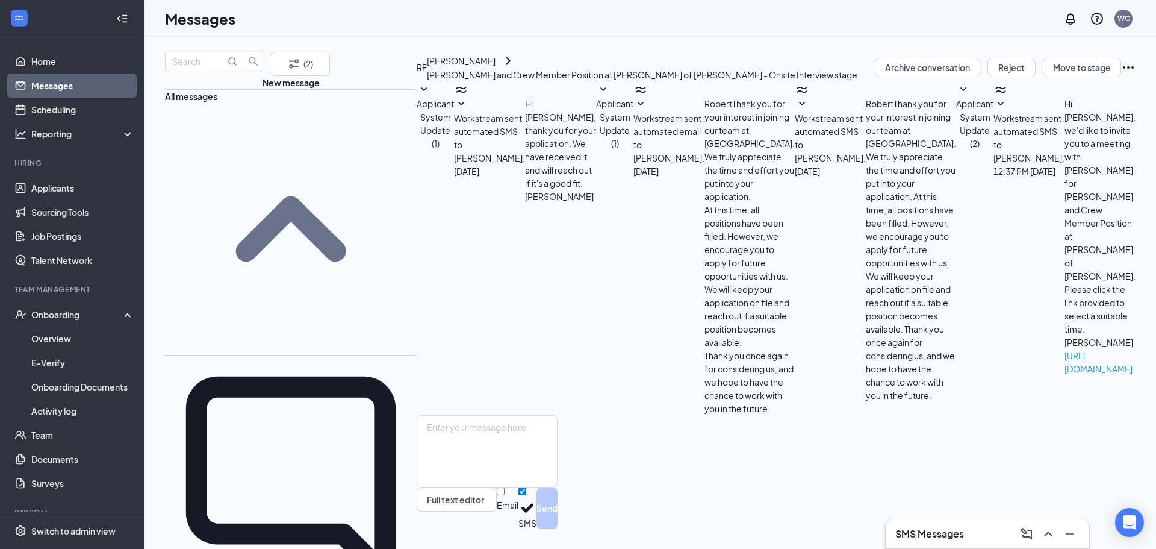
click at [994, 354] on div "Workstream sent automated SMS to Robert Farris. Today 12:37 PM Hi Robert Farris…" at bounding box center [1065, 236] width 142 height 278
click at [994, 163] on span "Workstream sent automated SMS to Robert Farris." at bounding box center [1029, 138] width 71 height 51
click at [1122, 75] on icon "Ellipses" at bounding box center [1128, 67] width 14 height 14
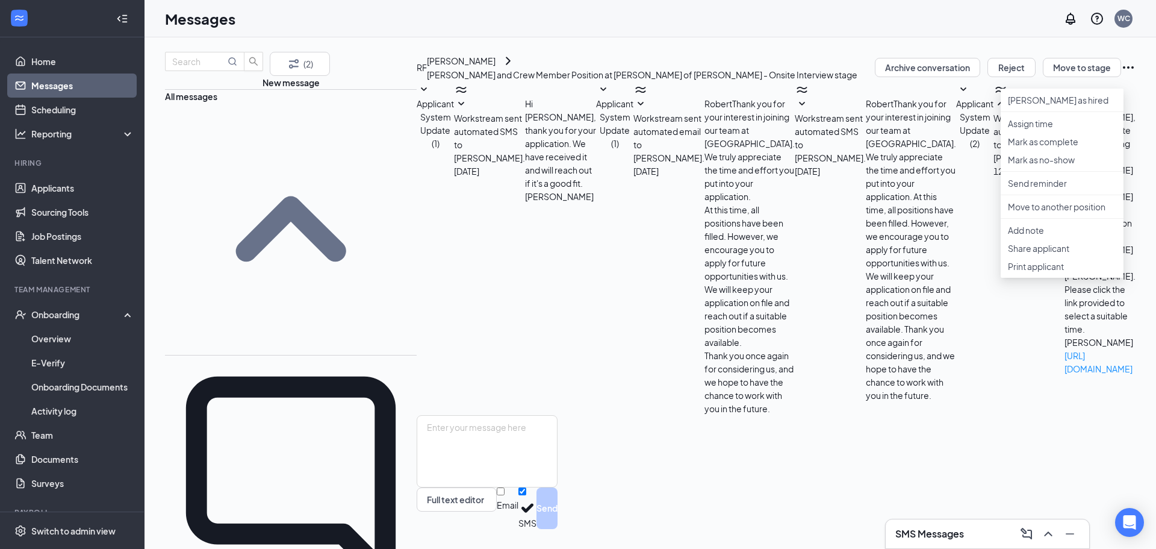
click at [802, 164] on div "Workstream sent automated SMS to Robert Farris." at bounding box center [830, 137] width 71 height 53
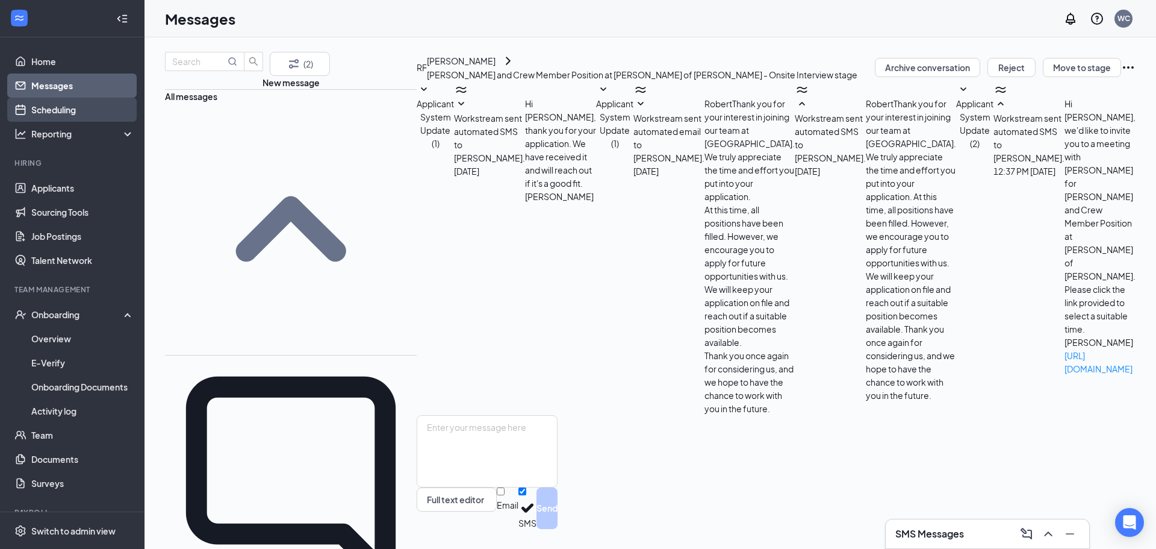
click at [42, 101] on link "Scheduling" at bounding box center [82, 110] width 103 height 24
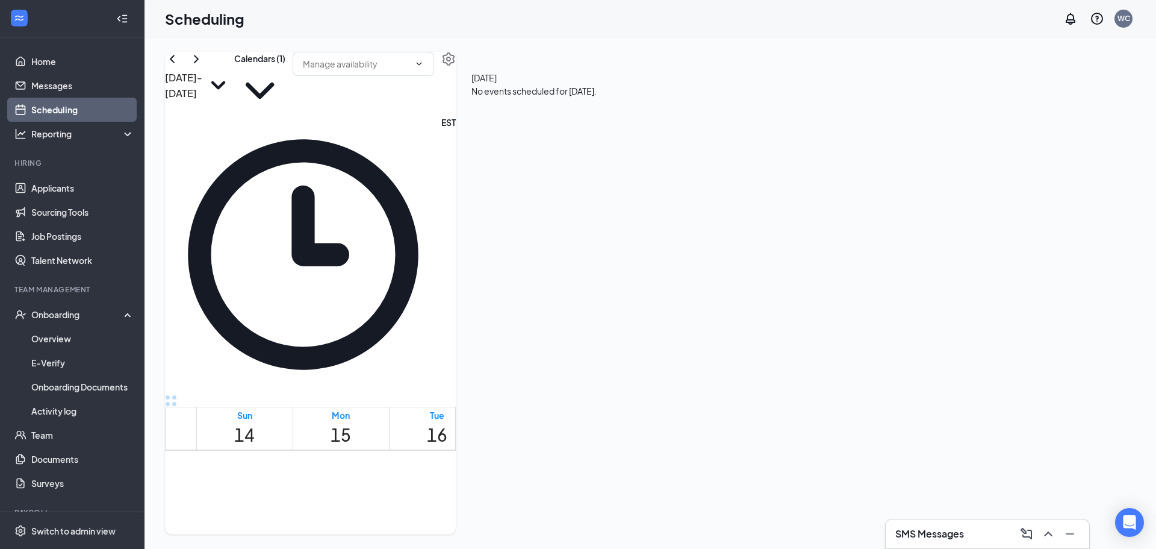
scroll to position [592, 0]
drag, startPoint x: 729, startPoint y: 129, endPoint x: 707, endPoint y: 295, distance: 167.0
drag, startPoint x: 707, startPoint y: 295, endPoint x: 697, endPoint y: 225, distance: 71.2
click at [688, 329] on td at bounding box center [533, 336] width 675 height 14
